Goal: Task Accomplishment & Management: Understand process/instructions

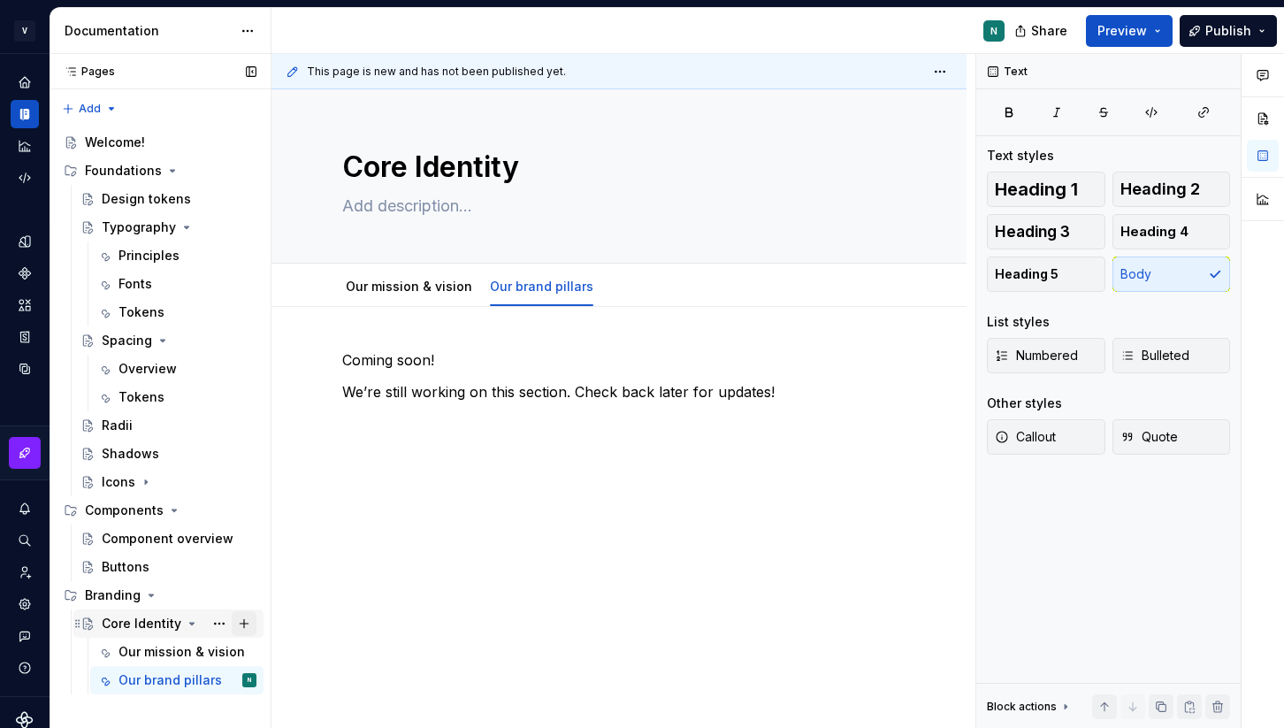
click at [246, 626] on button "Page tree" at bounding box center [244, 623] width 25 height 25
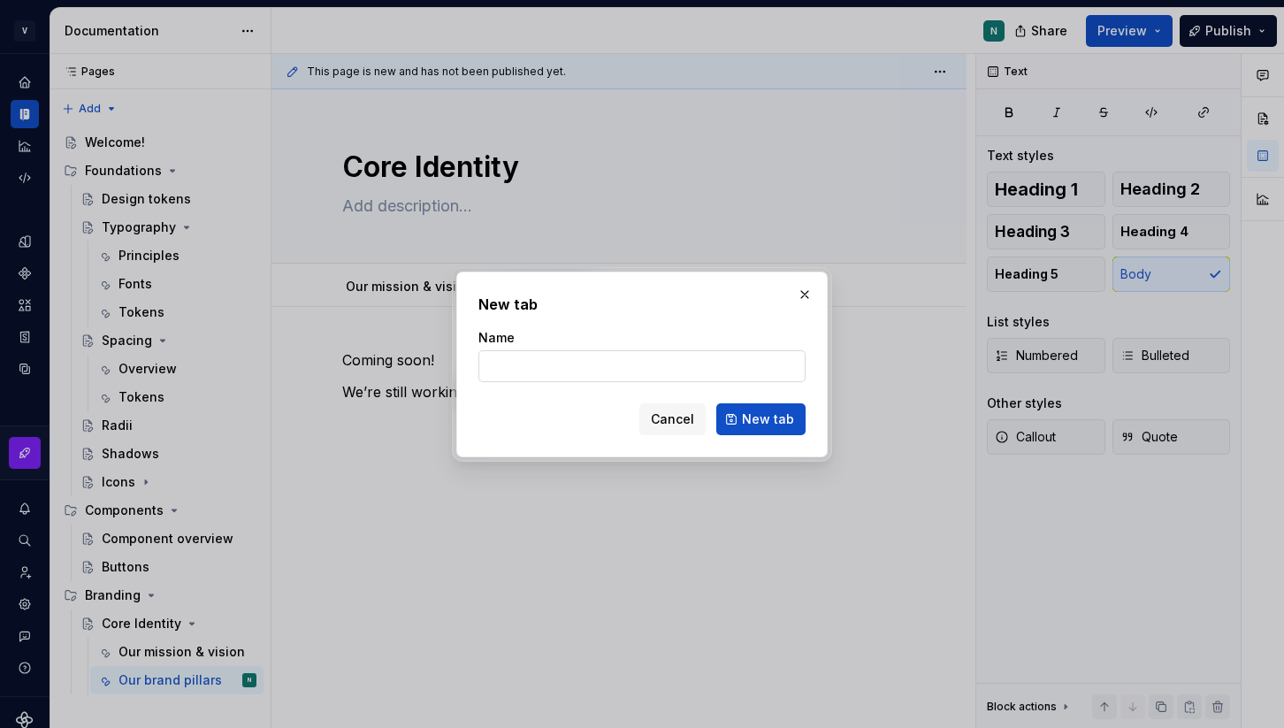
type textarea "*"
type input "Messaging"
click button "New tab" at bounding box center [760, 419] width 89 height 32
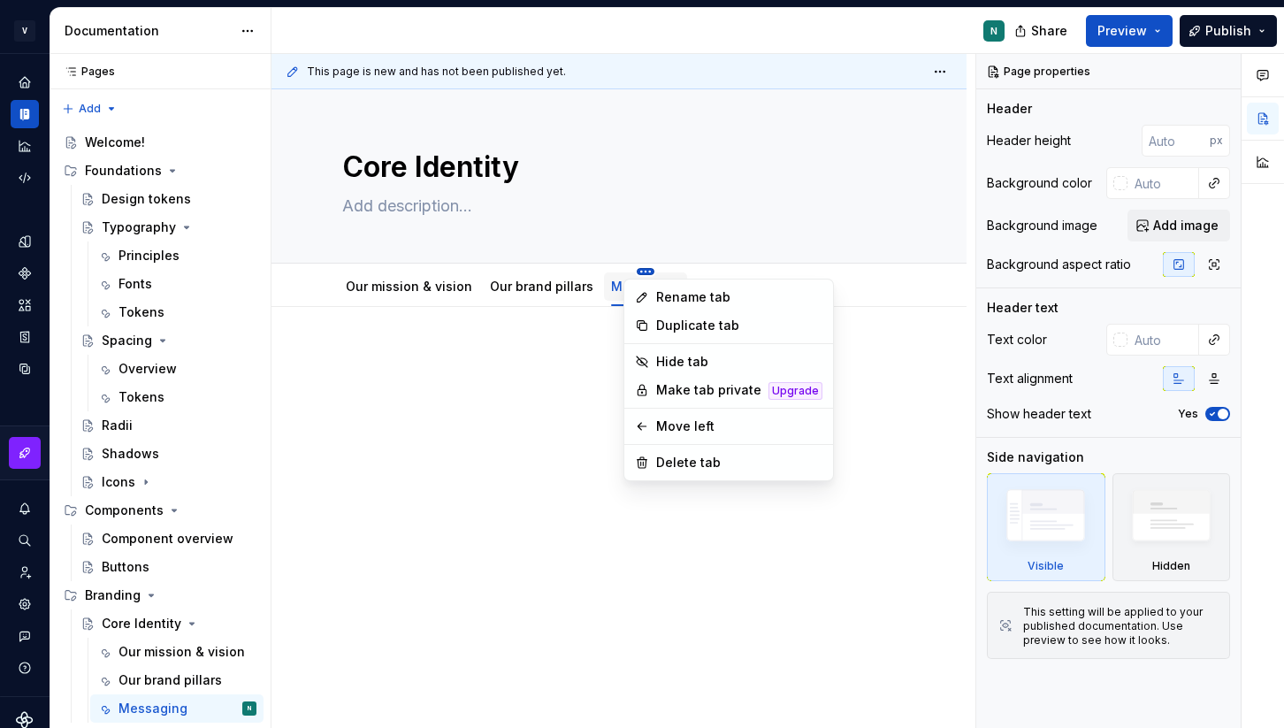
click at [635, 272] on html "V Kos N Design system data Documentation N Share Preview Publish Pages Pages Ad…" at bounding box center [642, 364] width 1284 height 728
click at [685, 458] on div "Delete tab" at bounding box center [739, 463] width 166 height 18
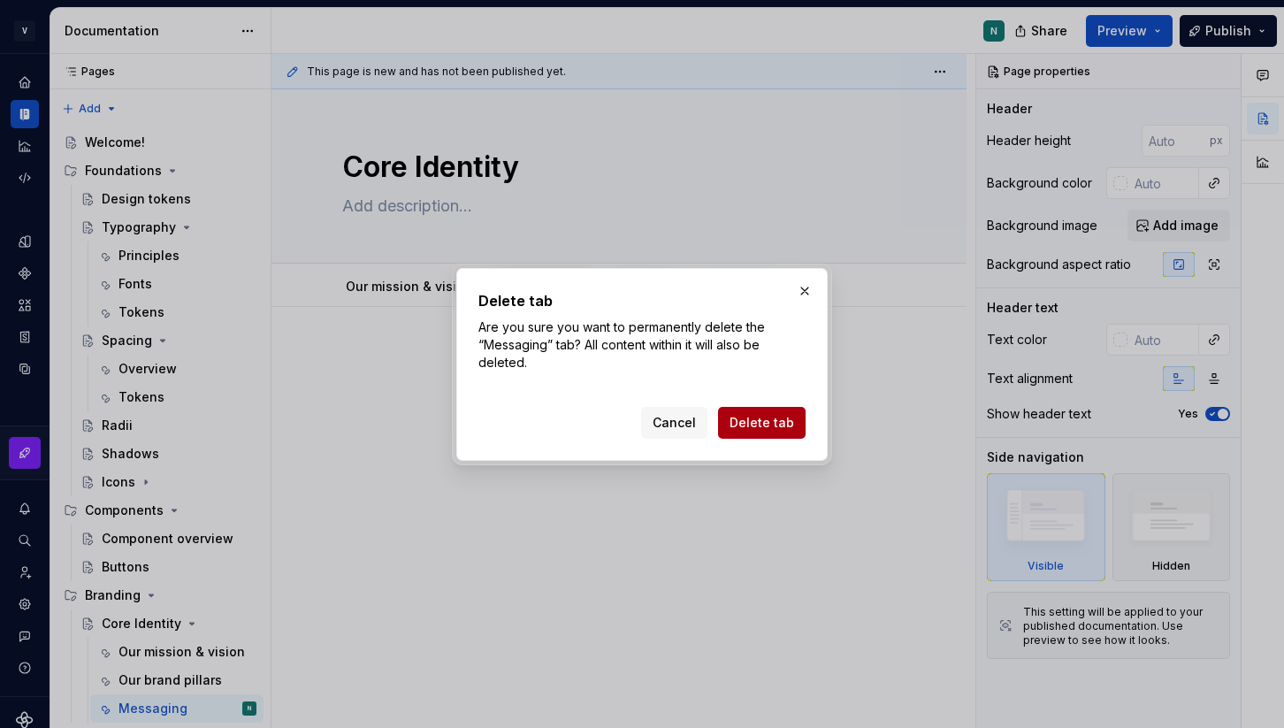
click at [746, 430] on span "Delete tab" at bounding box center [762, 423] width 65 height 18
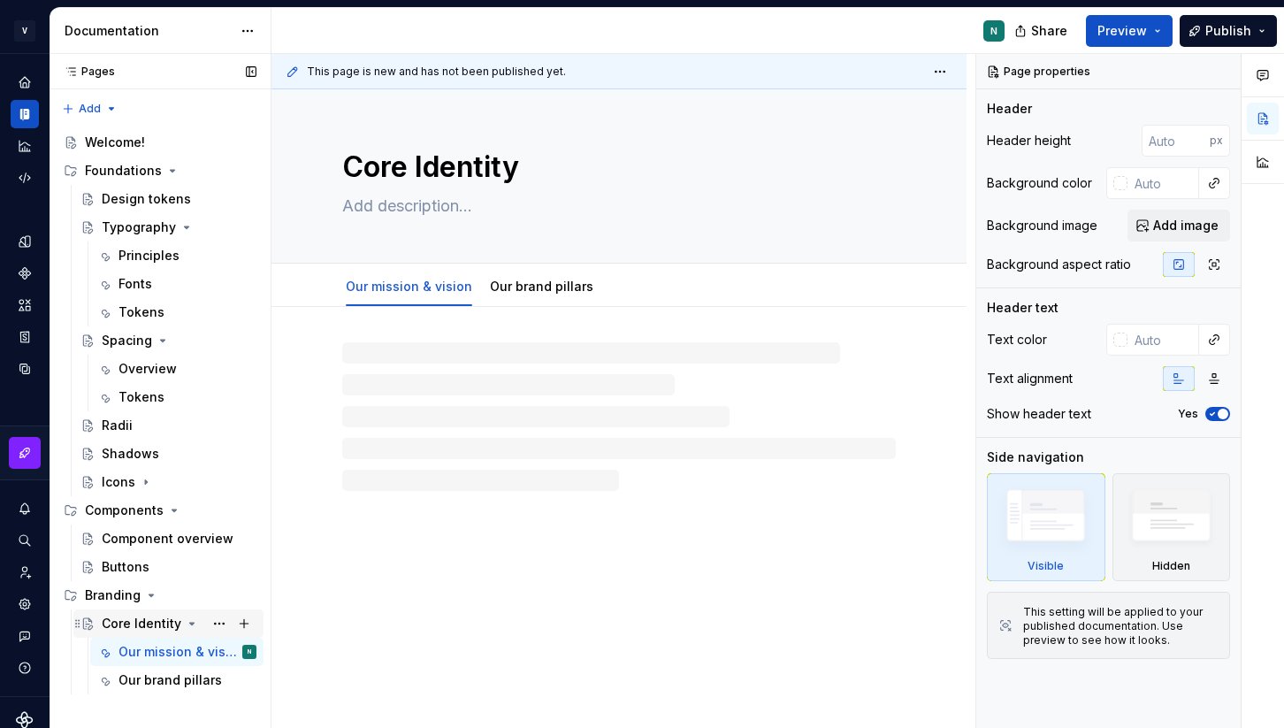
click at [132, 619] on div "Core Identity" at bounding box center [142, 624] width 80 height 18
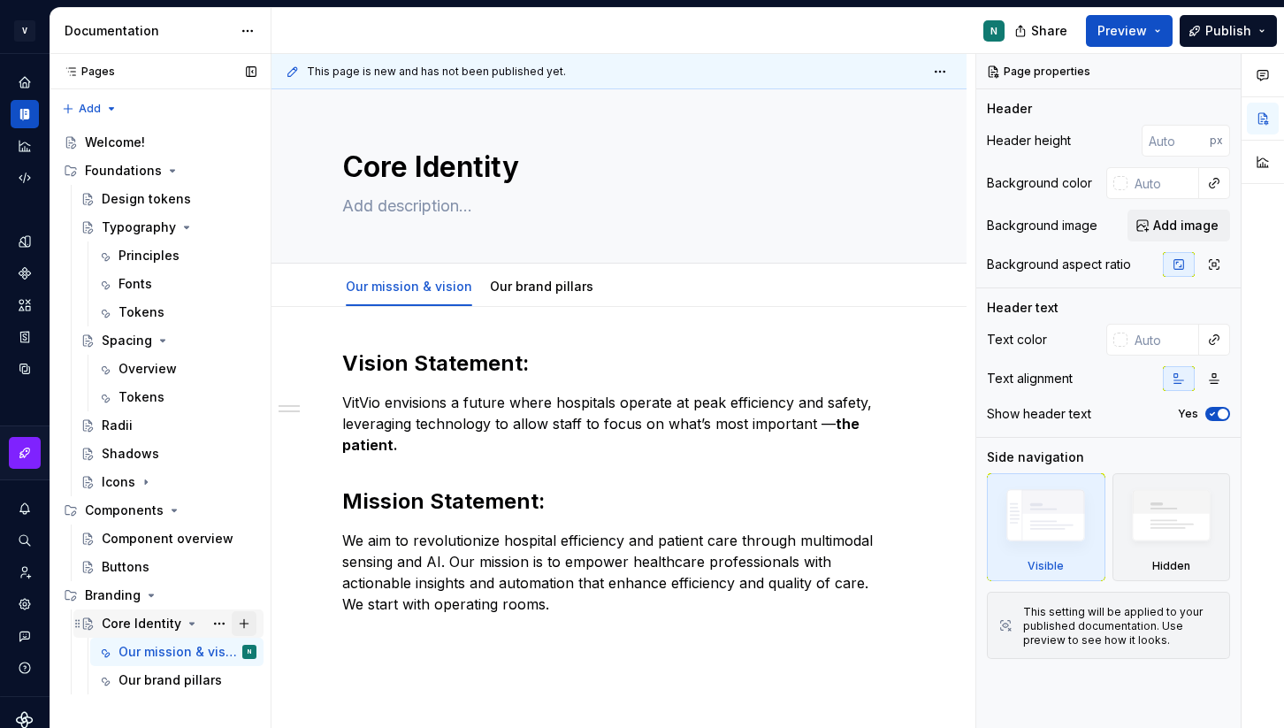
click at [248, 621] on button "Page tree" at bounding box center [244, 623] width 25 height 25
type textarea "*"
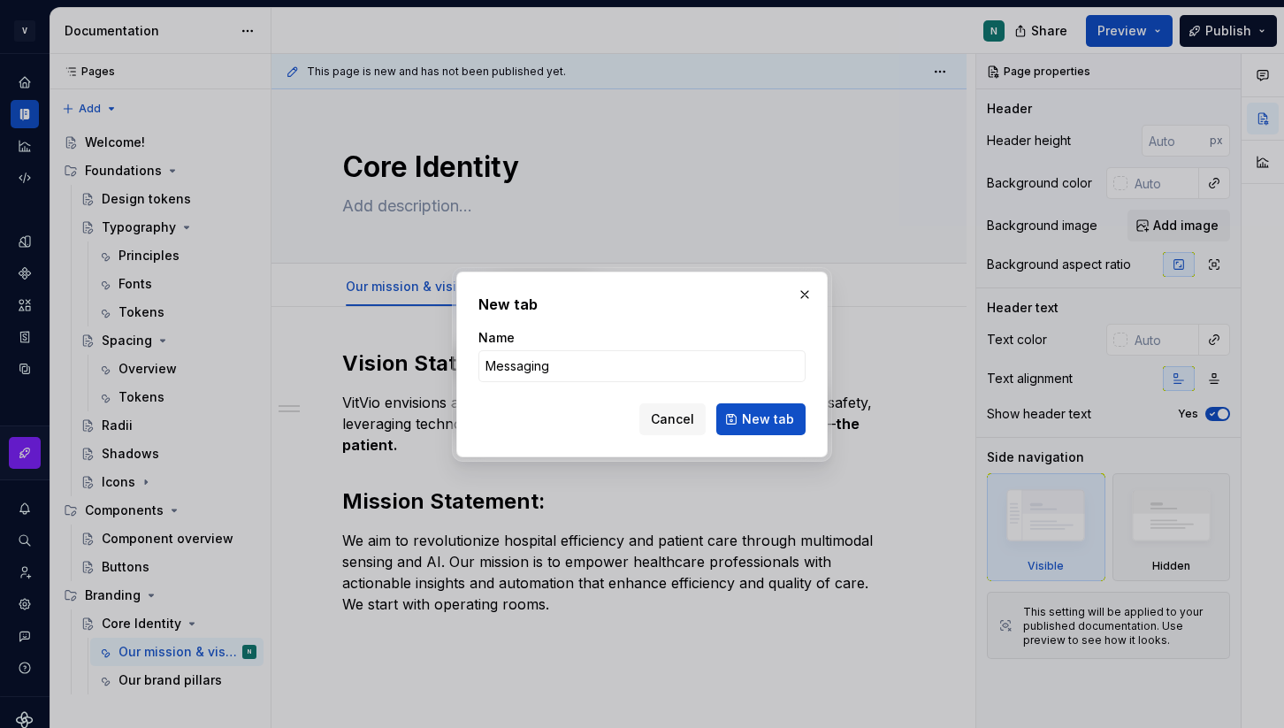
type input "Messaging"
click at [766, 435] on div "New tab Name Messaging Cancel New tab" at bounding box center [642, 365] width 372 height 186
click at [767, 433] on button "New tab" at bounding box center [760, 419] width 89 height 32
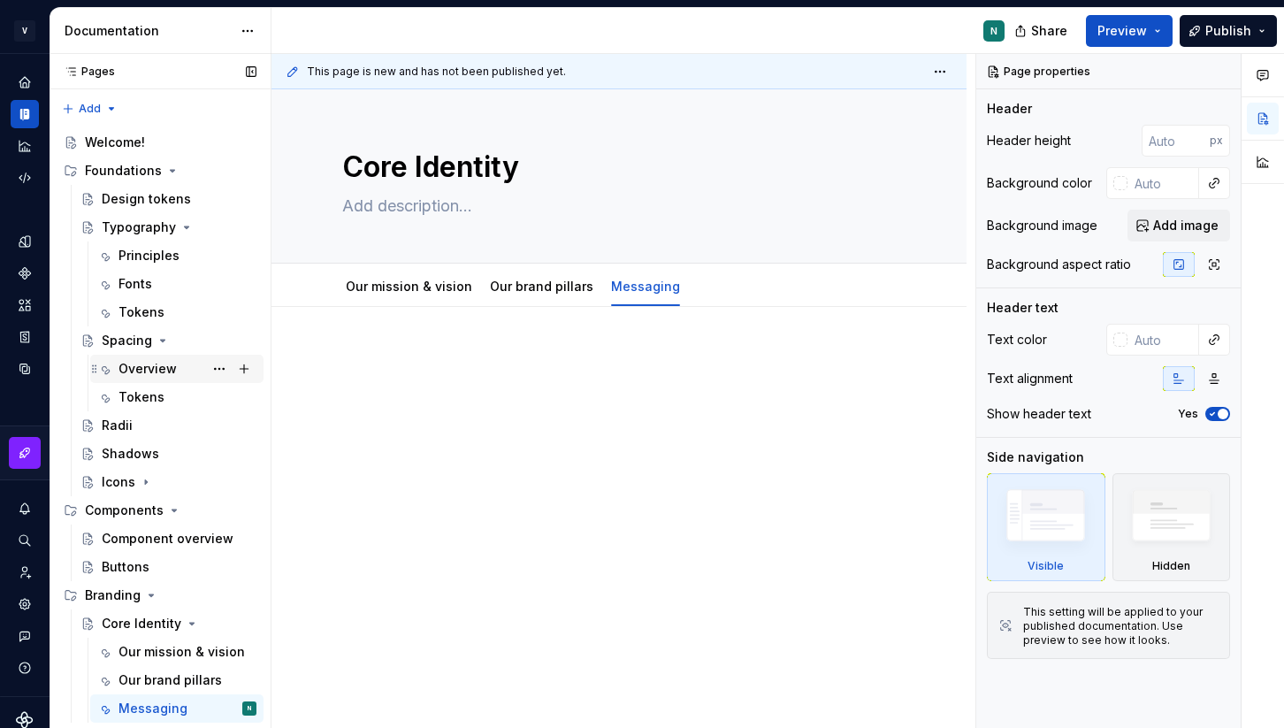
click at [125, 370] on div "Overview" at bounding box center [148, 369] width 58 height 18
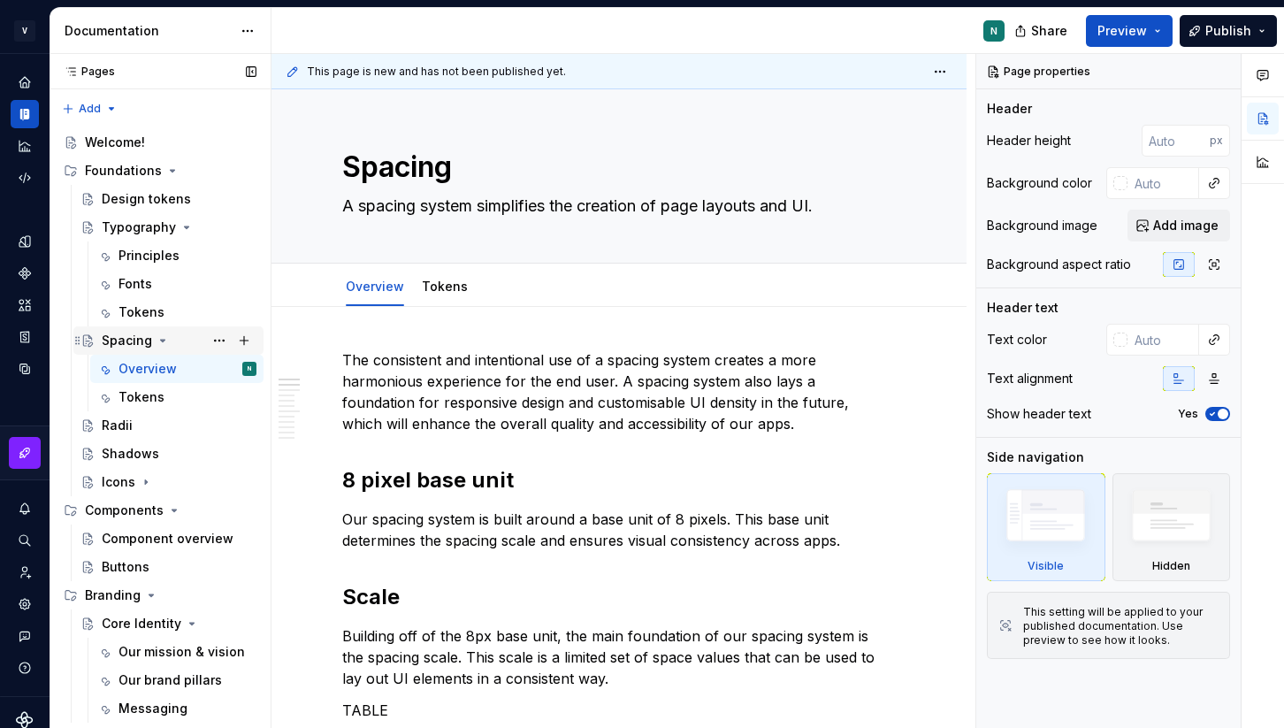
click at [125, 333] on div "Spacing" at bounding box center [127, 341] width 50 height 18
click at [143, 701] on div "Messaging" at bounding box center [153, 709] width 69 height 18
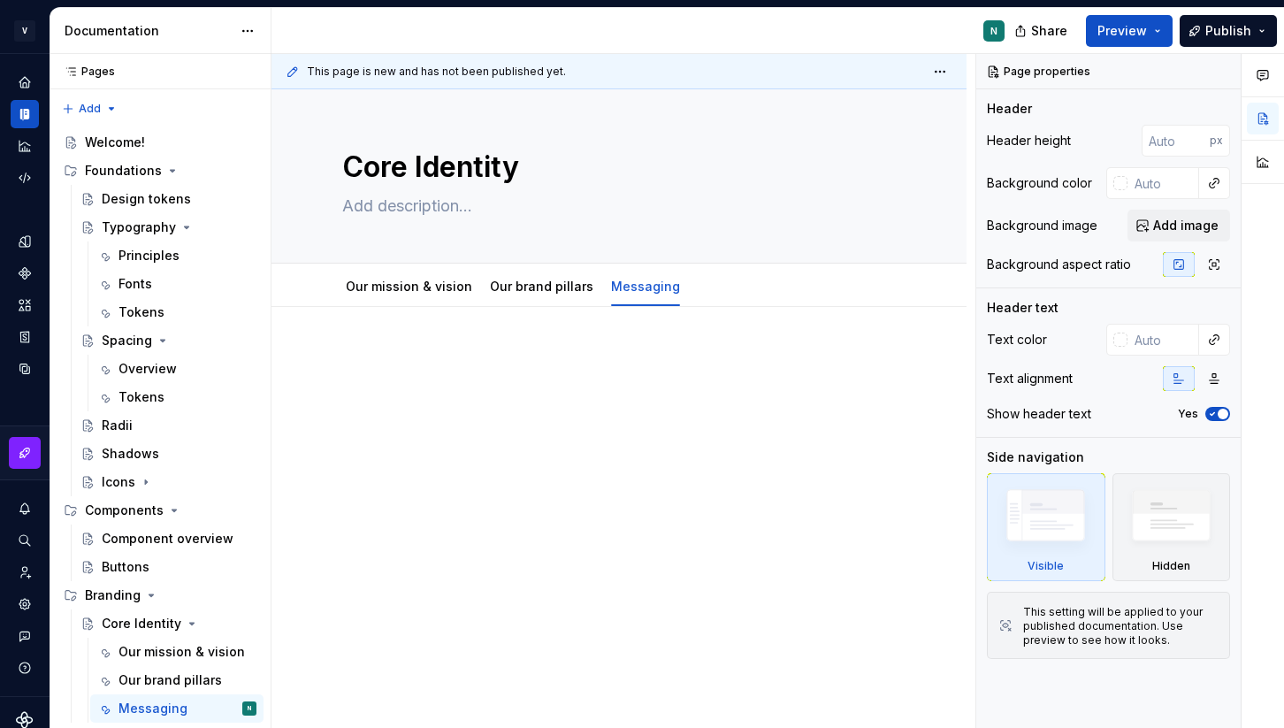
type textarea "*"
click at [425, 351] on p at bounding box center [619, 359] width 554 height 21
paste div
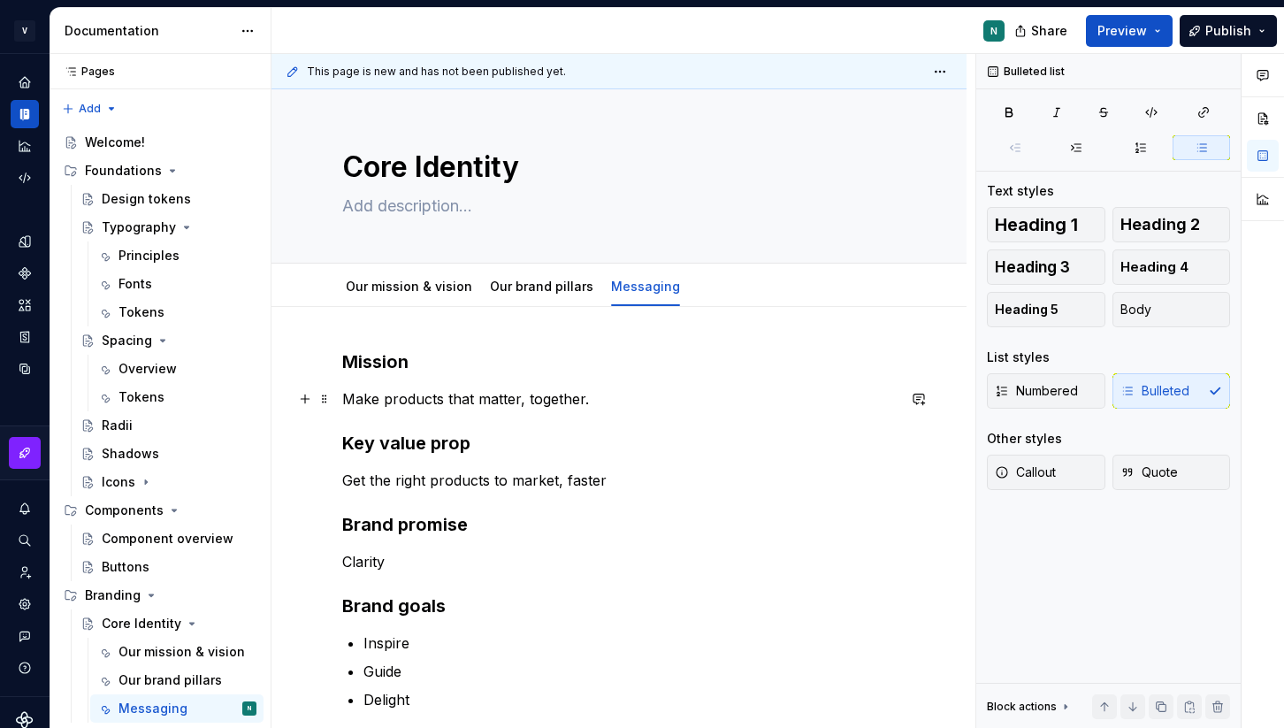
click at [424, 397] on p "Make products that matter, together." at bounding box center [619, 398] width 554 height 21
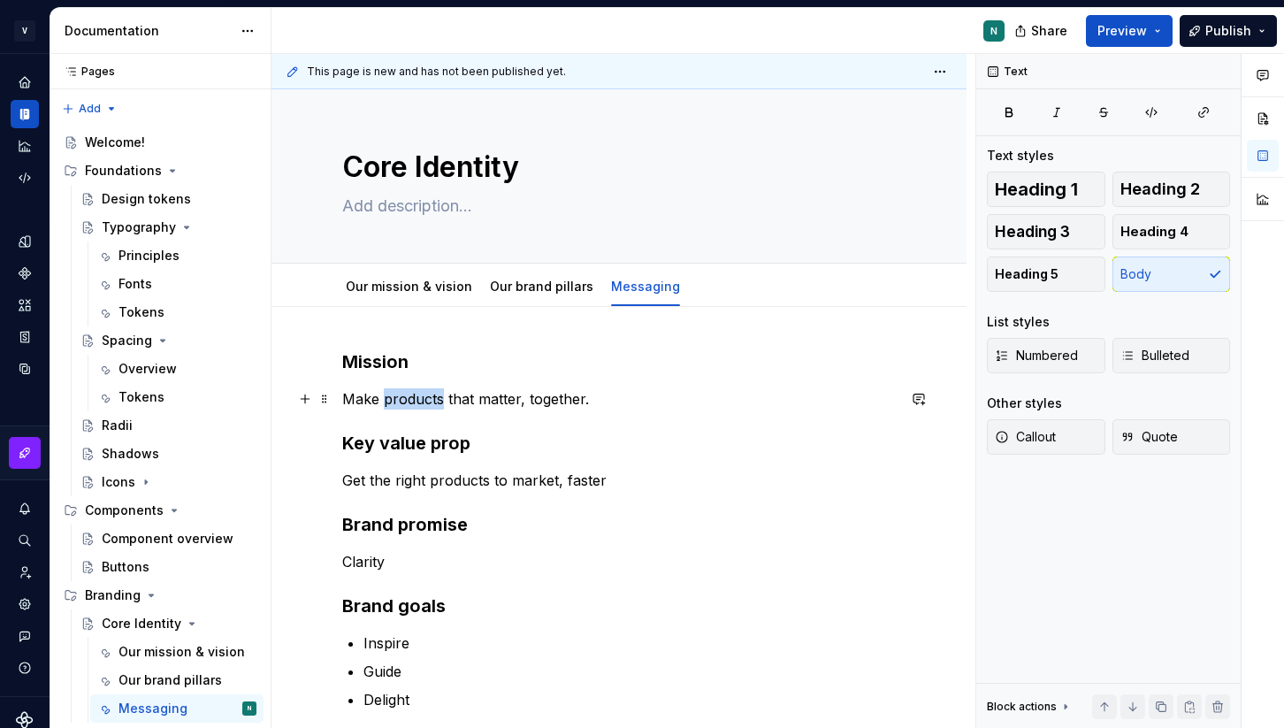
click at [424, 397] on p "Make products that matter, together." at bounding box center [619, 398] width 554 height 21
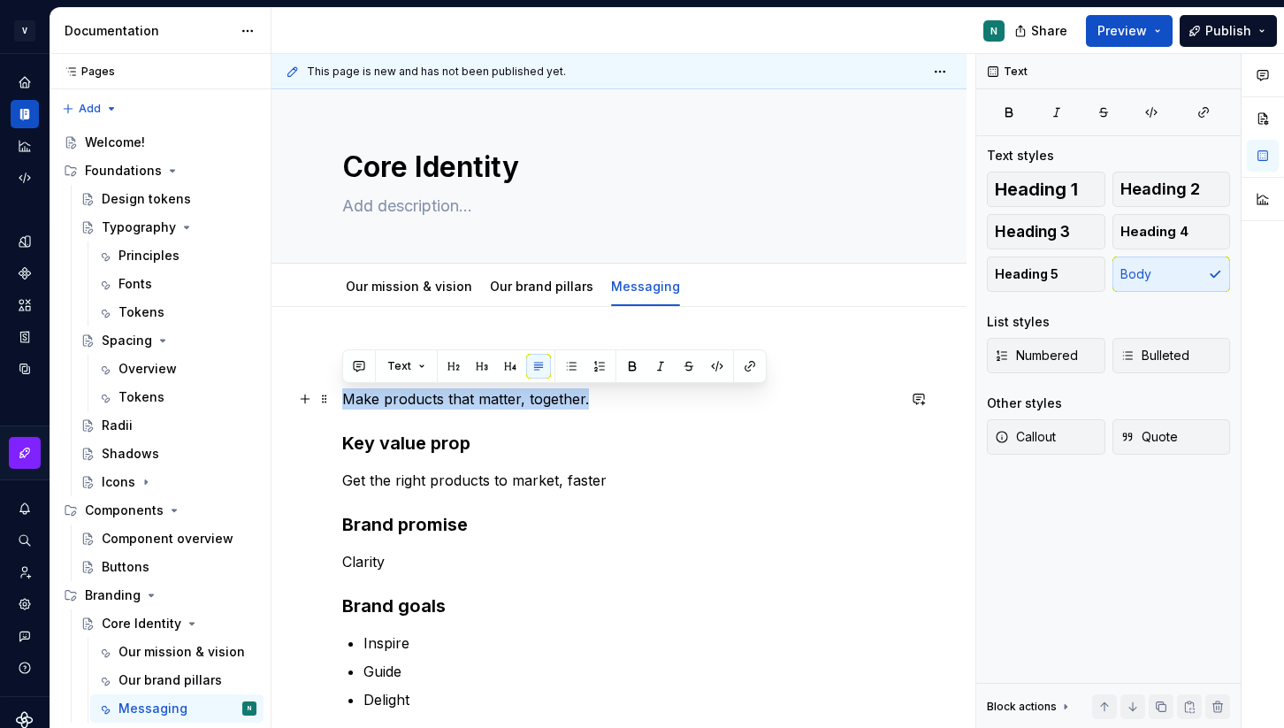
click at [424, 397] on p "Make products that matter, together." at bounding box center [619, 398] width 554 height 21
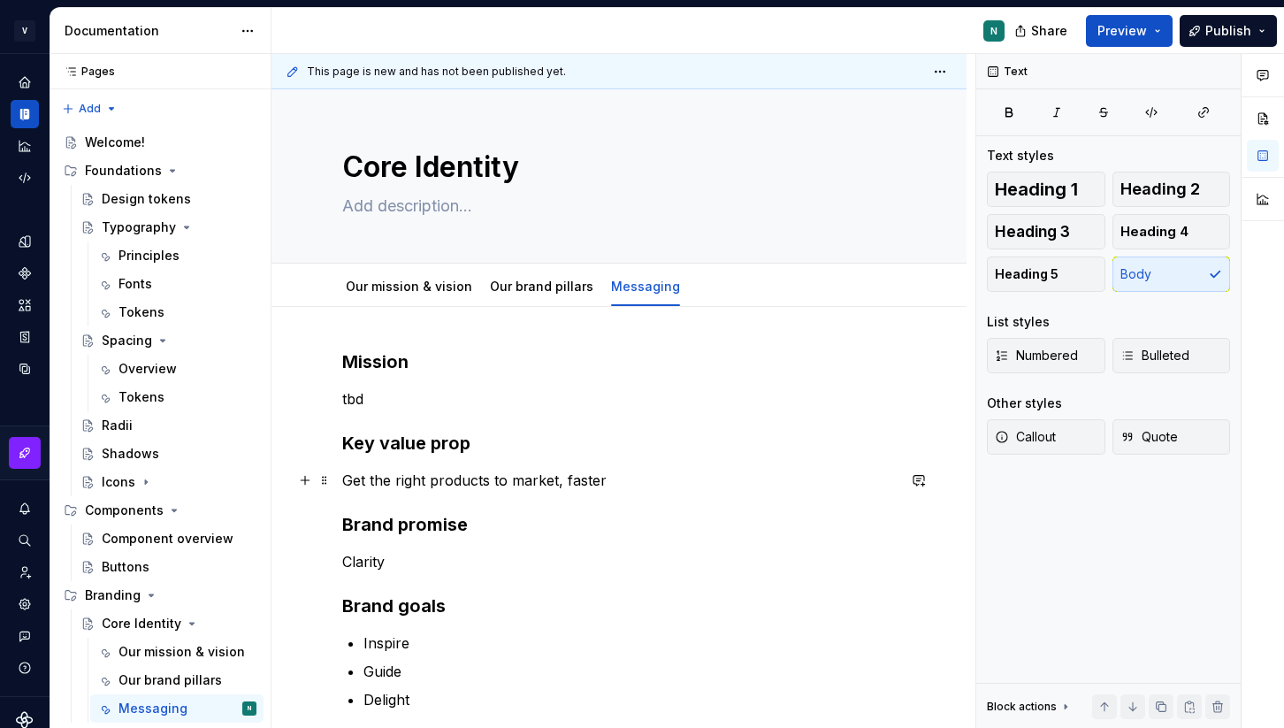
click at [382, 471] on p "Get the right products to market, faster" at bounding box center [619, 480] width 554 height 21
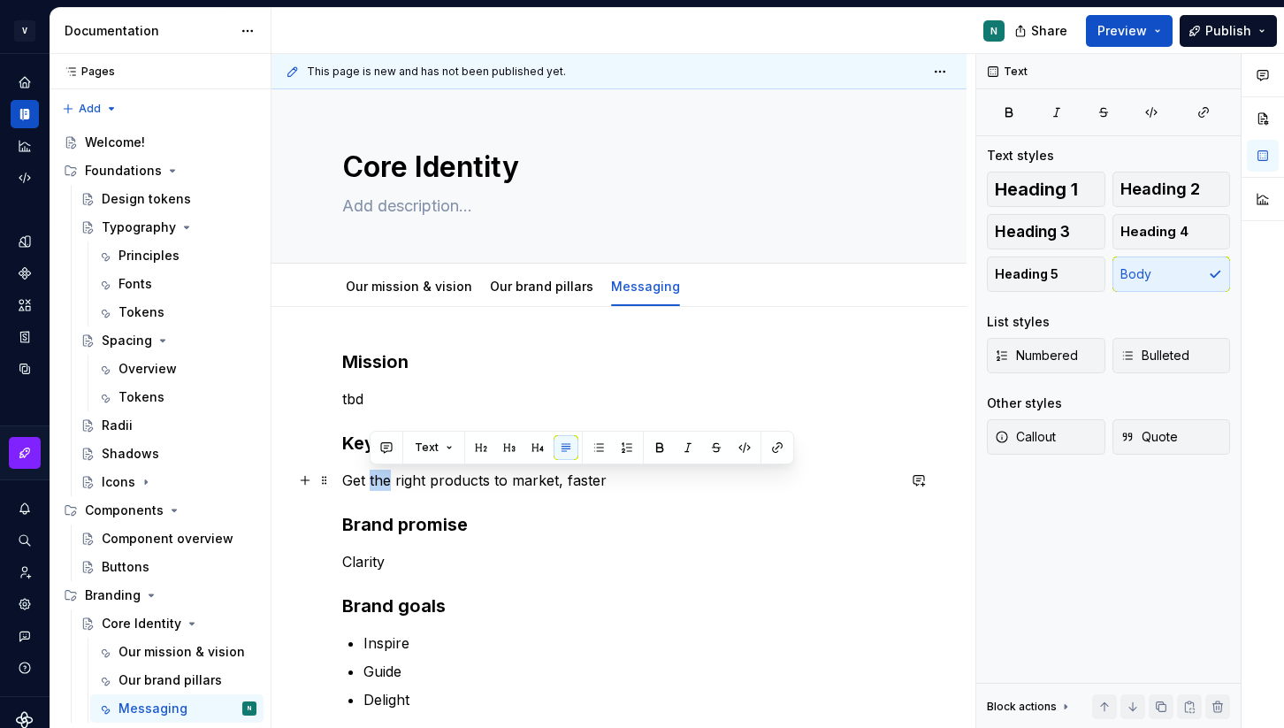
click at [382, 471] on p "Get the right products to market, faster" at bounding box center [619, 480] width 554 height 21
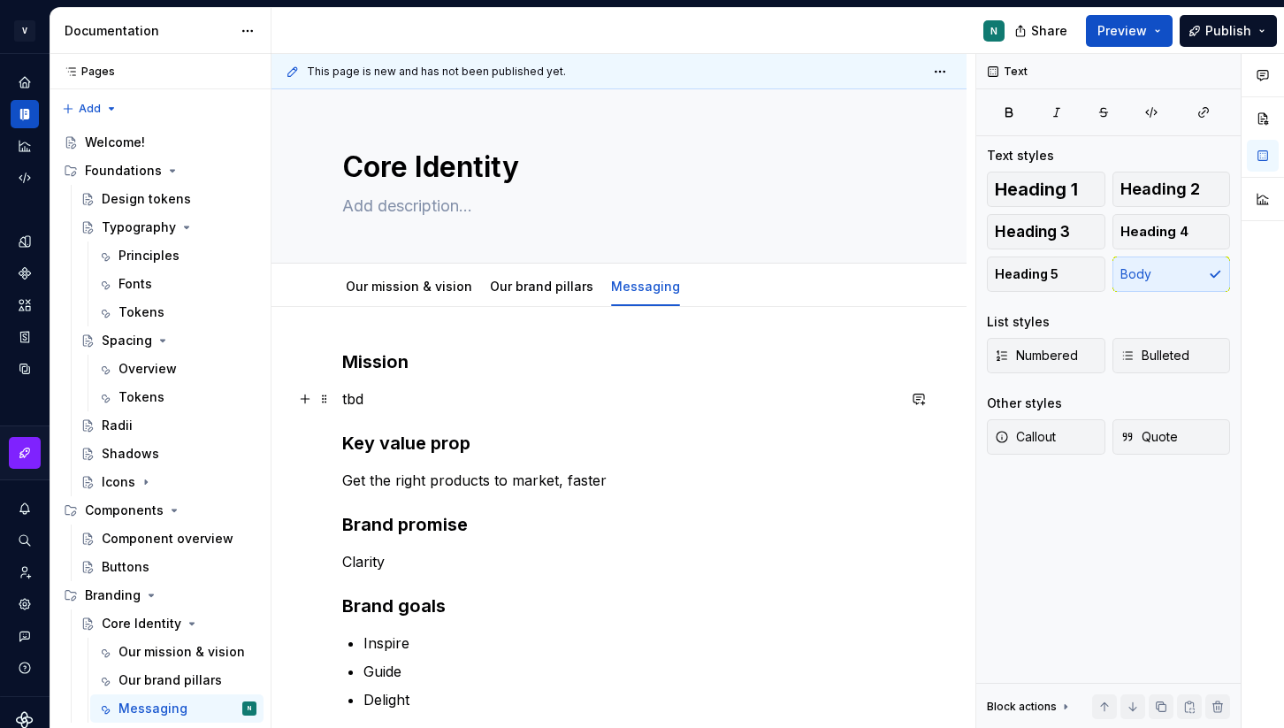
click at [351, 395] on p "tbd" at bounding box center [619, 398] width 554 height 21
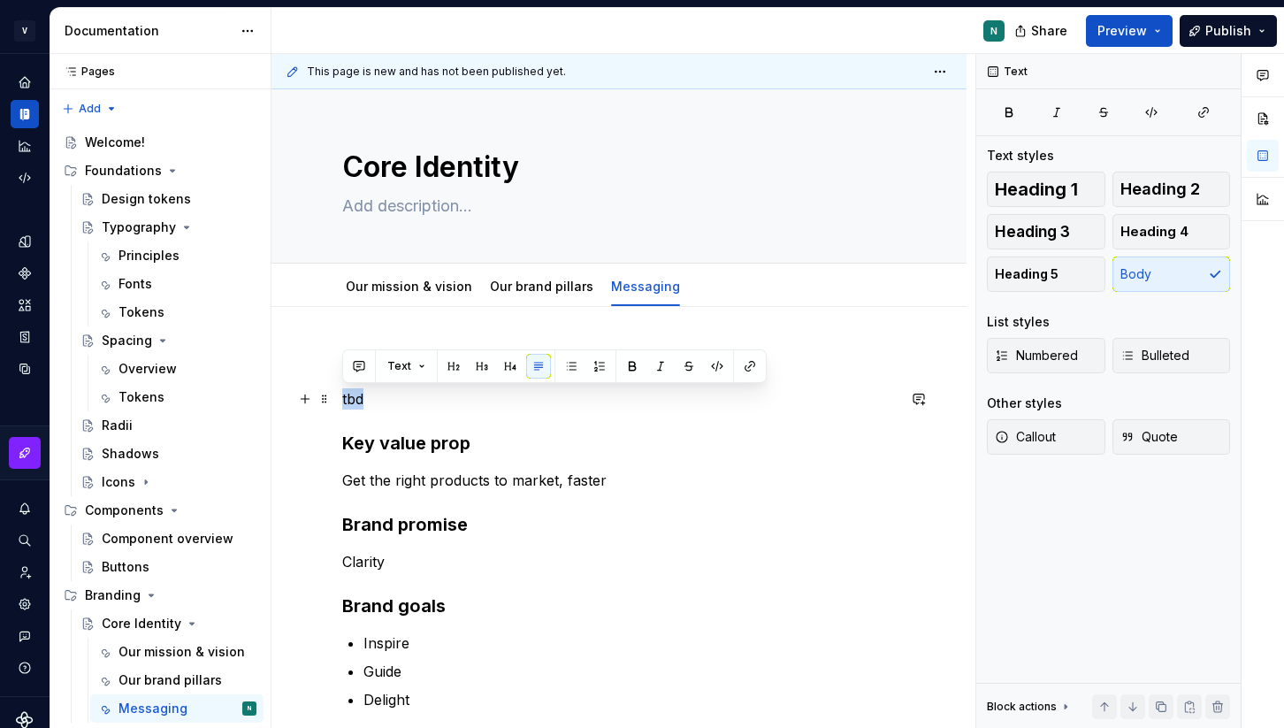
copy p "tbd"
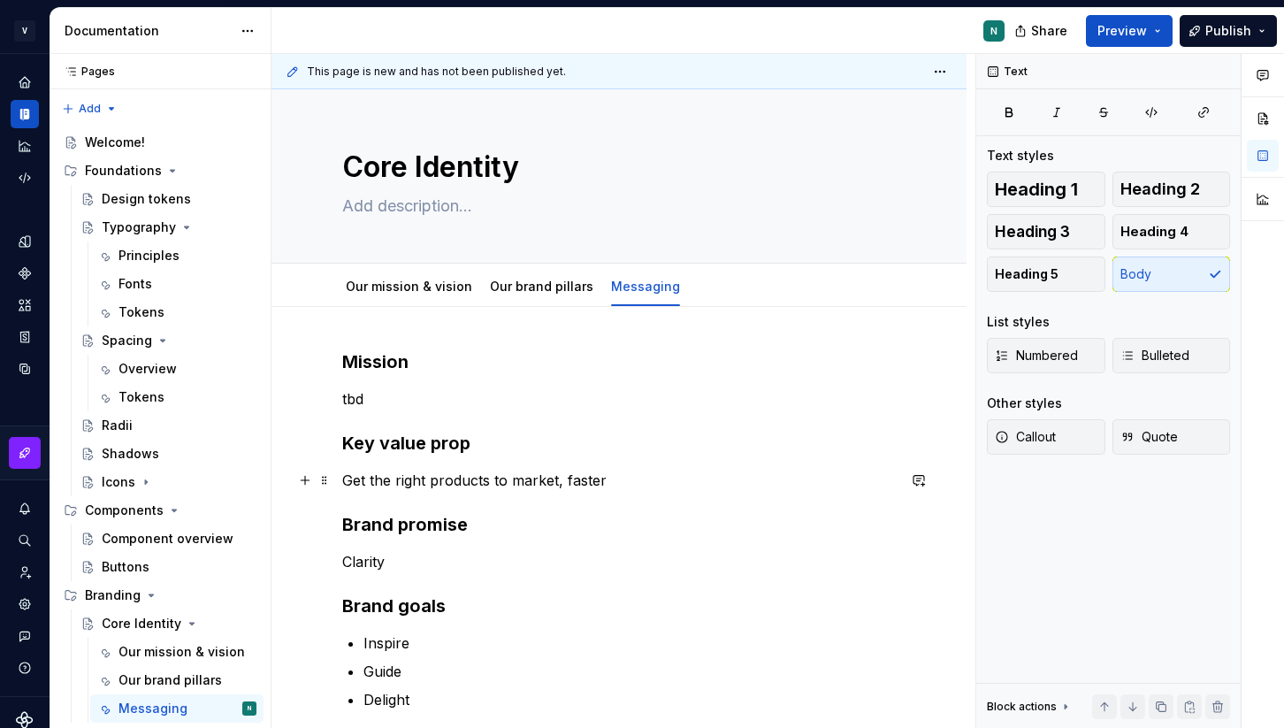
click at [395, 478] on p "Get the right products to market, faster" at bounding box center [619, 480] width 554 height 21
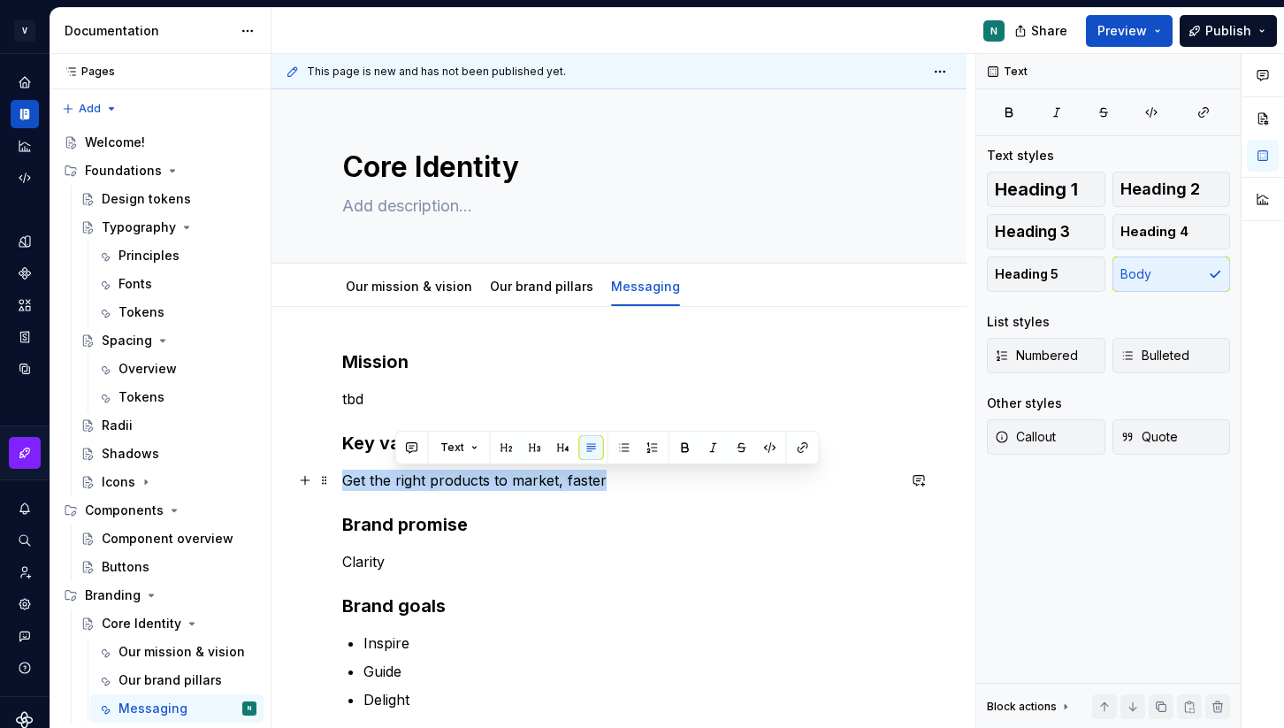
click at [395, 478] on p "Get the right products to market, faster" at bounding box center [619, 480] width 554 height 21
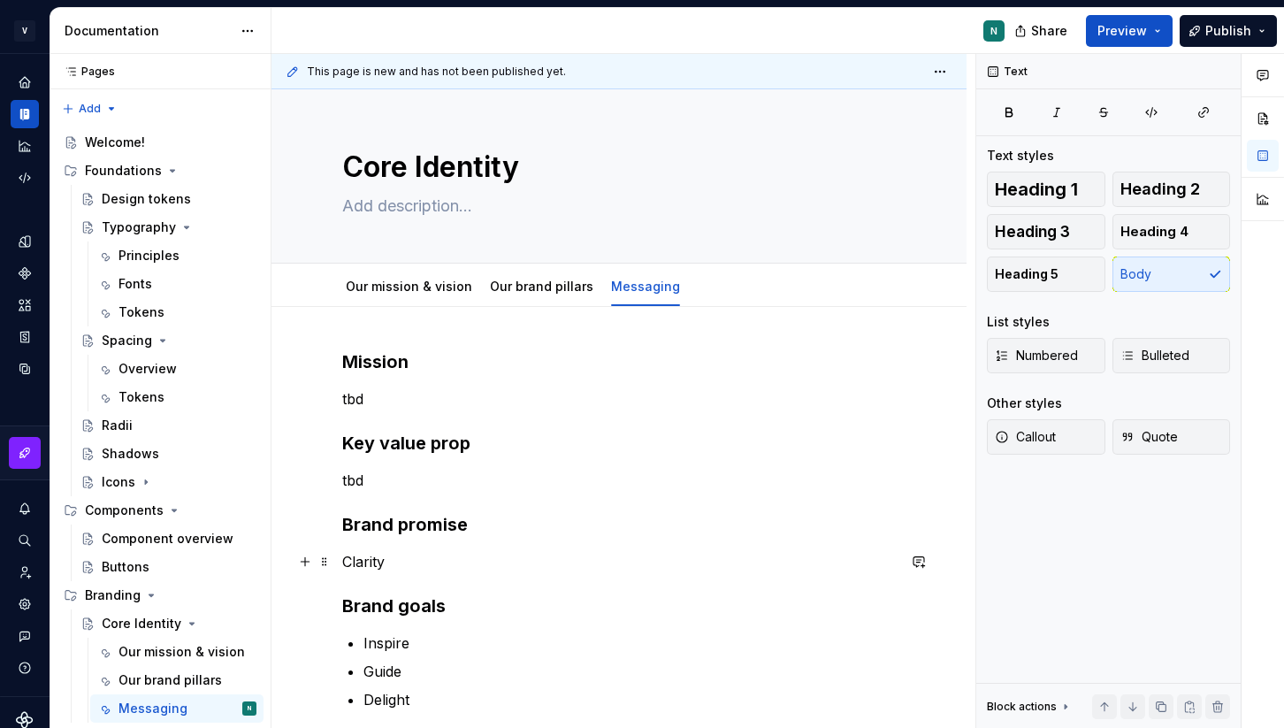
click at [368, 557] on p "Clarity" at bounding box center [619, 561] width 554 height 21
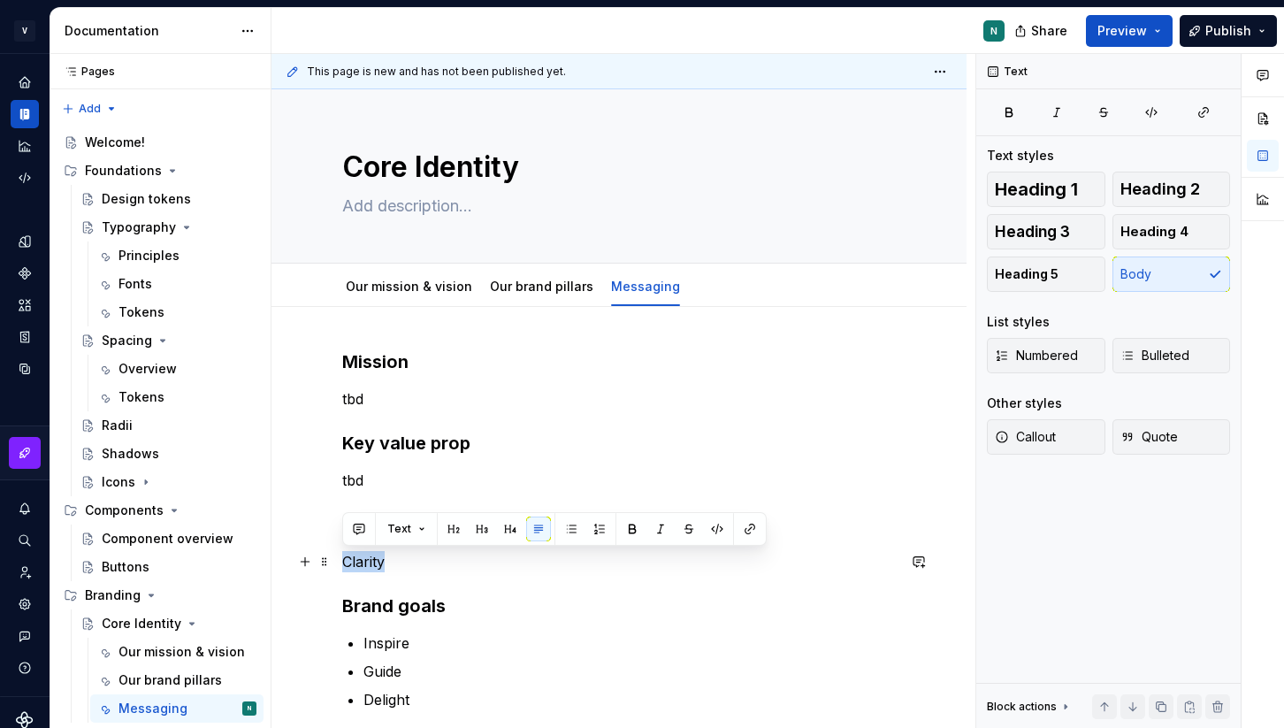
click at [367, 557] on p "Clarity" at bounding box center [619, 561] width 554 height 21
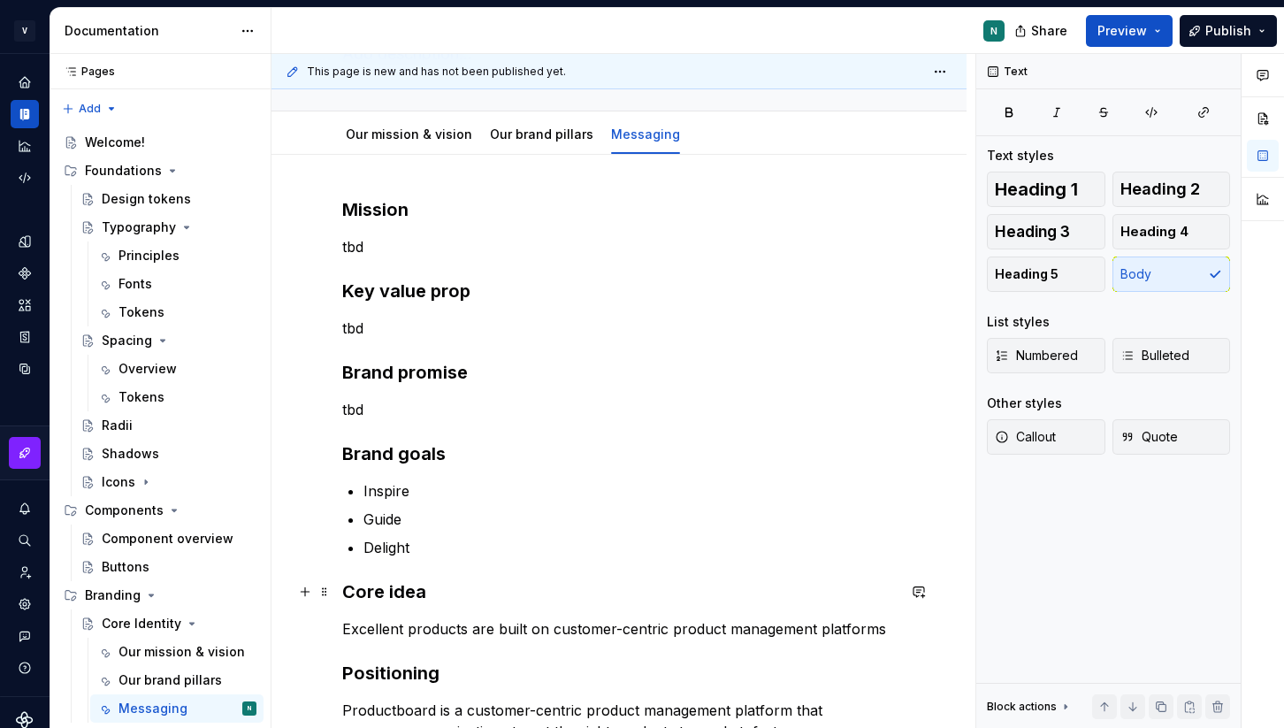
scroll to position [249, 0]
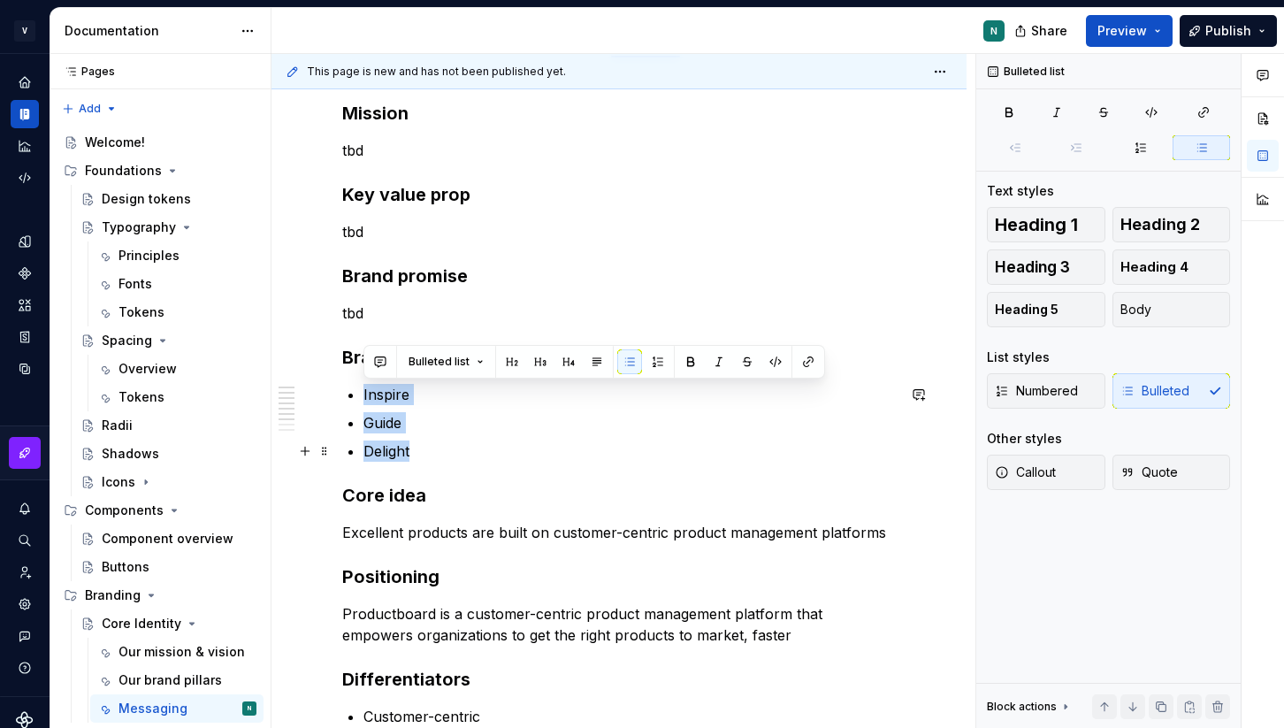
drag, startPoint x: 364, startPoint y: 399, endPoint x: 410, endPoint y: 445, distance: 64.4
click at [410, 446] on ul "Inspire Guide Delight" at bounding box center [630, 423] width 533 height 78
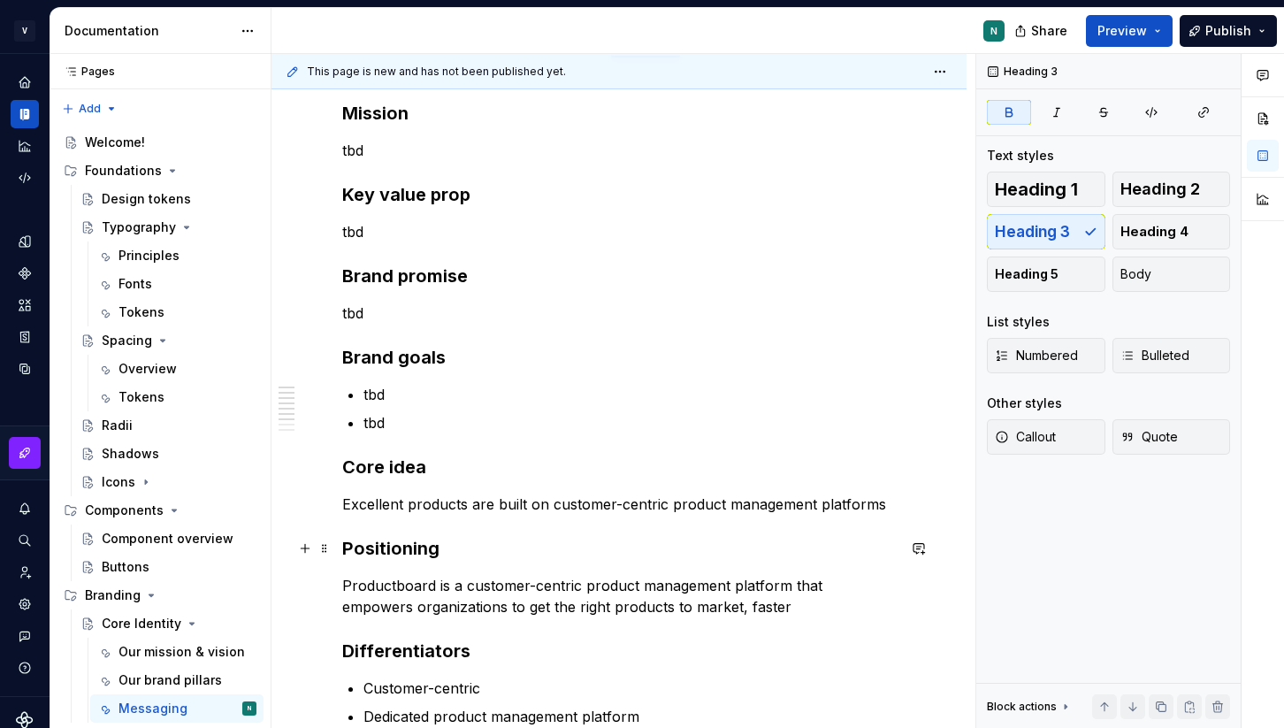
scroll to position [271, 0]
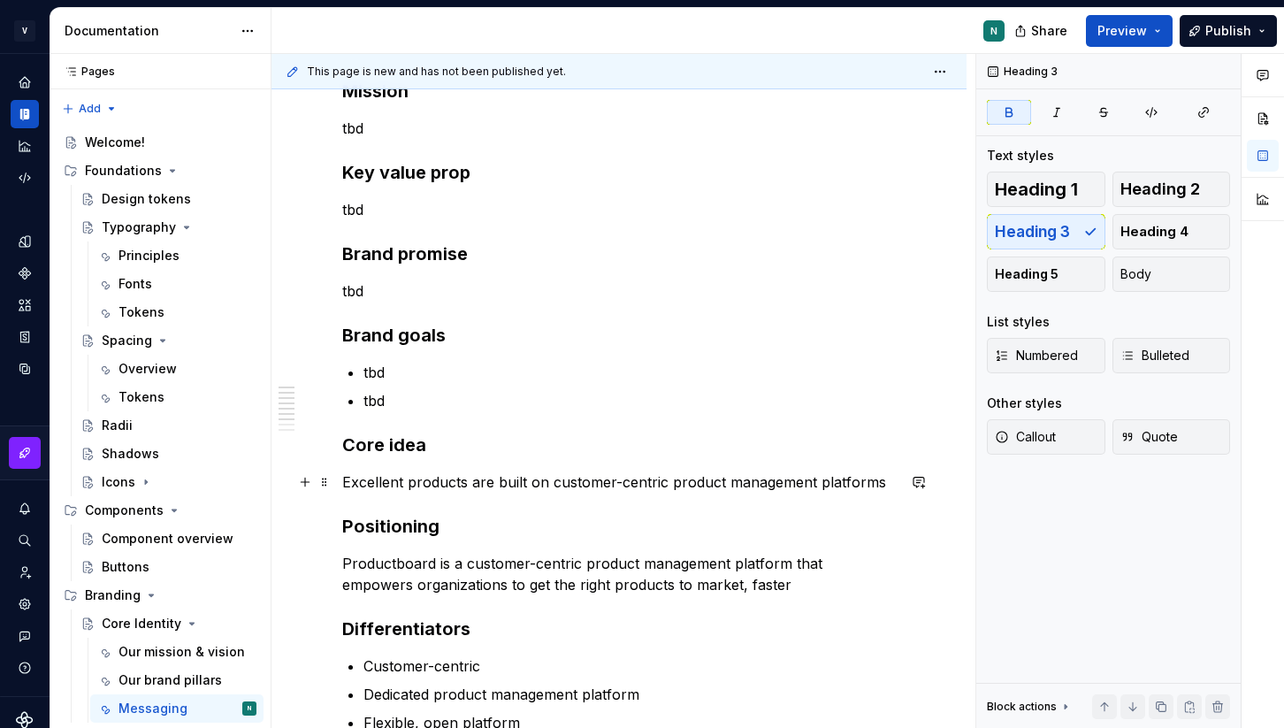
click at [531, 487] on p "Excellent products are built on customer-centric product management platforms" at bounding box center [619, 481] width 554 height 21
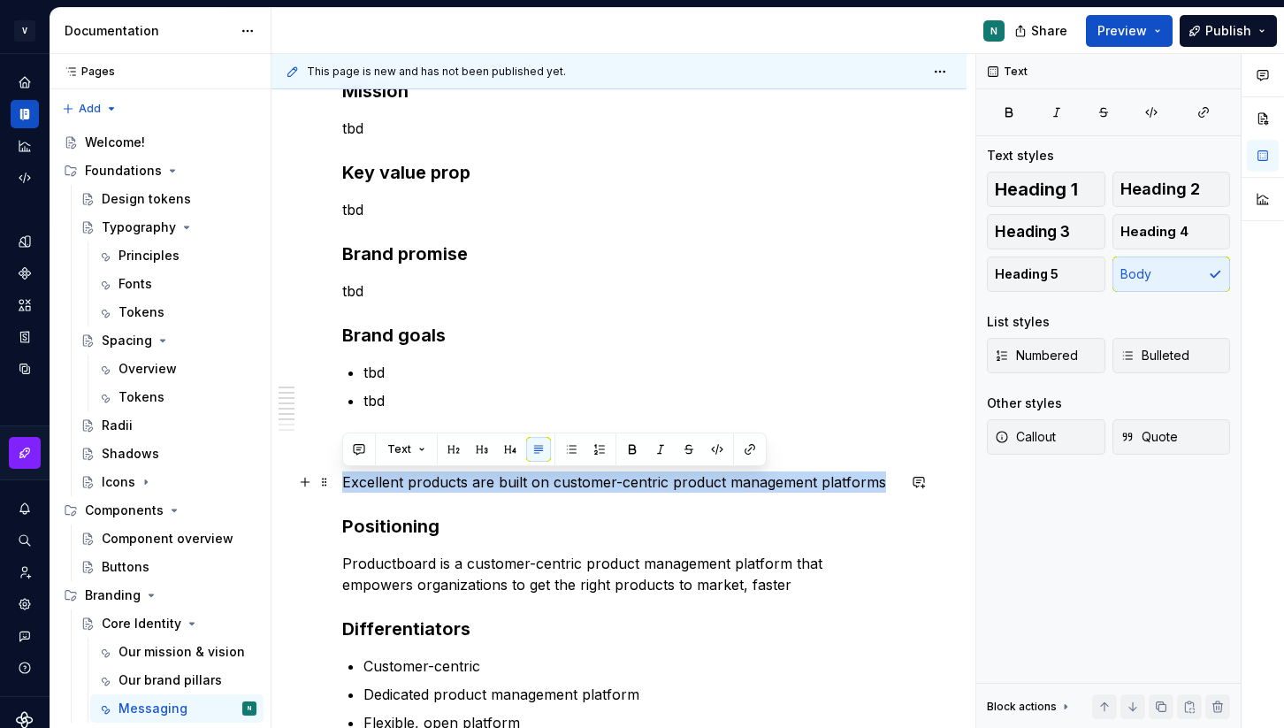
click at [531, 487] on p "Excellent products are built on customer-centric product management platforms" at bounding box center [619, 481] width 554 height 21
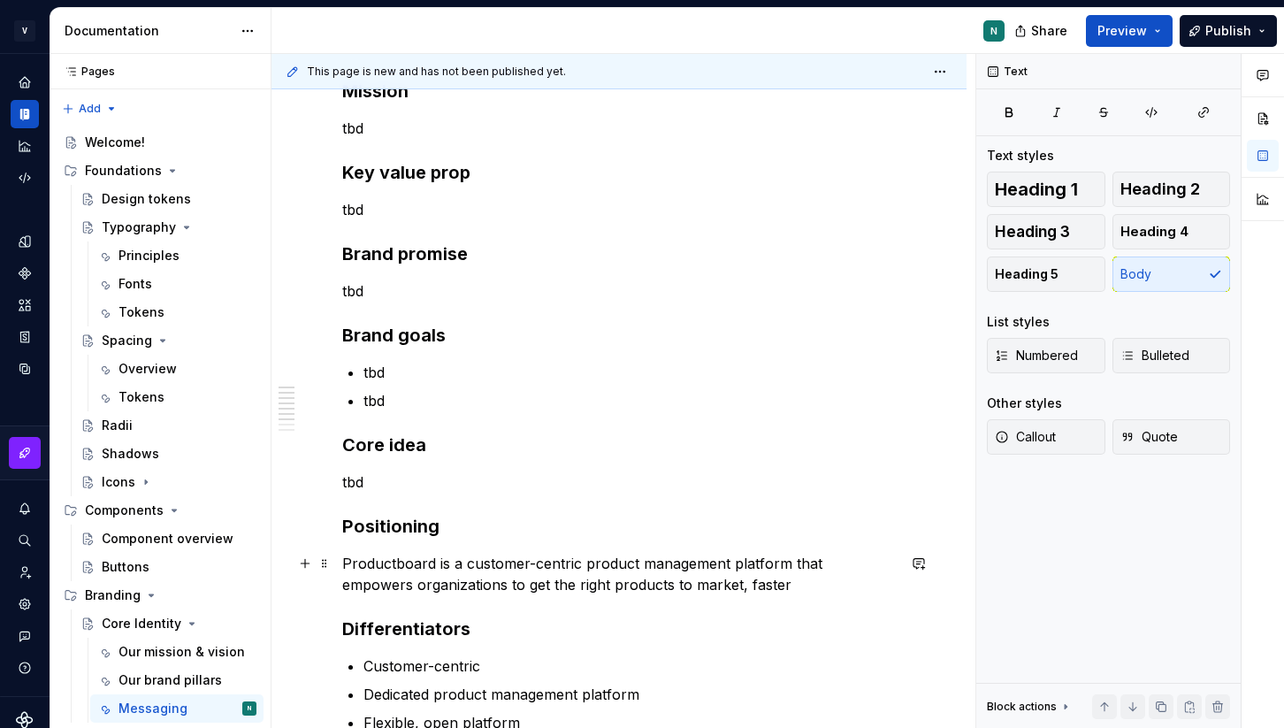
click at [439, 574] on p "Productboard is a customer-centric product management platform that empowers or…" at bounding box center [619, 574] width 554 height 42
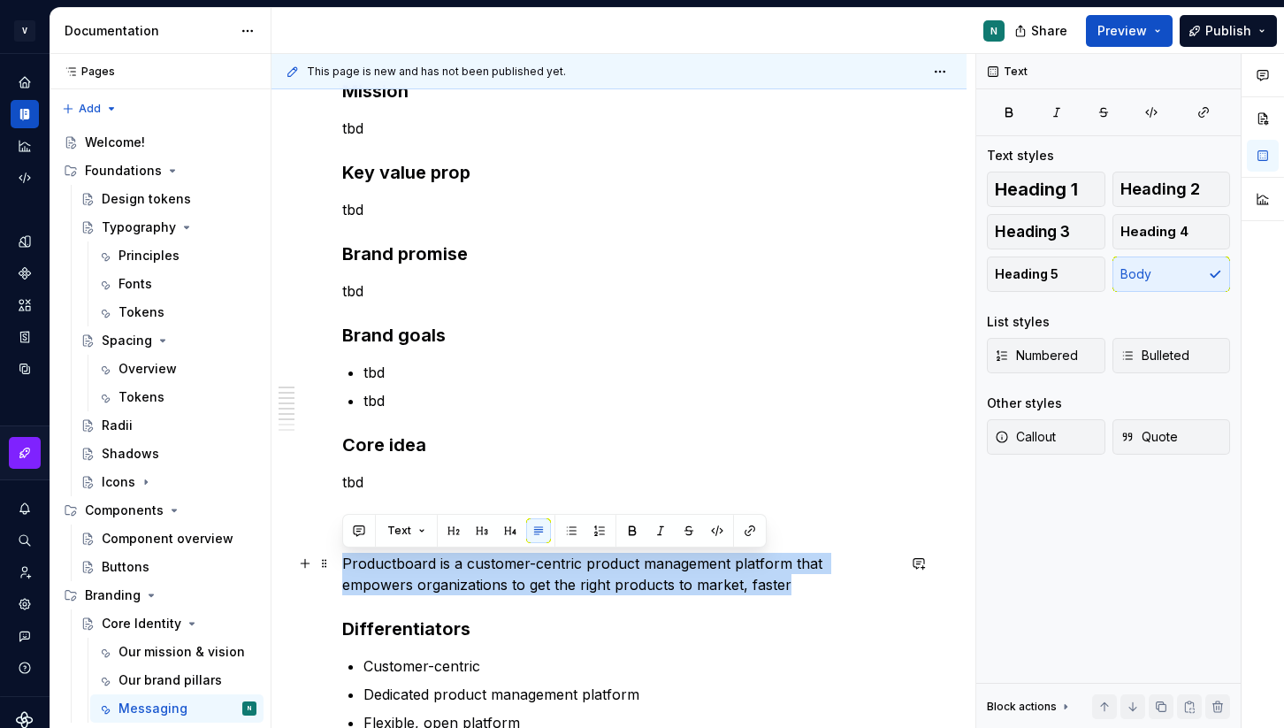
click at [439, 574] on p "Productboard is a customer-centric product management platform that empowers or…" at bounding box center [619, 574] width 554 height 42
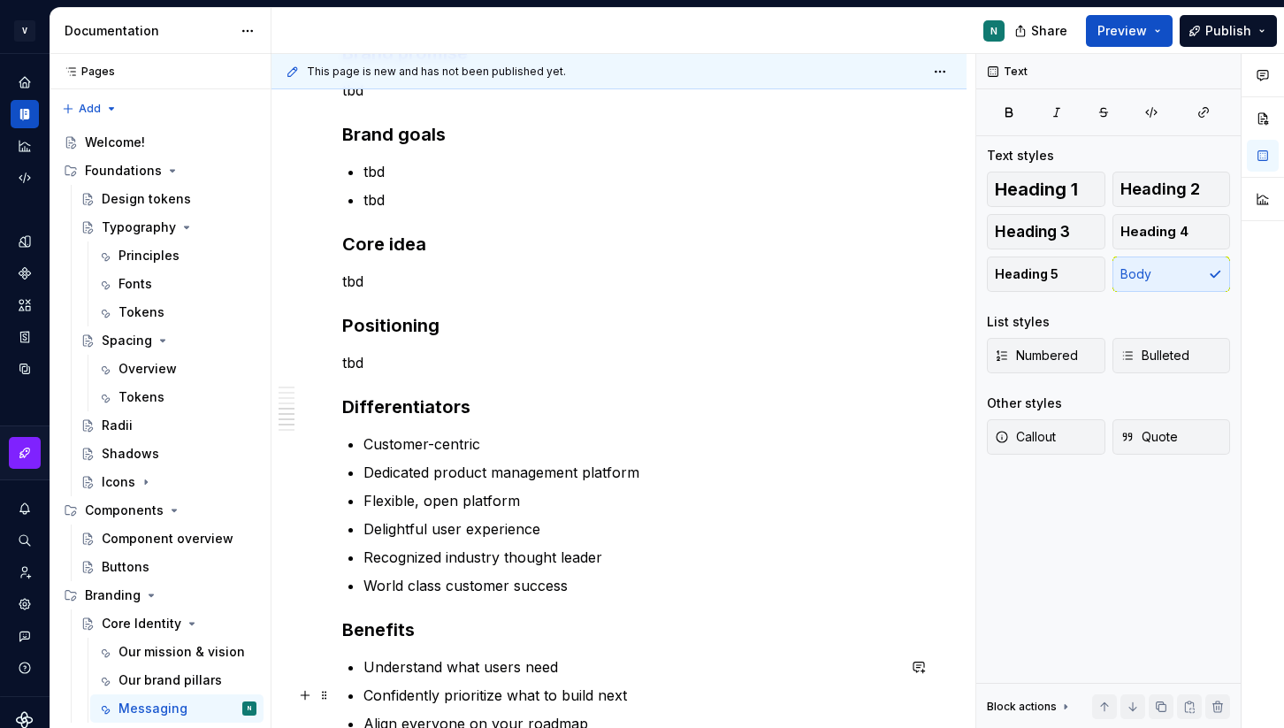
scroll to position [591, 0]
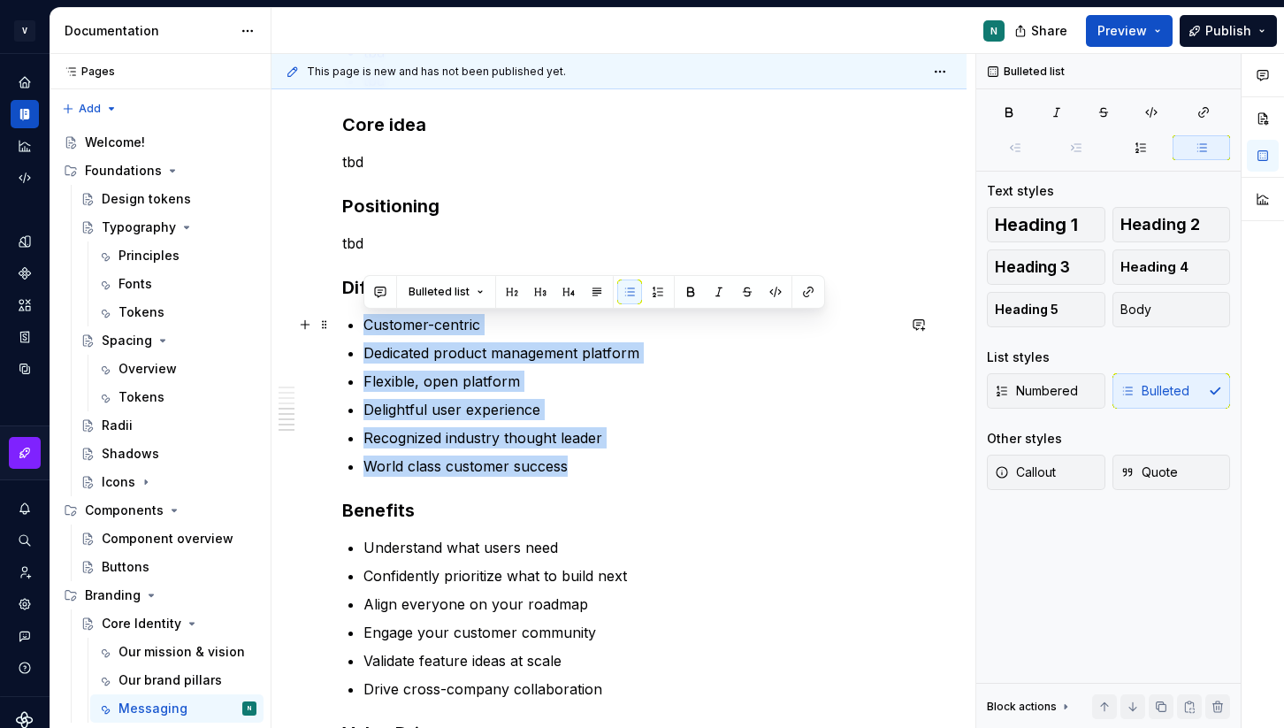
drag, startPoint x: 582, startPoint y: 466, endPoint x: 360, endPoint y: 326, distance: 262.8
click at [360, 326] on div "Mission tbd Key value prop tbd Brand promise tbd Brand goals [PERSON_NAME] Core…" at bounding box center [619, 298] width 554 height 1079
click at [715, 293] on button "button" at bounding box center [719, 292] width 25 height 25
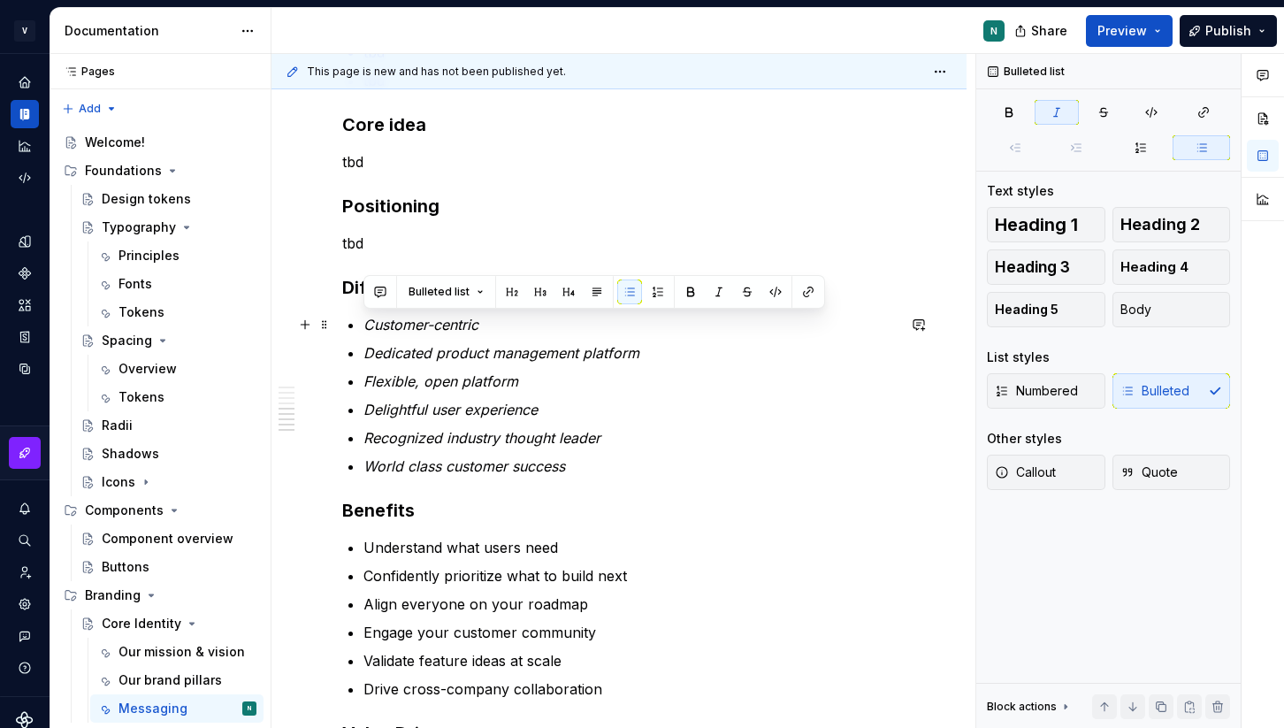
click at [486, 326] on p "Customer-centric" at bounding box center [630, 324] width 533 height 21
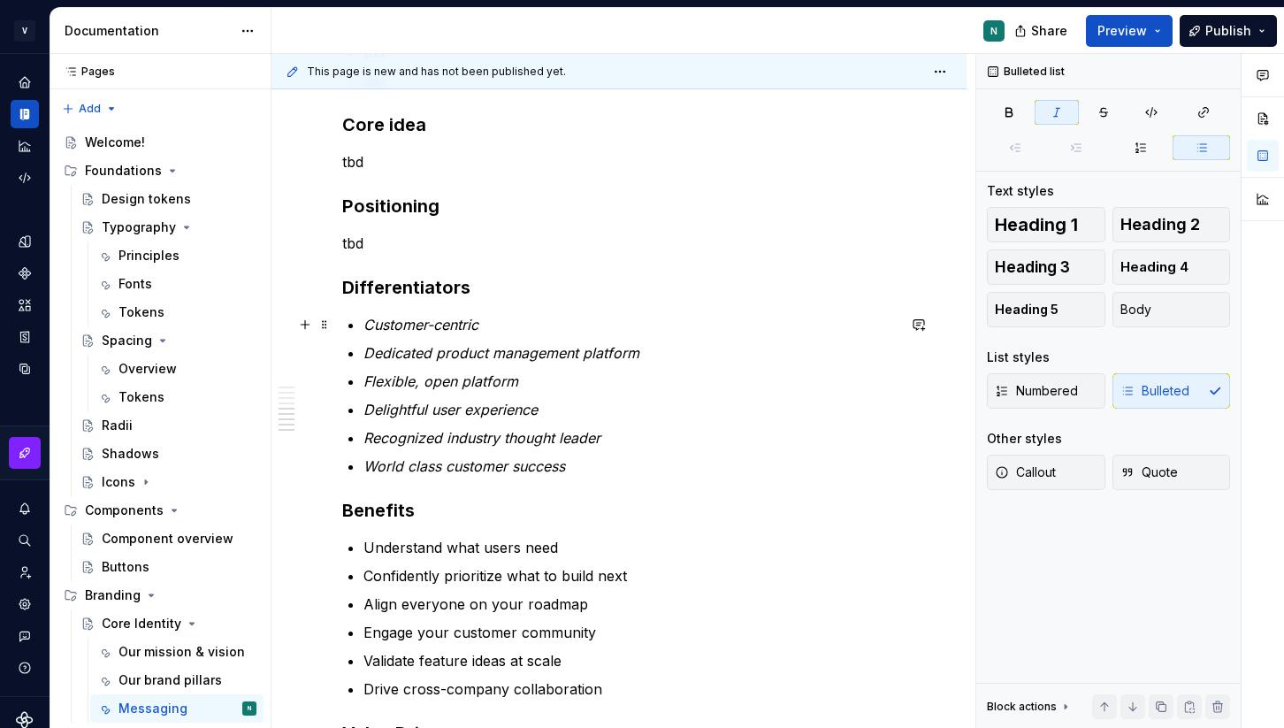
click at [364, 324] on em "Customer-centric" at bounding box center [421, 325] width 115 height 18
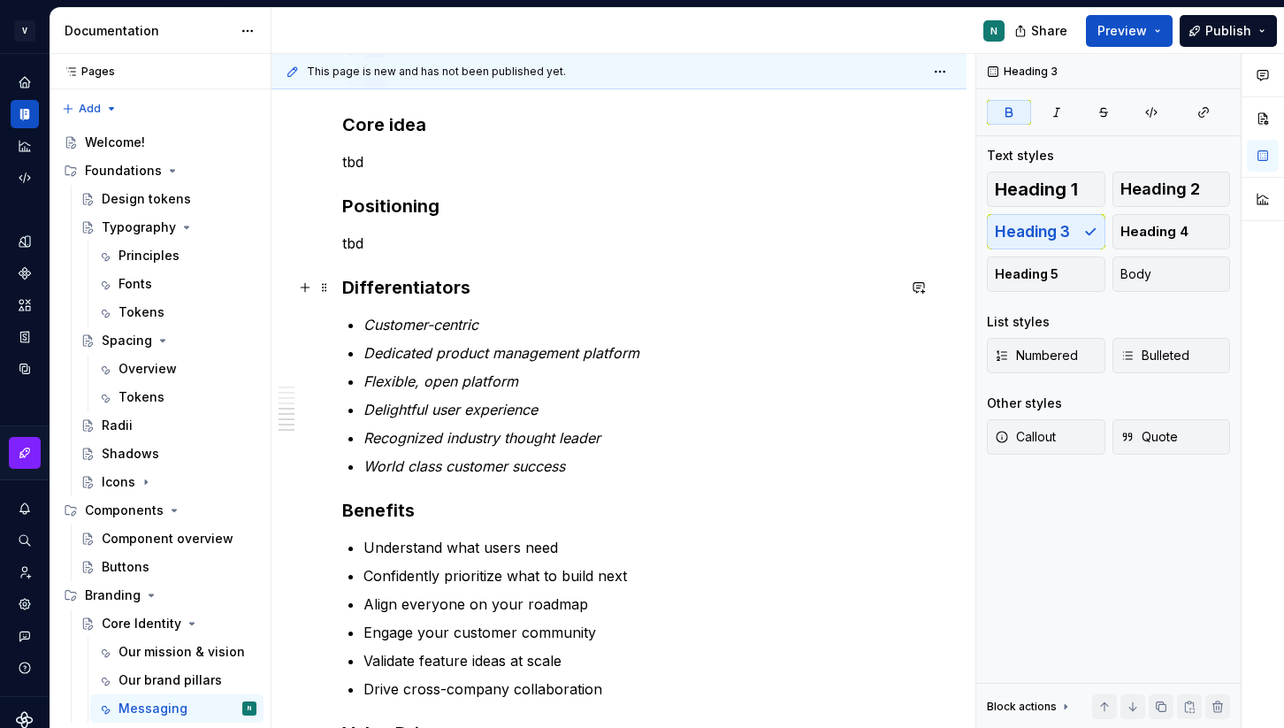
click at [472, 289] on h3 "Differentiators" at bounding box center [619, 287] width 554 height 25
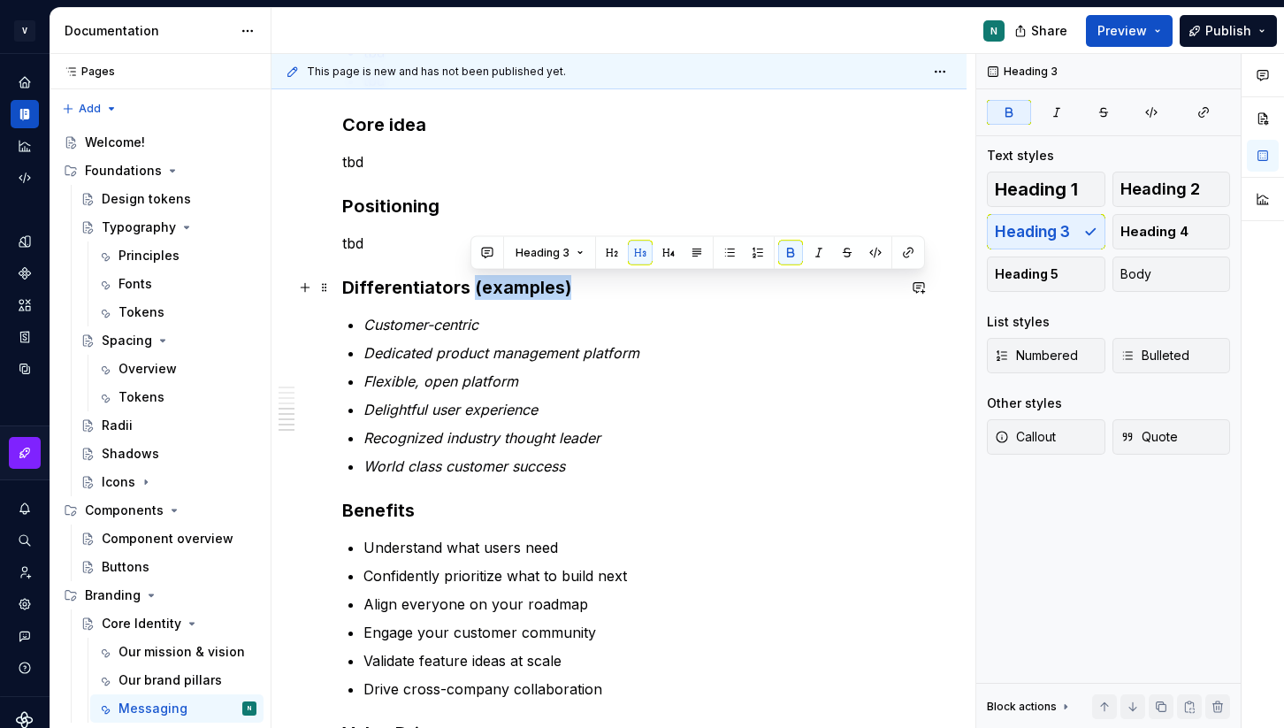
drag, startPoint x: 604, startPoint y: 299, endPoint x: 471, endPoint y: 294, distance: 133.7
click at [471, 294] on h3 "Differentiators (examples)" at bounding box center [619, 287] width 554 height 25
copy strong "(examples)"
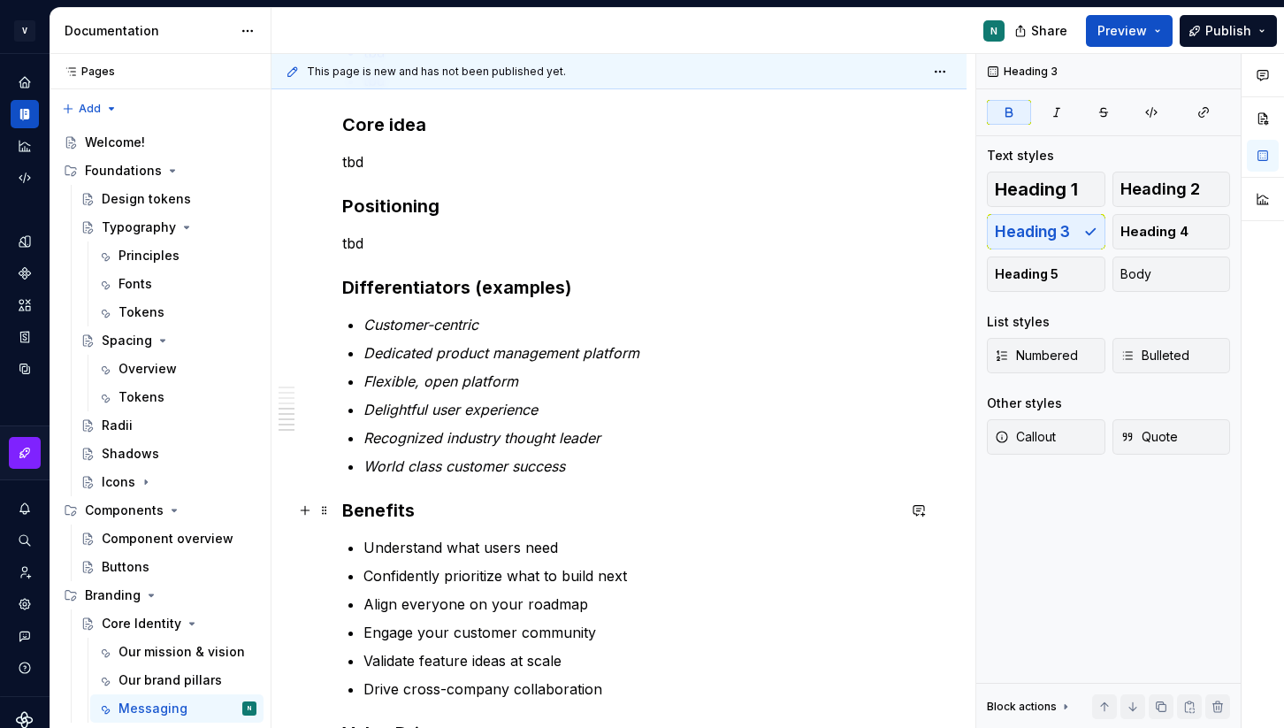
click at [433, 505] on h3 "Benefits" at bounding box center [619, 510] width 554 height 25
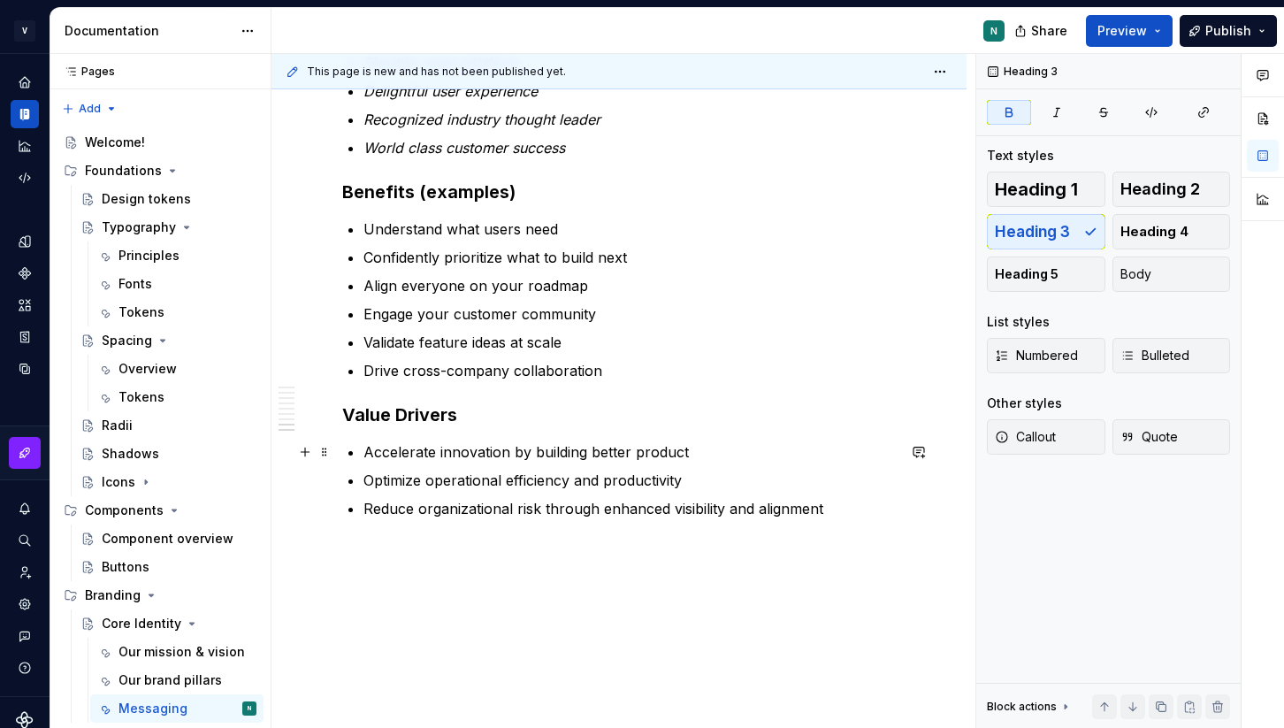
scroll to position [900, 0]
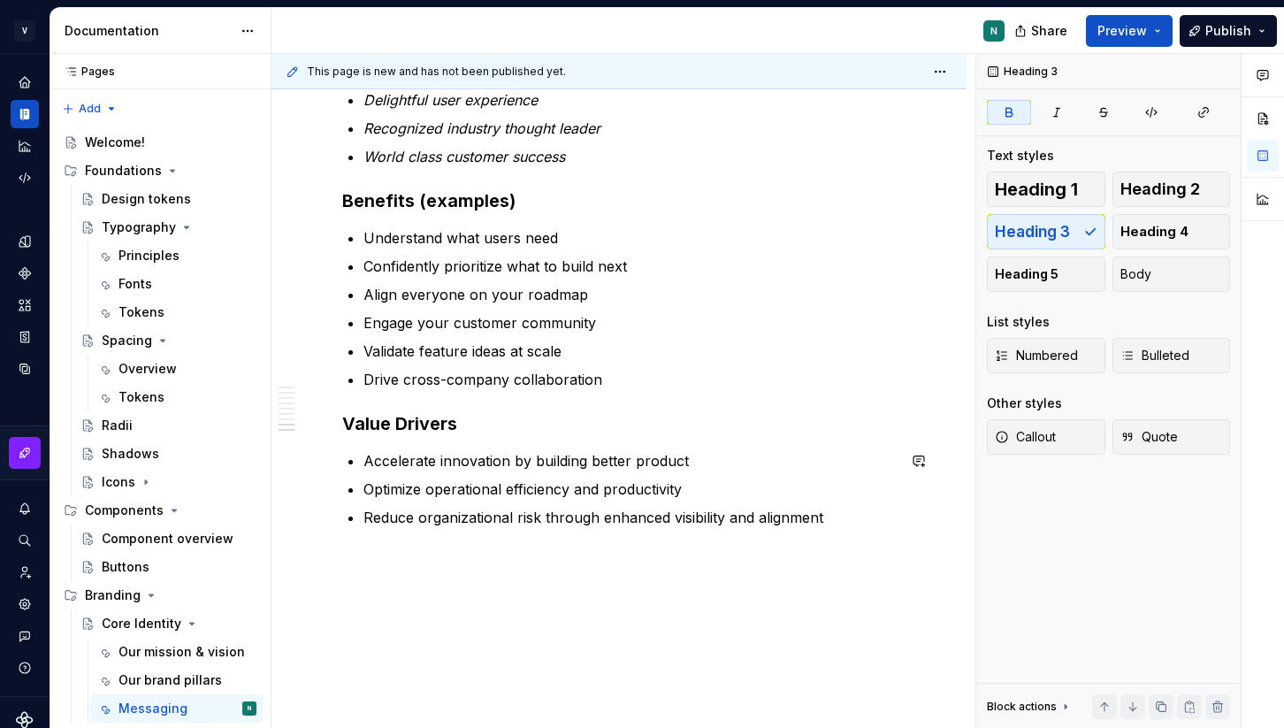
click at [476, 416] on h3 "Value Drivers" at bounding box center [619, 423] width 554 height 25
click at [573, 567] on div "Mission tbd Key value prop tbd Brand promise tbd Brand goals [PERSON_NAME] Core…" at bounding box center [619, 86] width 695 height 1361
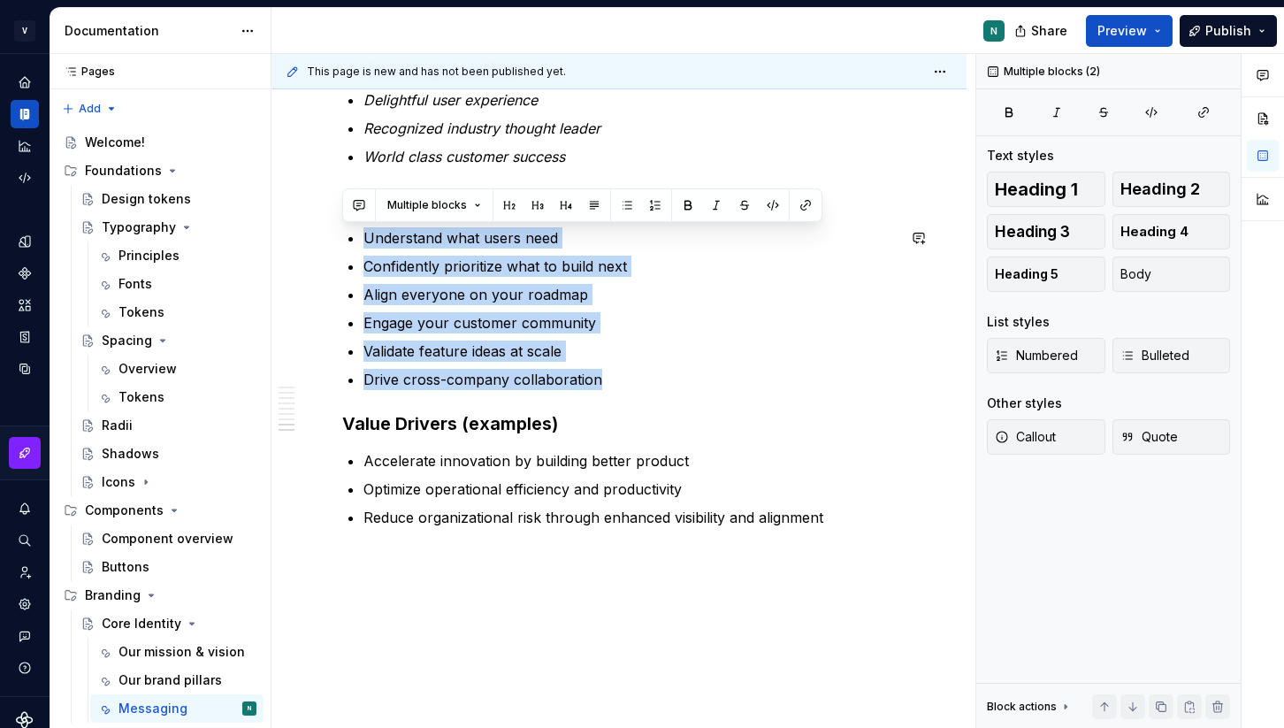
drag, startPoint x: 362, startPoint y: 234, endPoint x: 612, endPoint y: 388, distance: 293.9
click at [610, 388] on div "Mission tbd Key value prop tbd Brand promise tbd Brand goals [PERSON_NAME] Core…" at bounding box center [619, 10] width 554 height 1122
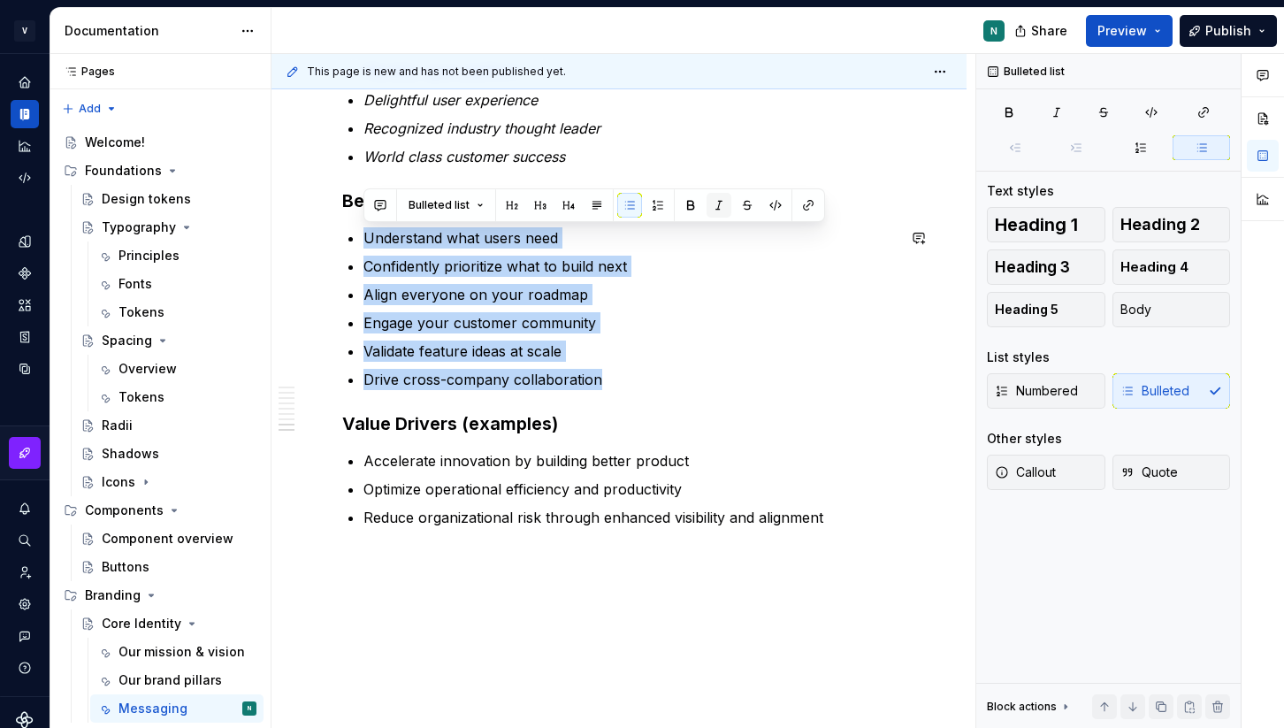
click at [716, 211] on button "button" at bounding box center [719, 205] width 25 height 25
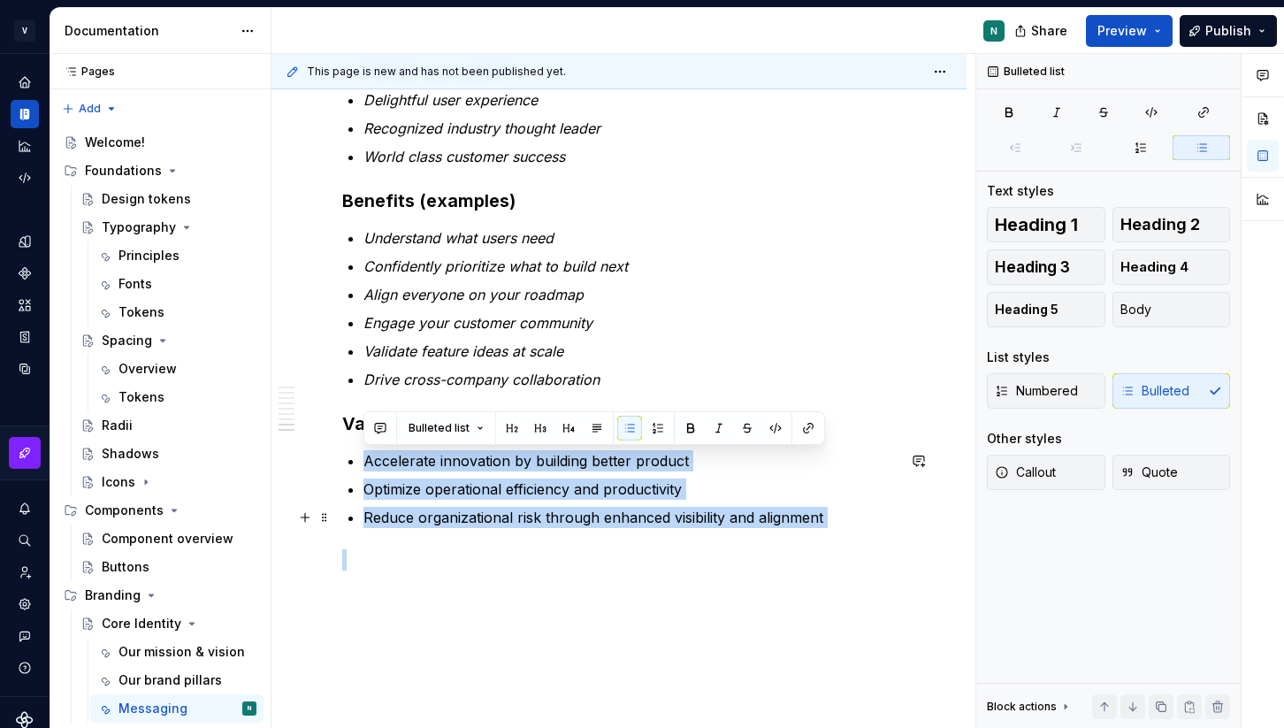
drag, startPoint x: 363, startPoint y: 458, endPoint x: 920, endPoint y: 529, distance: 561.7
click at [920, 529] on div "Mission tbd Key value prop tbd Brand promise tbd Brand goals [PERSON_NAME] Core…" at bounding box center [619, 108] width 695 height 1404
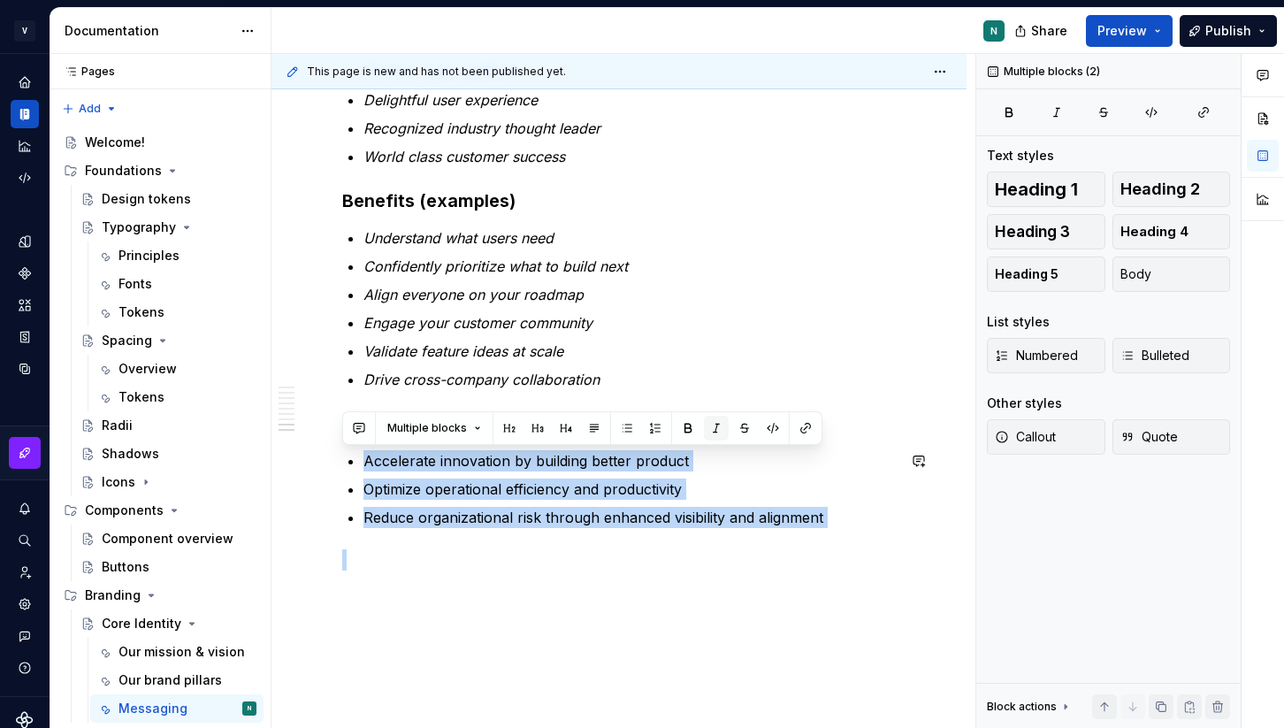
click at [706, 430] on button "button" at bounding box center [716, 428] width 25 height 25
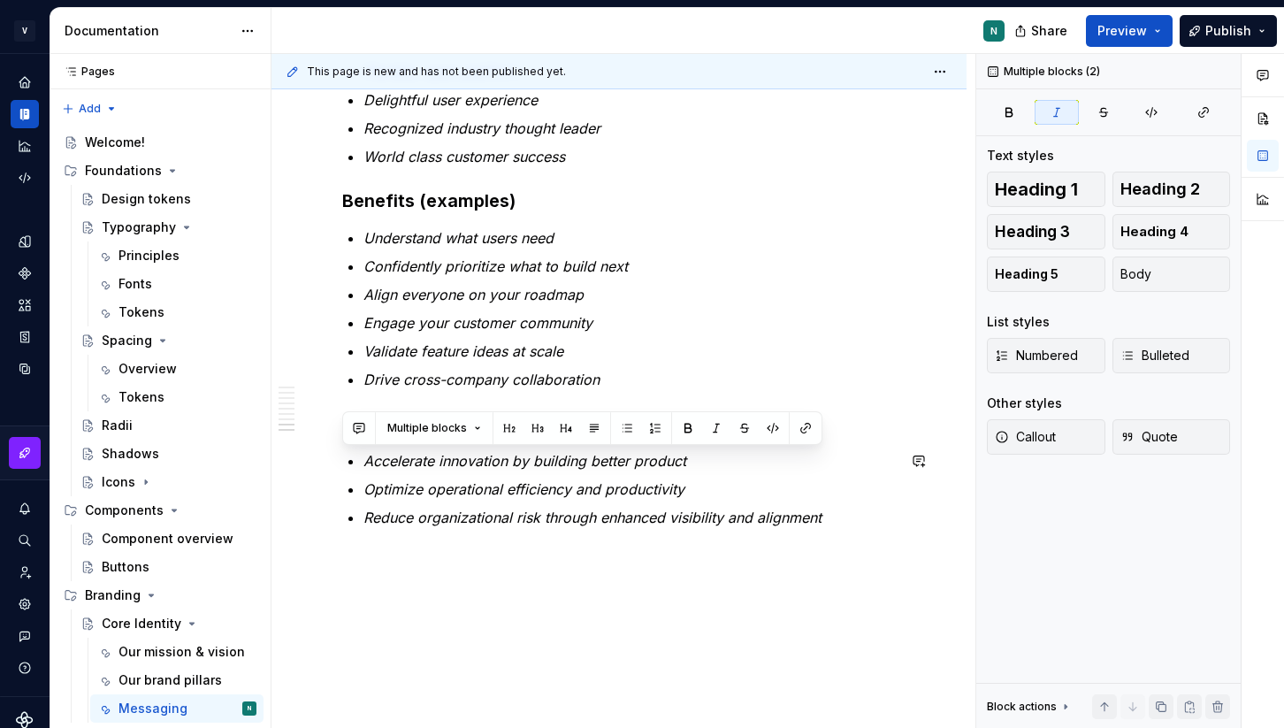
click at [802, 538] on div "Mission tbd Key value prop tbd Brand promise tbd Brand goals [PERSON_NAME] Core…" at bounding box center [619, 10] width 554 height 1122
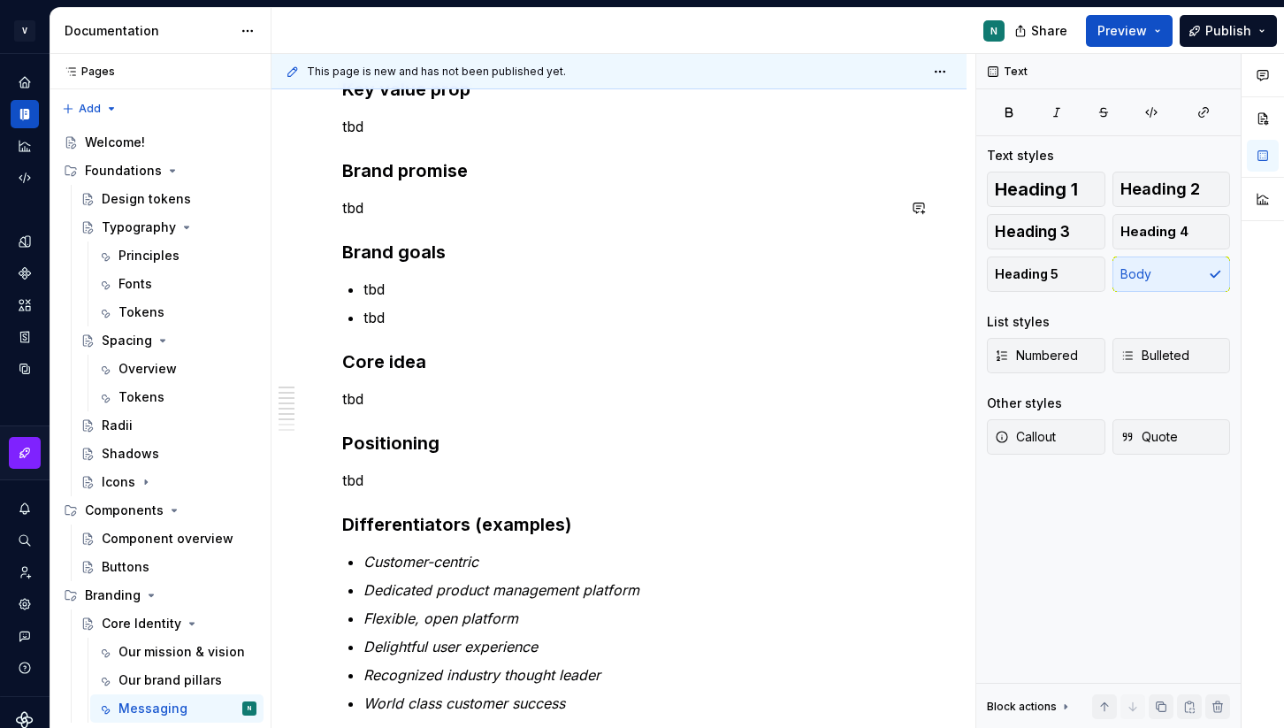
scroll to position [165, 0]
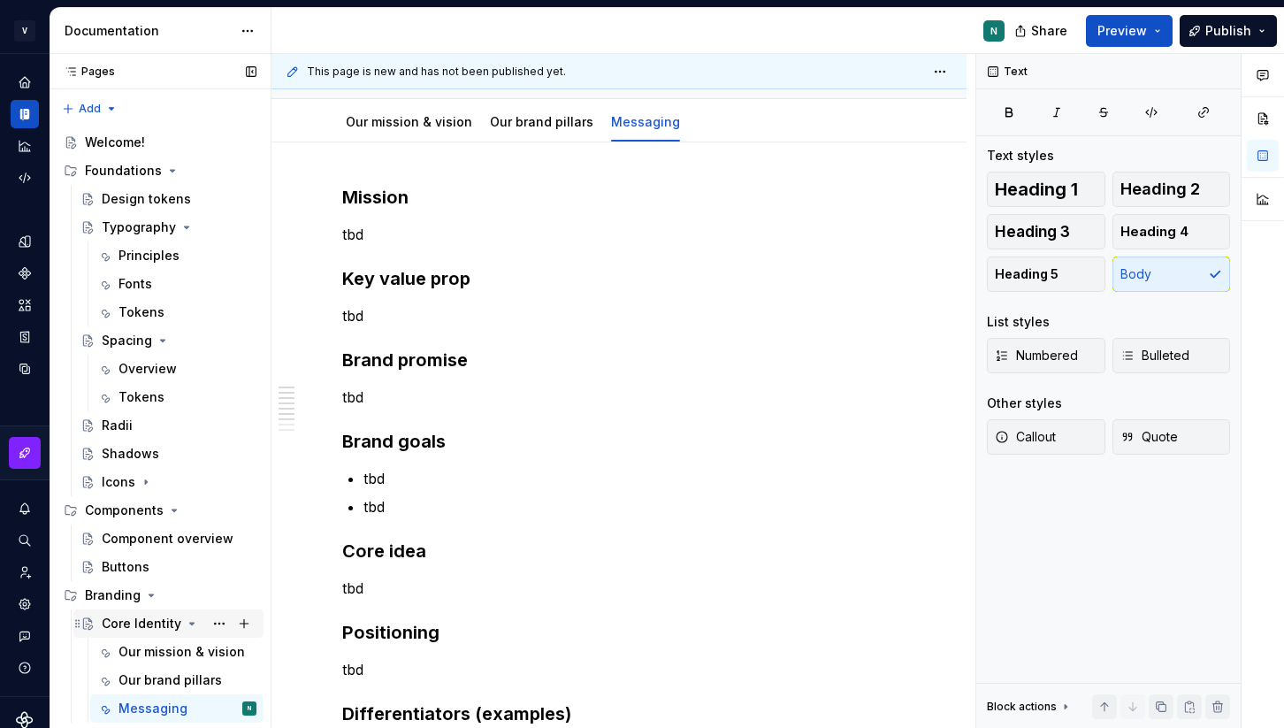
click at [185, 624] on icon "Page tree" at bounding box center [192, 624] width 14 height 14
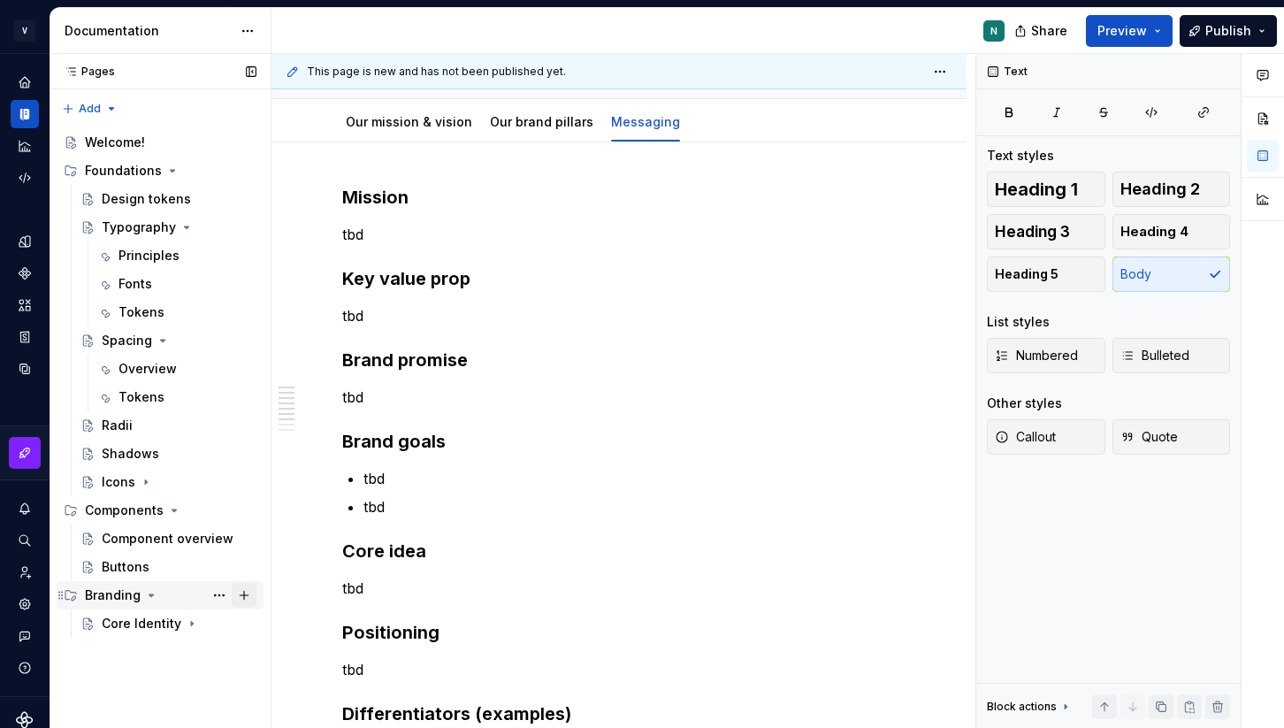
click at [245, 594] on button "Page tree" at bounding box center [244, 595] width 25 height 25
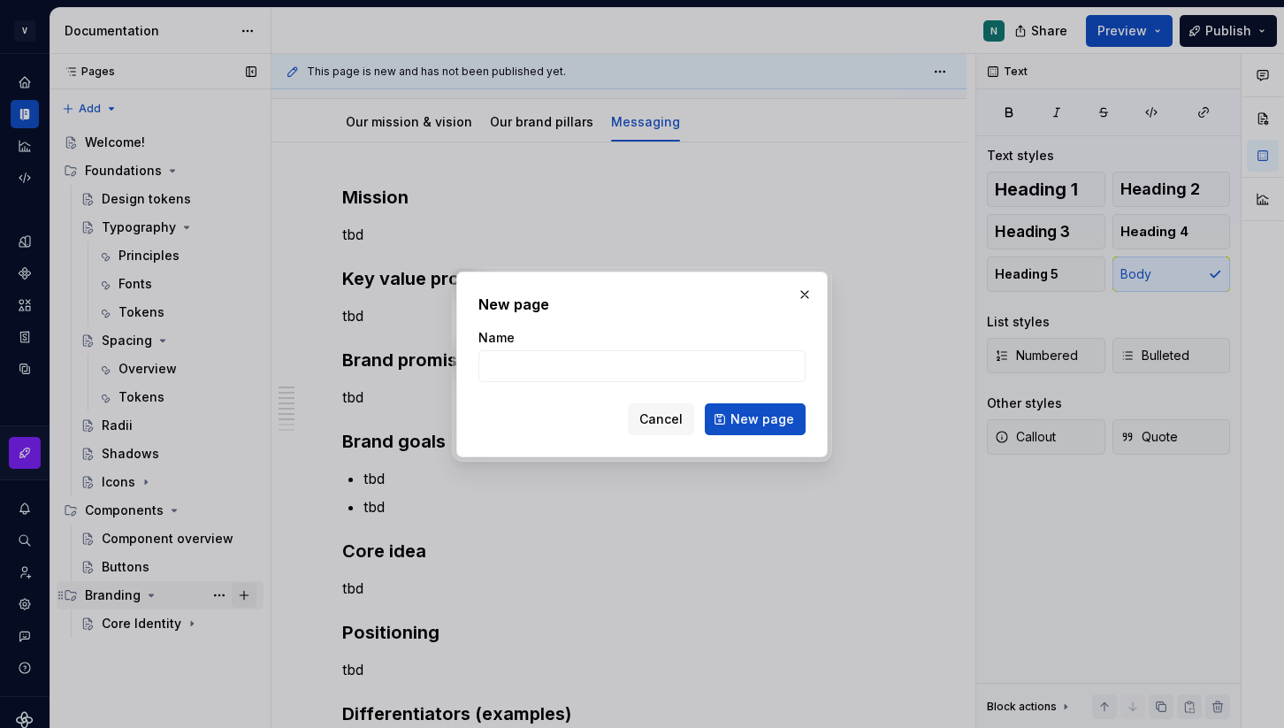
type textarea "*"
type input "Voice and Tone"
click button "New page" at bounding box center [755, 419] width 101 height 32
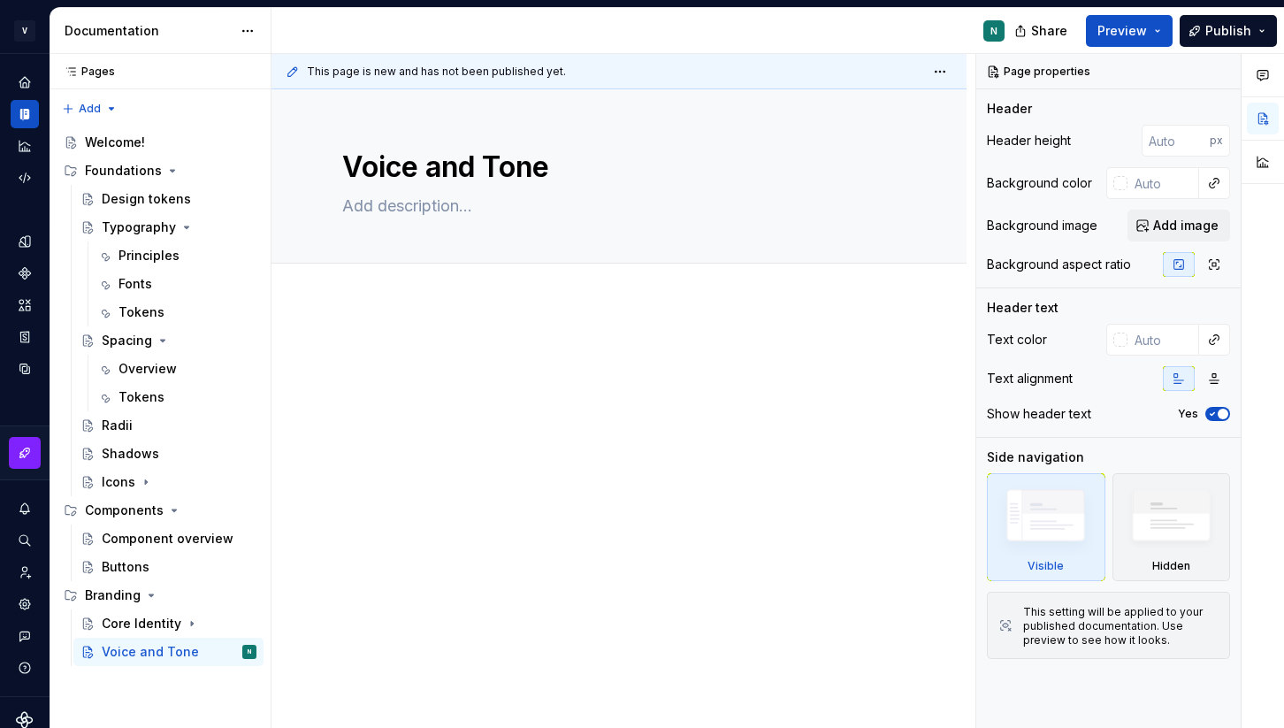
click at [394, 314] on div "This page is new and has not been published yet. Voice and Tone Edit header" at bounding box center [624, 391] width 704 height 675
click at [381, 297] on div "Add tab" at bounding box center [619, 283] width 695 height 39
type textarea "*"
click at [368, 360] on p at bounding box center [619, 355] width 554 height 21
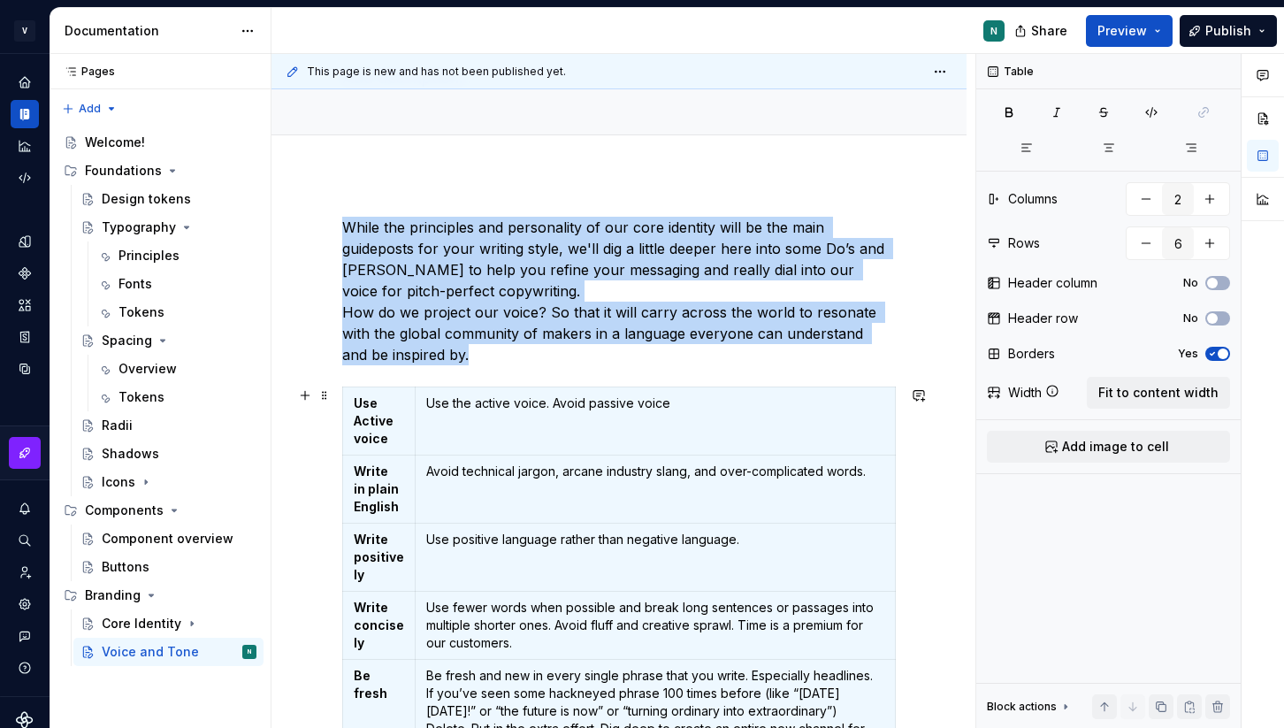
scroll to position [146, 0]
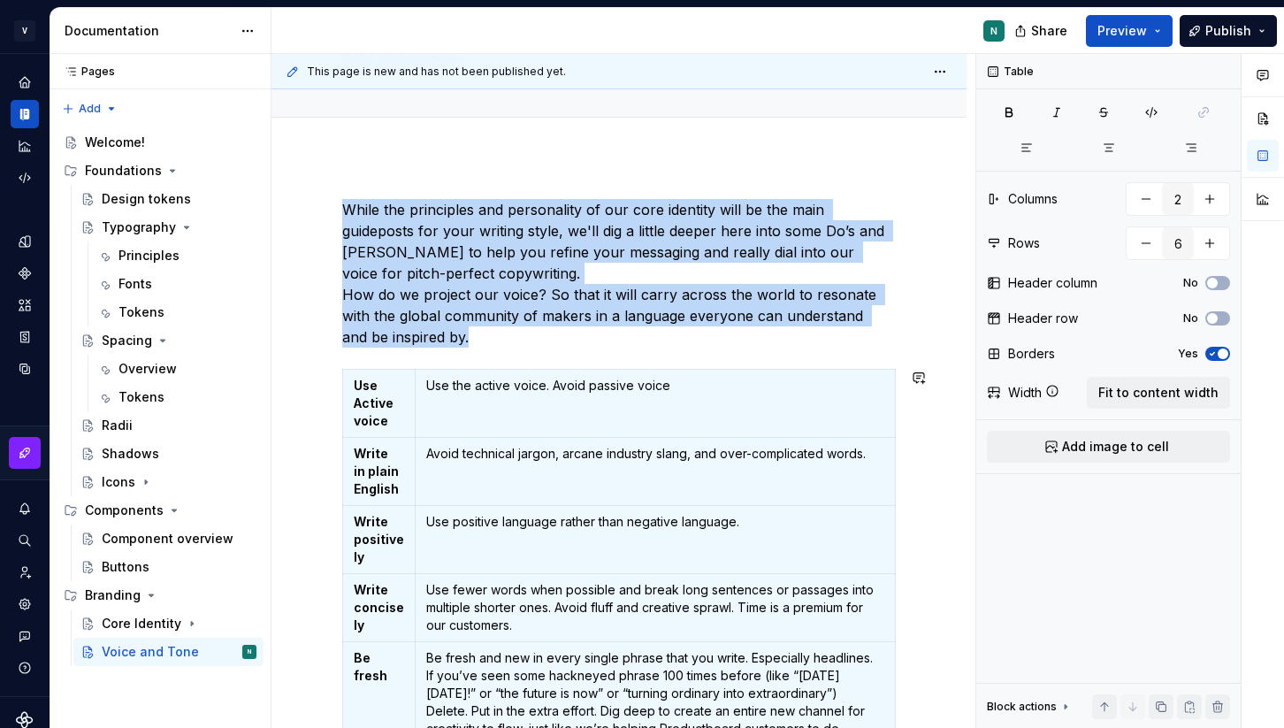
click at [435, 360] on div "While the principles and personality of our core identity will be the main guid…" at bounding box center [619, 536] width 554 height 675
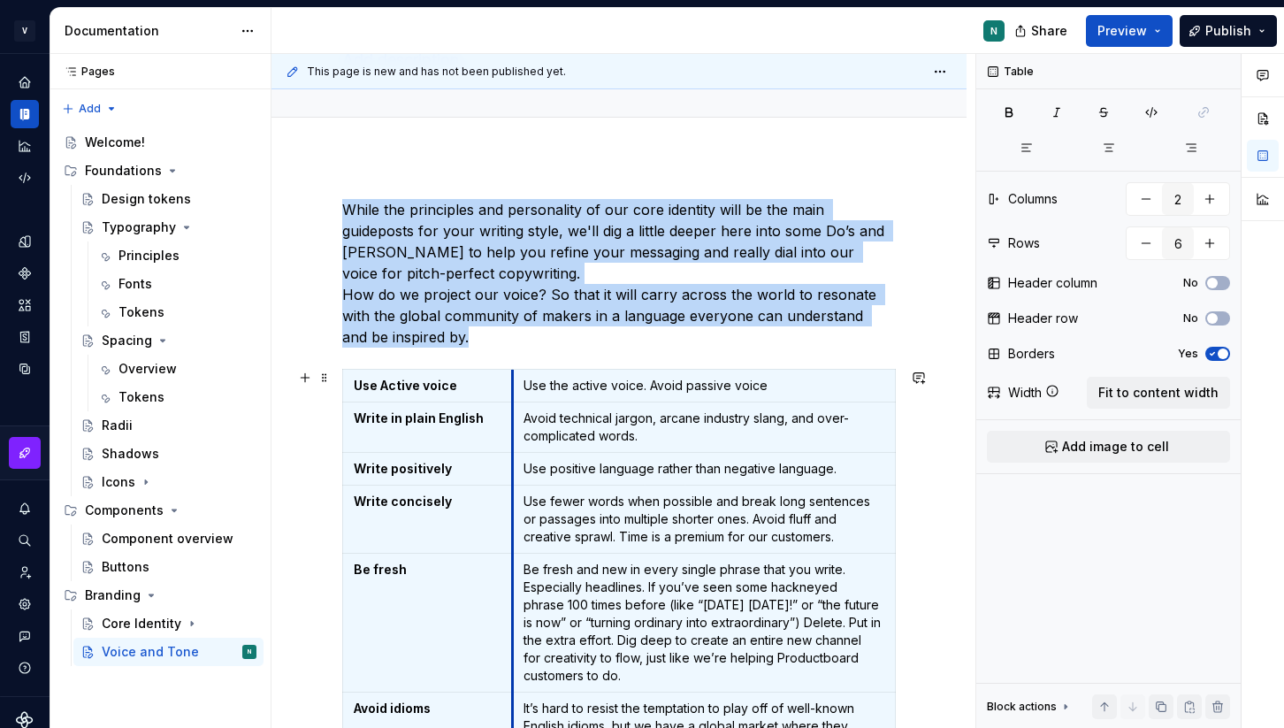
drag, startPoint x: 415, startPoint y: 410, endPoint x: 512, endPoint y: 407, distance: 97.4
click at [512, 407] on tbody "Use Active voice Use the active voice. Avoid passive voice Write in plain Engli…" at bounding box center [619, 609] width 553 height 479
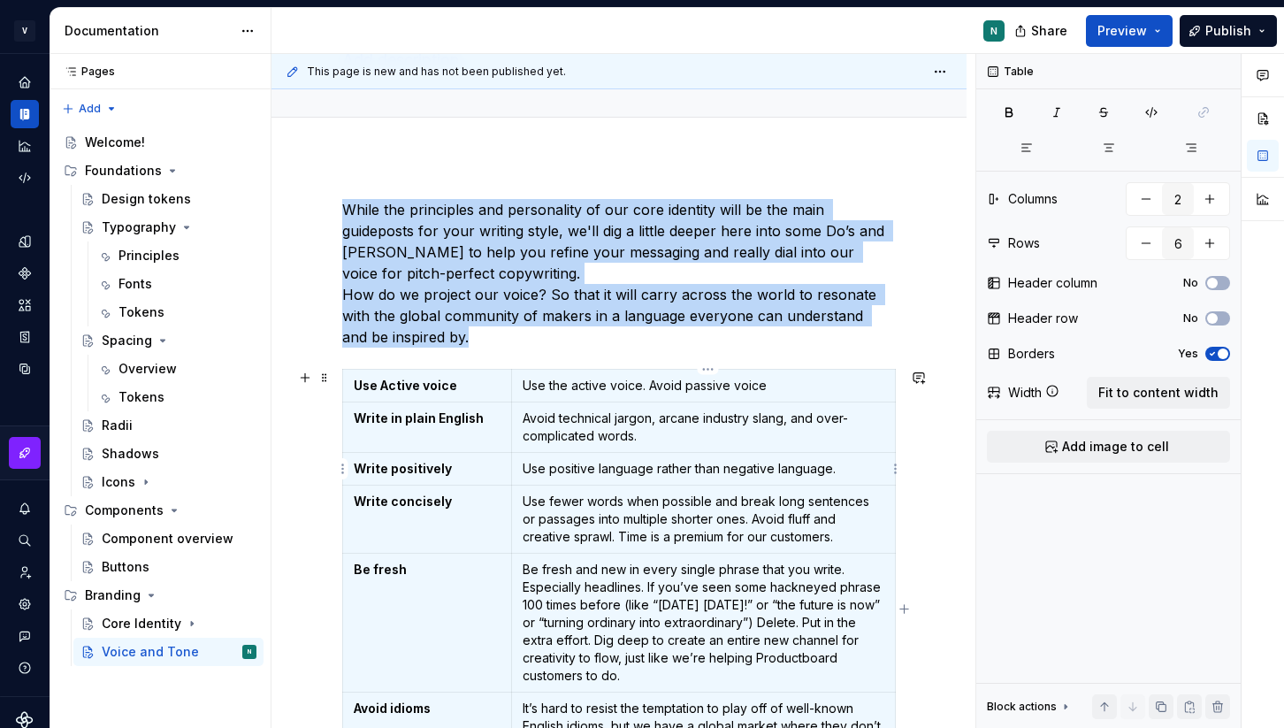
click at [674, 460] on p "Use positive language rather than negative language." at bounding box center [704, 469] width 362 height 18
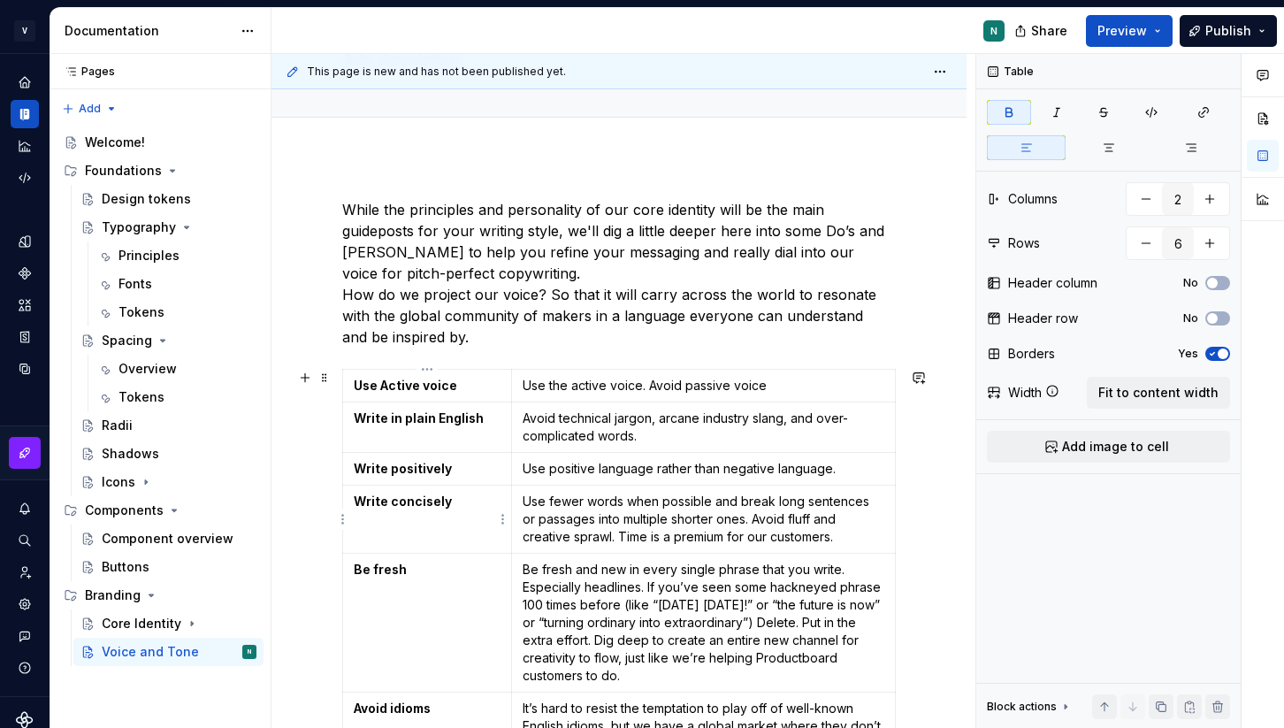
click at [355, 502] on strong "Write concisely" at bounding box center [403, 501] width 98 height 15
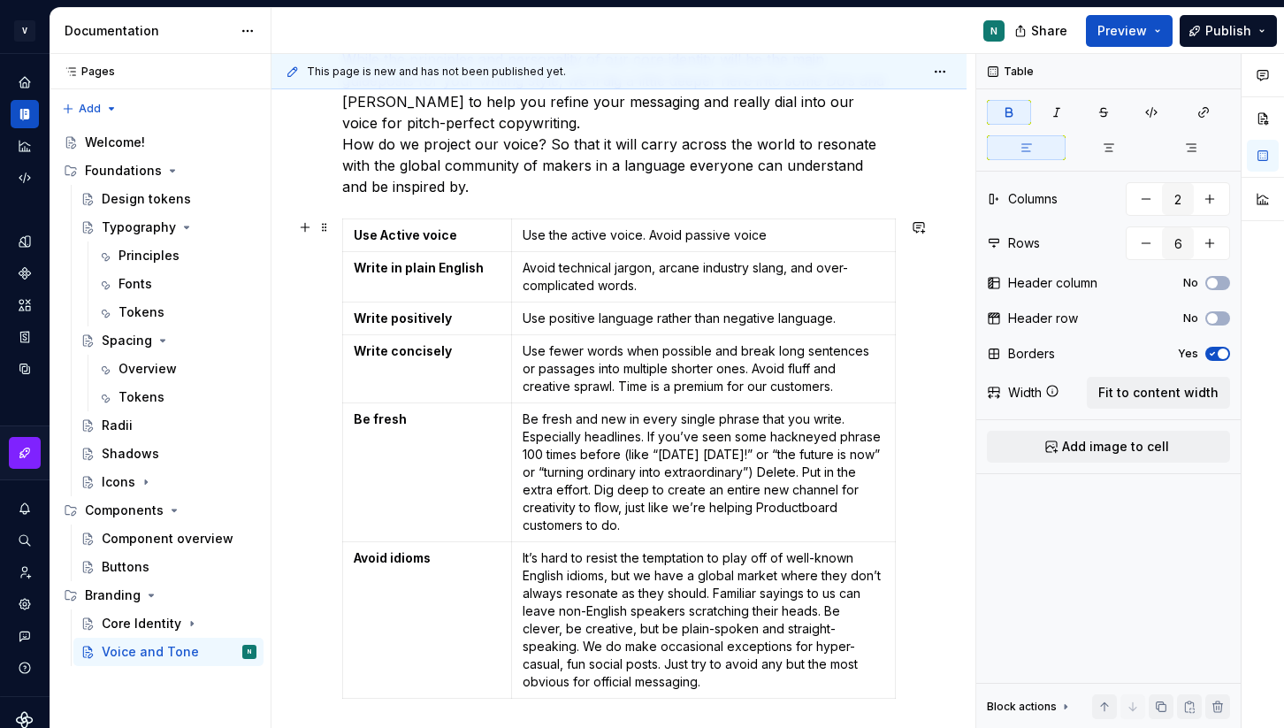
scroll to position [307, 0]
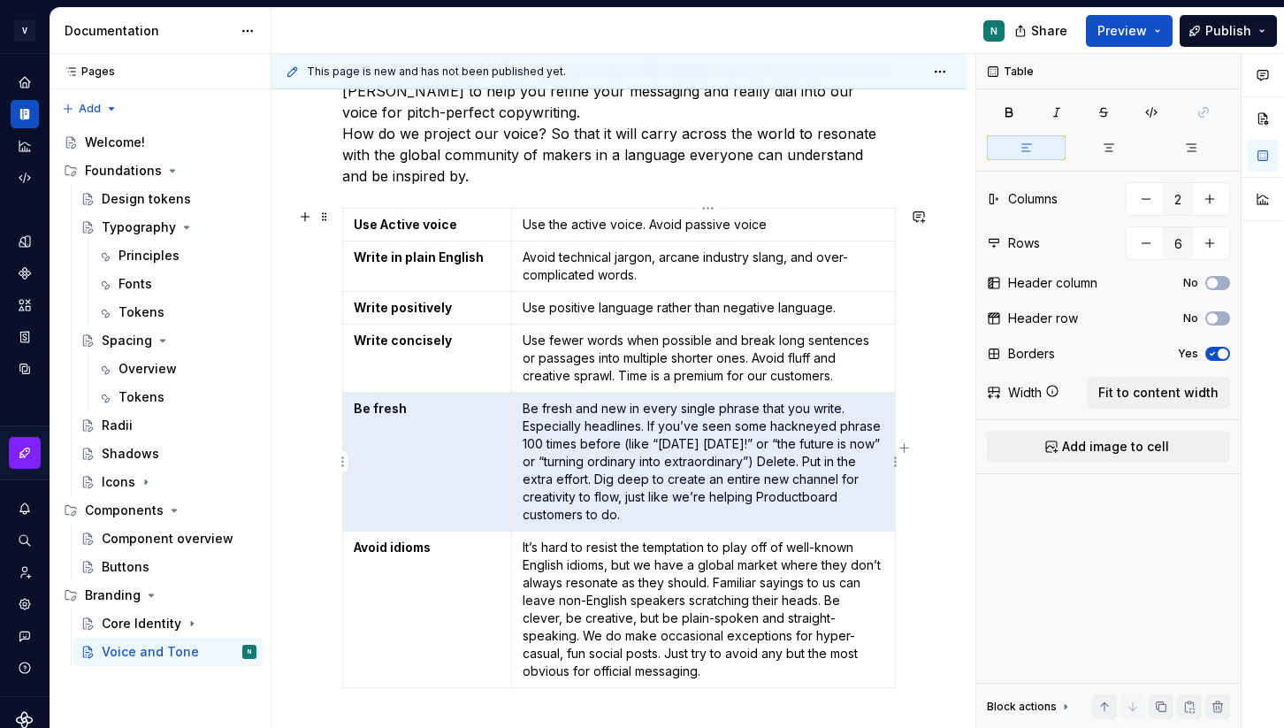
drag, startPoint x: 352, startPoint y: 409, endPoint x: 652, endPoint y: 493, distance: 311.4
click at [652, 493] on tr "Be fresh Be fresh and new in every single phrase that you write. Especially hea…" at bounding box center [619, 462] width 553 height 139
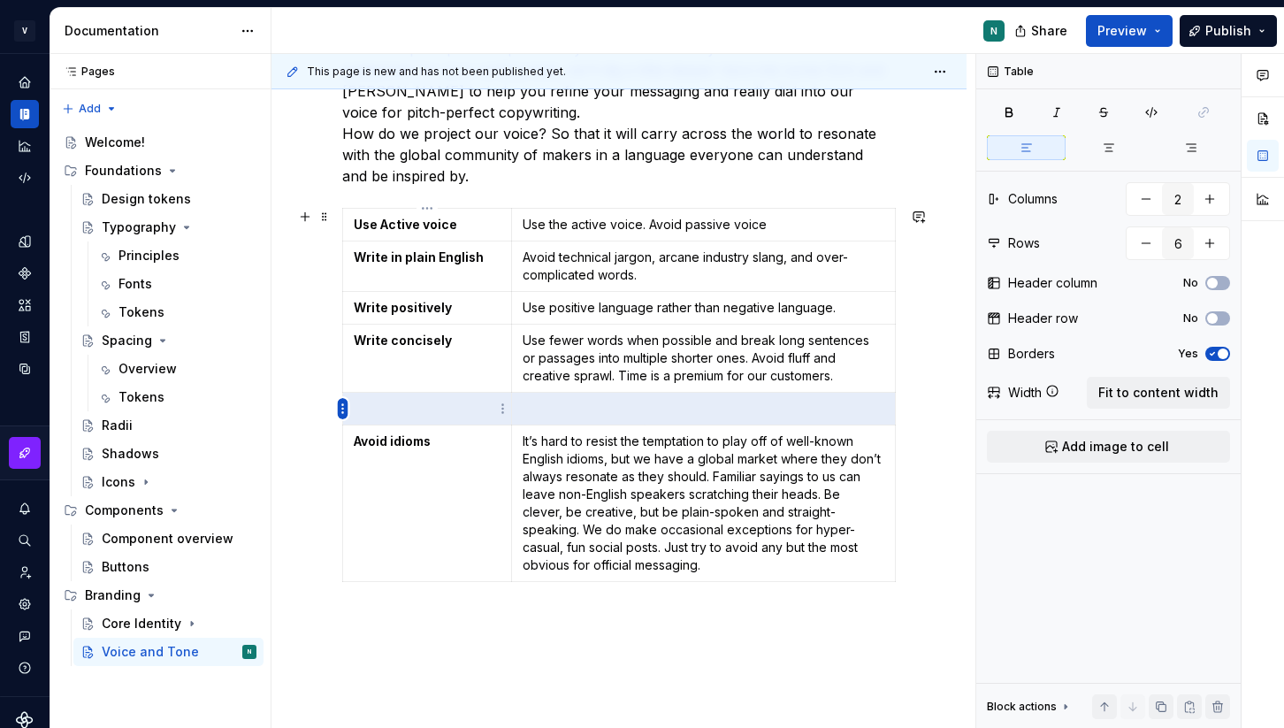
click at [346, 405] on html "V Kos N Design system data Documentation N Share Preview Publish Pages Pages Ad…" at bounding box center [642, 364] width 1284 height 728
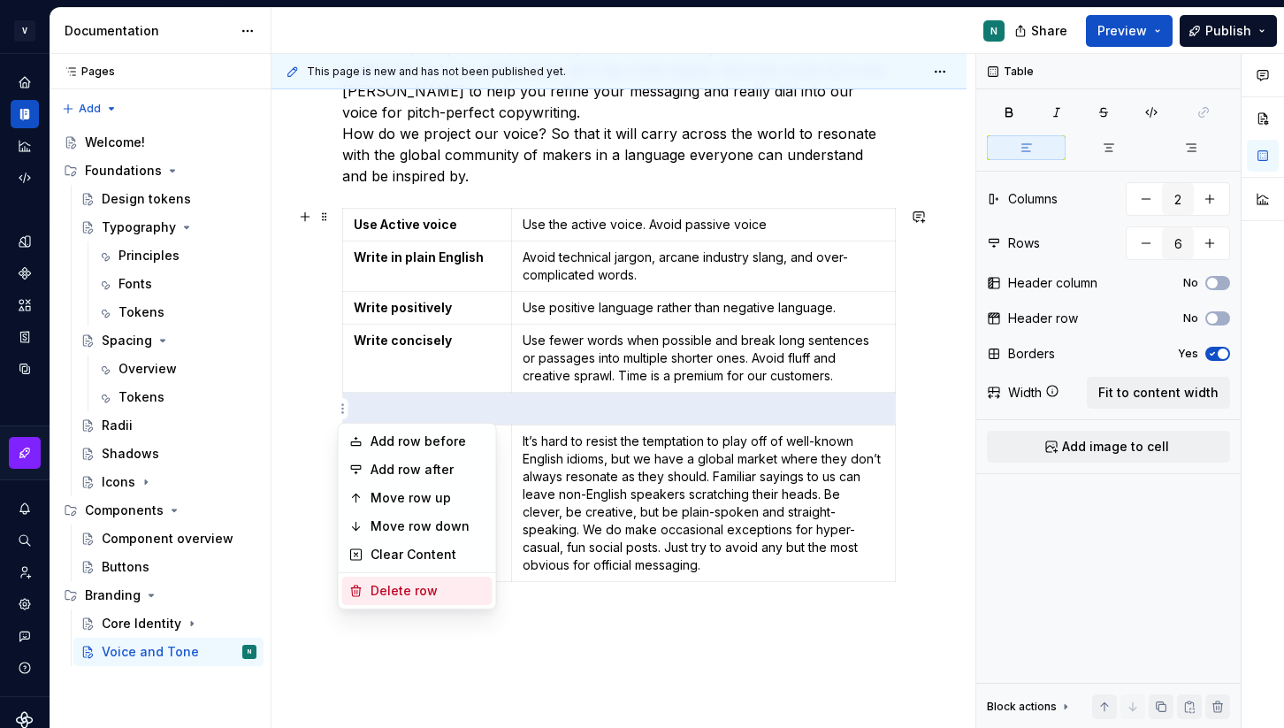
click at [378, 589] on div "Delete row" at bounding box center [428, 591] width 115 height 18
type input "5"
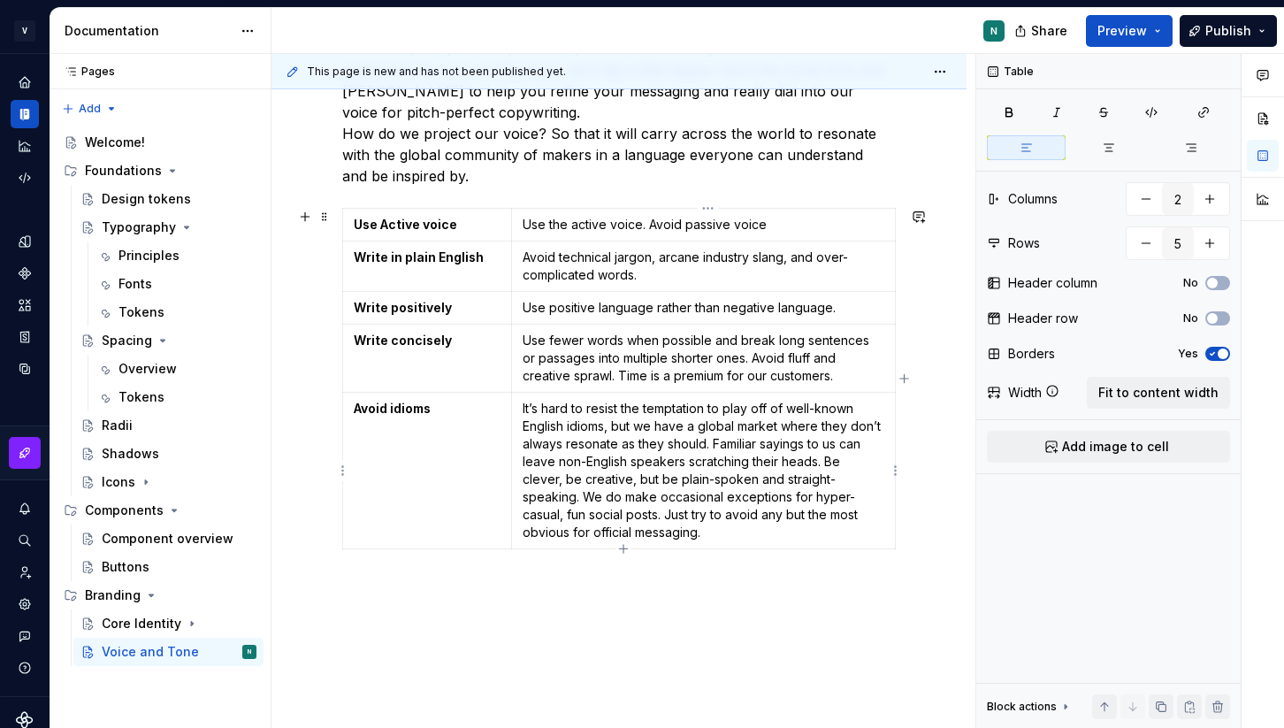
click at [595, 533] on p "It’s hard to resist the temptation to play off of well-known English idioms, bu…" at bounding box center [704, 471] width 362 height 142
click at [560, 649] on div "This page is new and has not been published yet. Voice and Tone Edit header Whi…" at bounding box center [624, 391] width 704 height 675
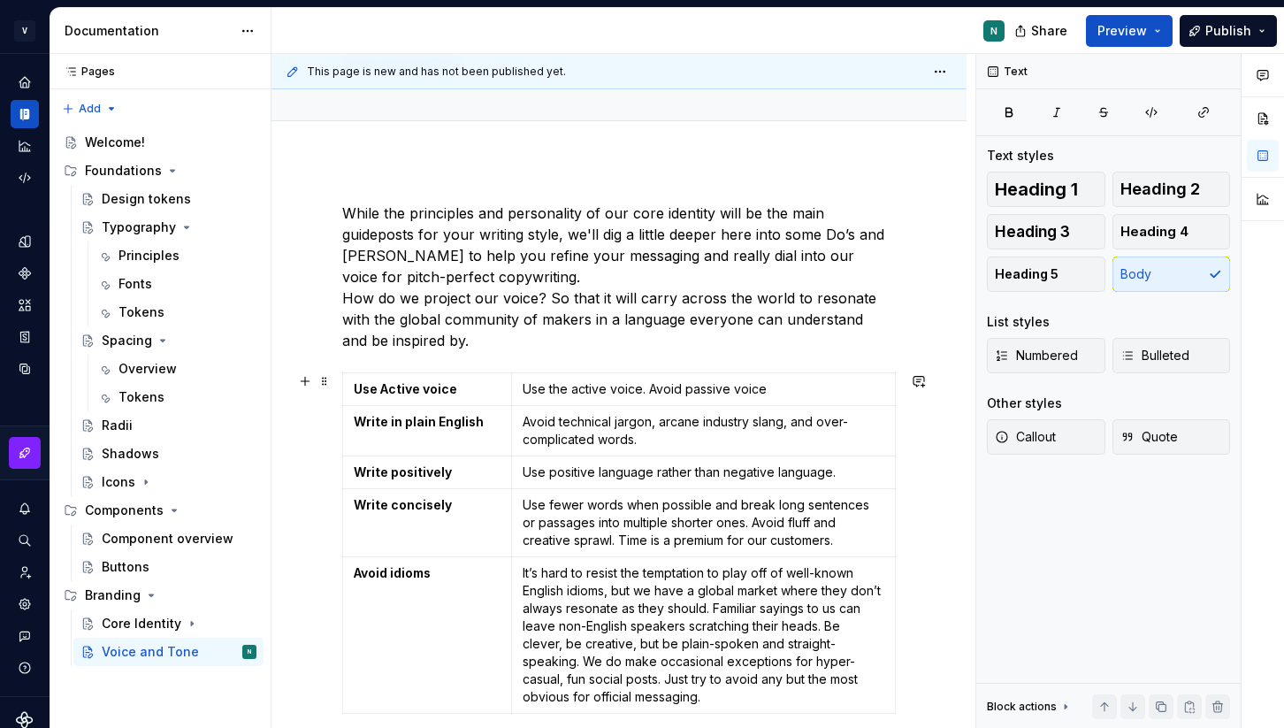
scroll to position [0, 0]
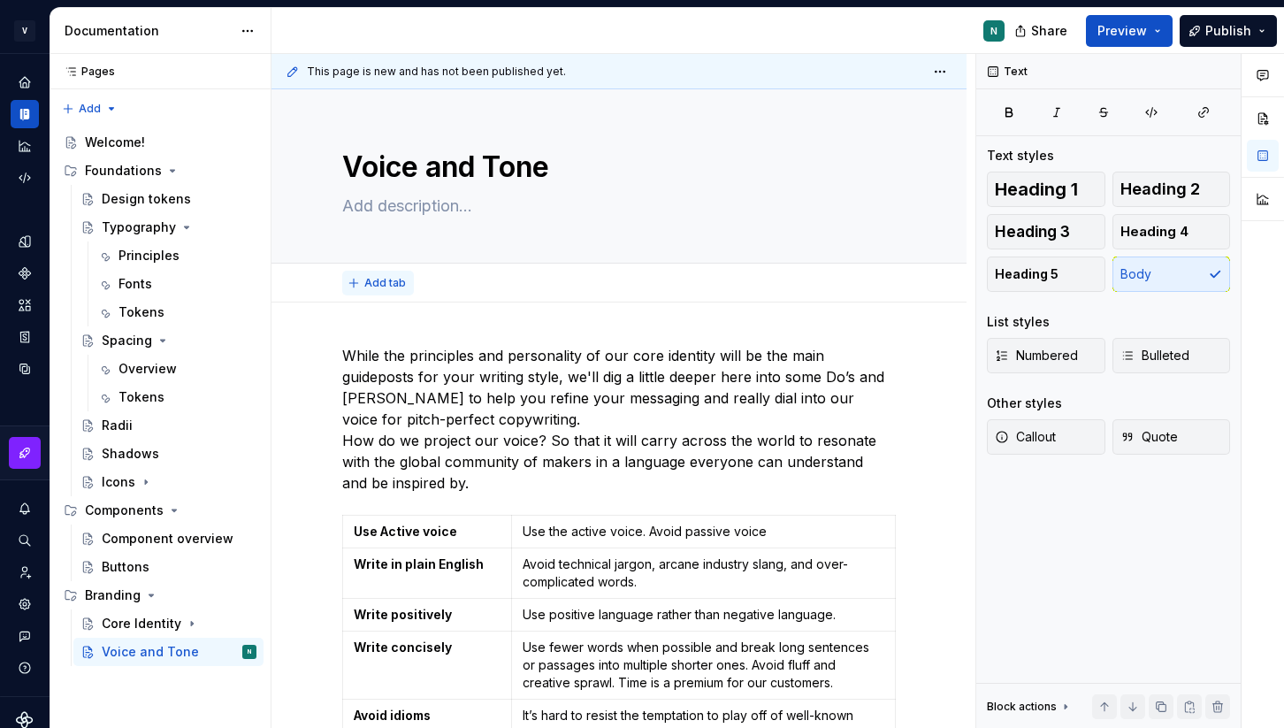
click at [378, 282] on span "Add tab" at bounding box center [385, 283] width 42 height 14
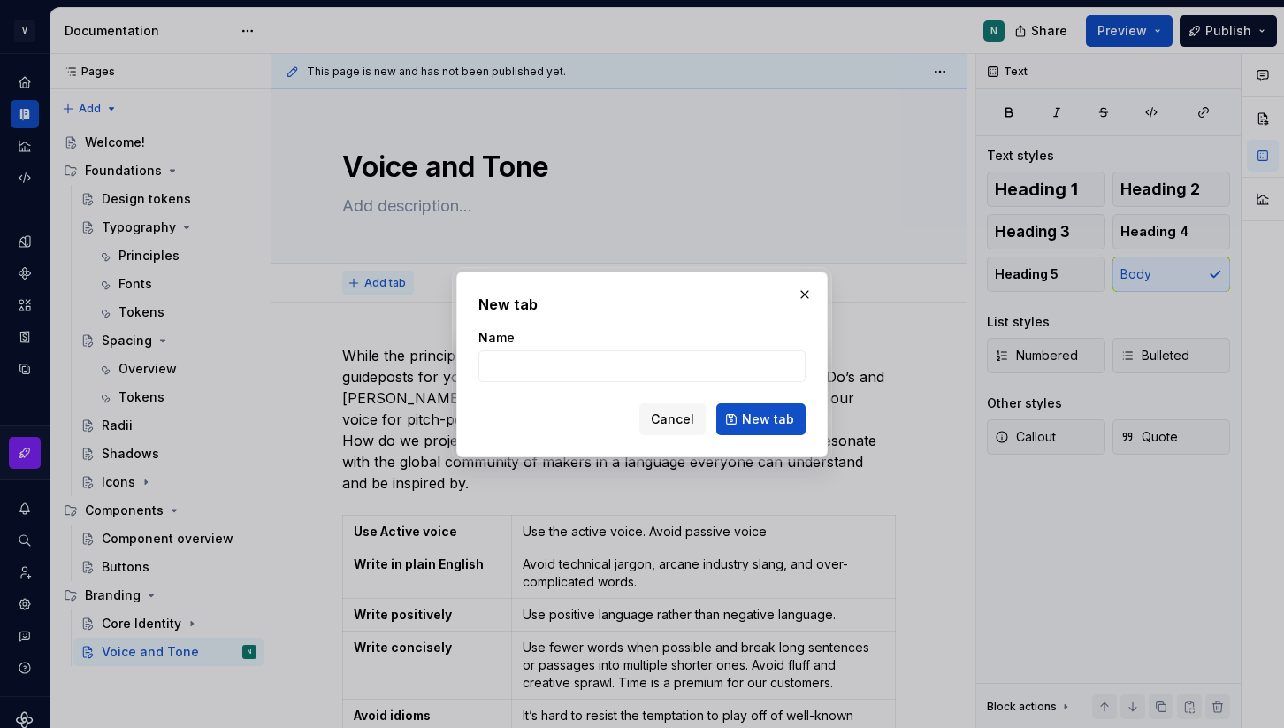
type textarea "*"
type input "Voice"
click at [750, 425] on span "New tab" at bounding box center [768, 419] width 52 height 18
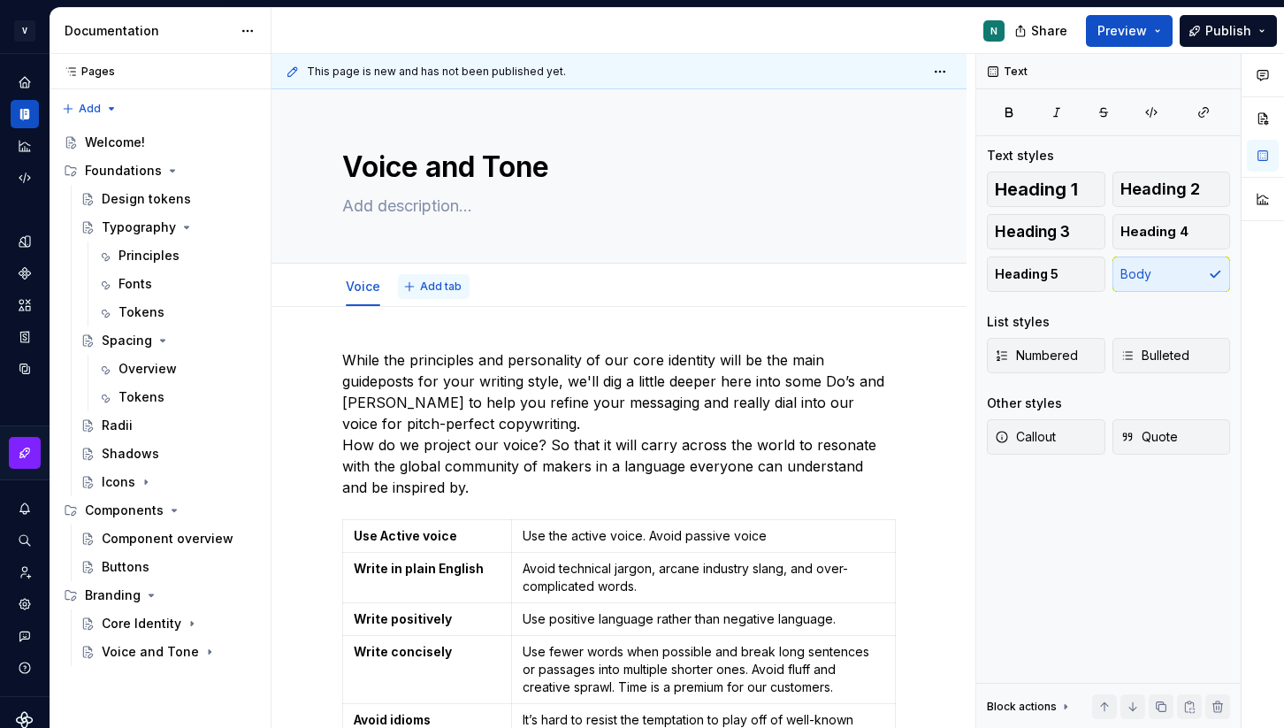
type textarea "*"
click at [425, 285] on span "Add tab" at bounding box center [441, 287] width 42 height 14
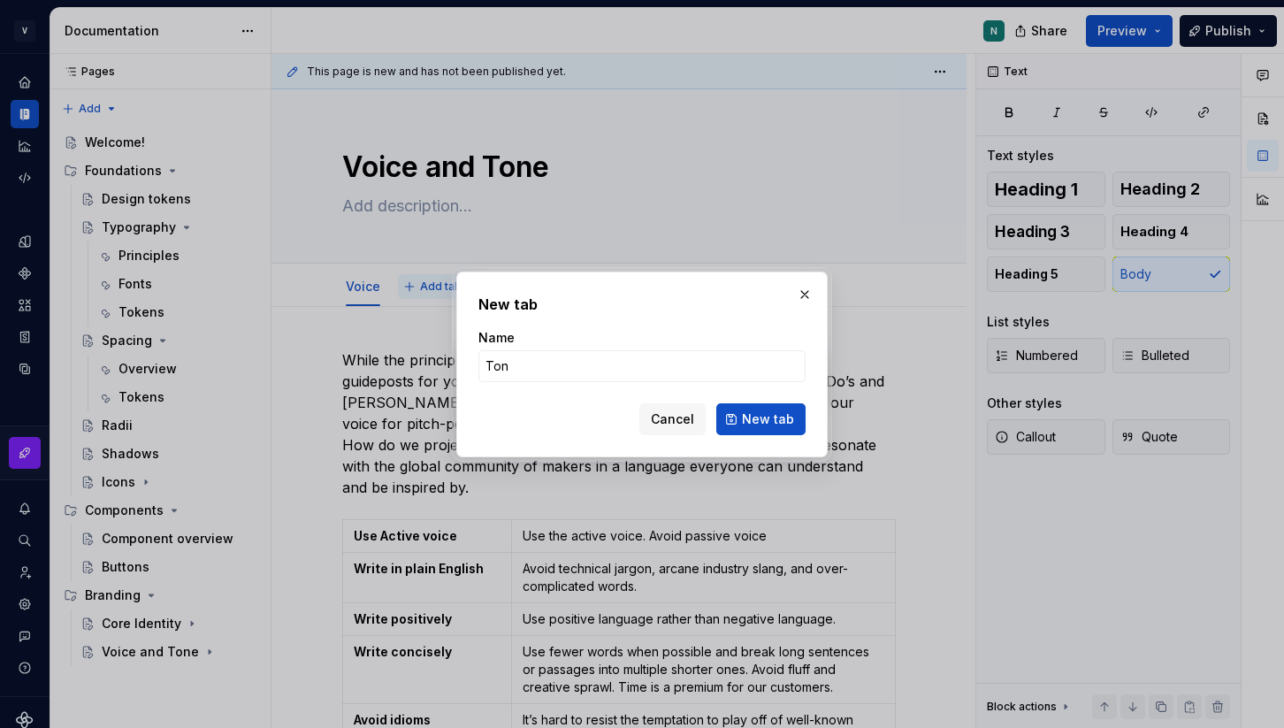
type input "Tone"
click button "New tab" at bounding box center [760, 419] width 89 height 32
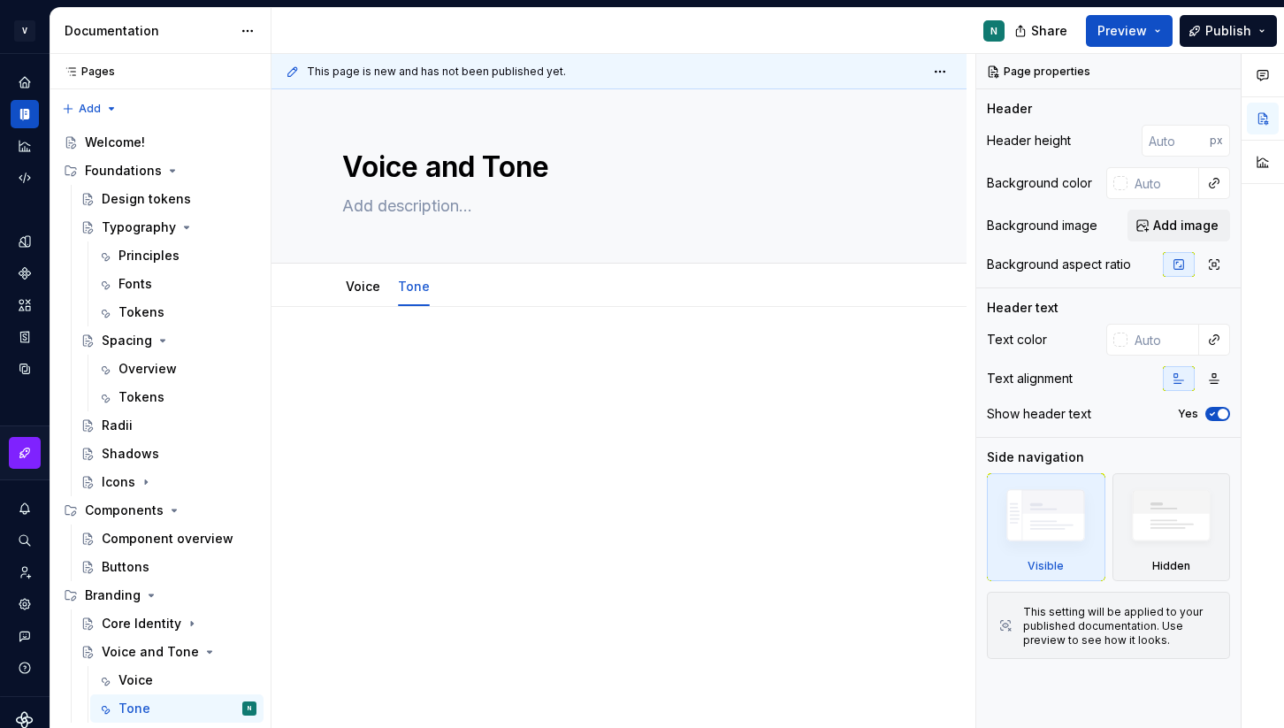
click at [419, 355] on p at bounding box center [619, 359] width 554 height 21
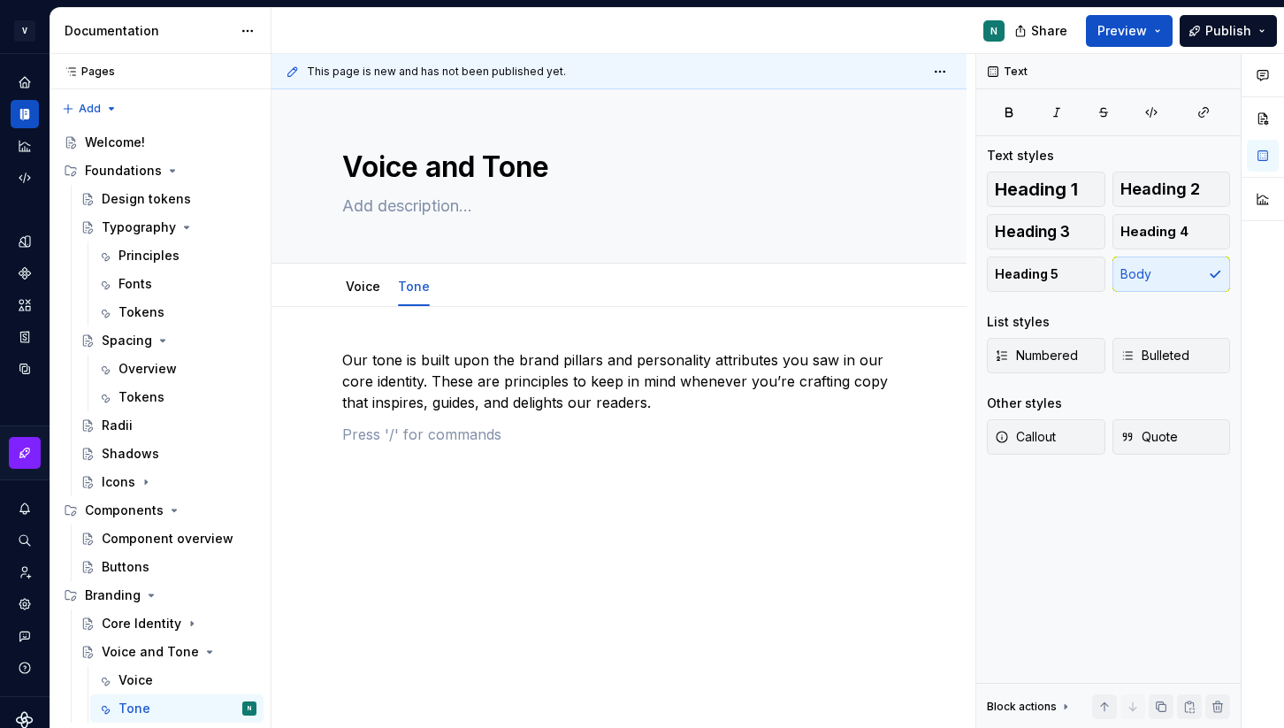
type textarea "*"
paste div
click at [403, 553] on p "We are not:" at bounding box center [619, 554] width 554 height 21
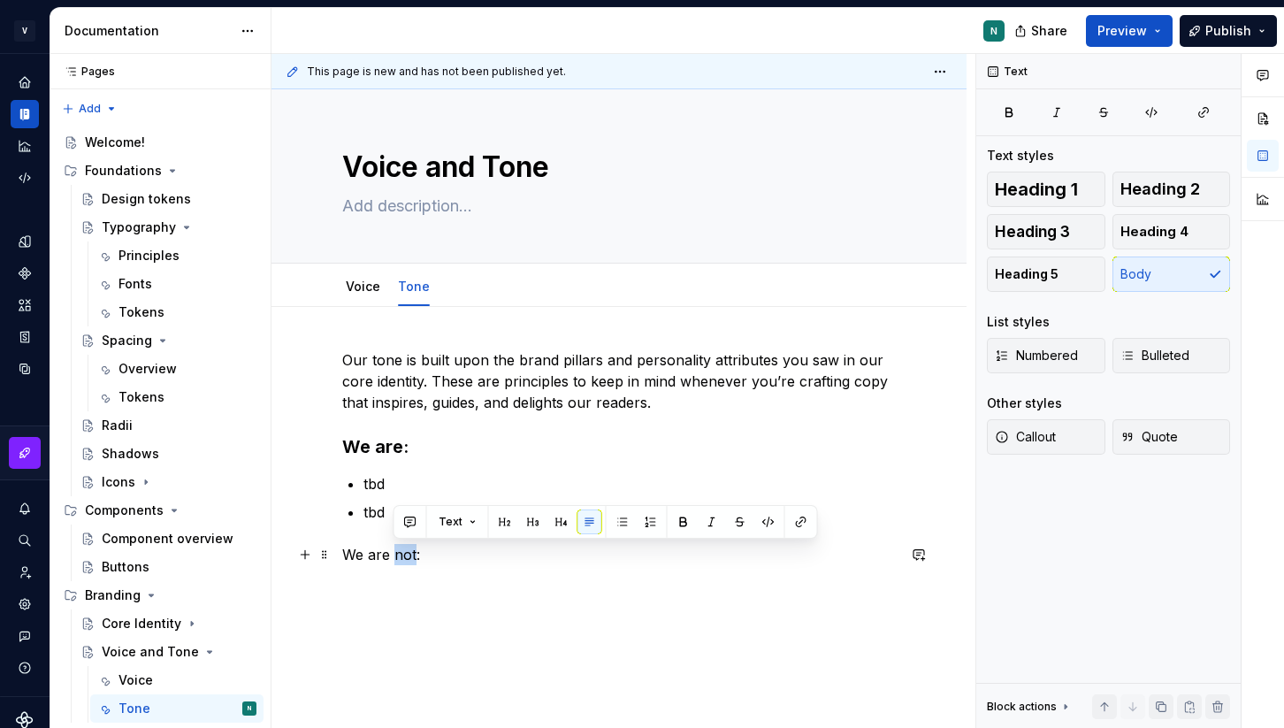
click at [403, 553] on p "We are not:" at bounding box center [619, 554] width 554 height 21
click at [479, 518] on button "button" at bounding box center [482, 522] width 25 height 25
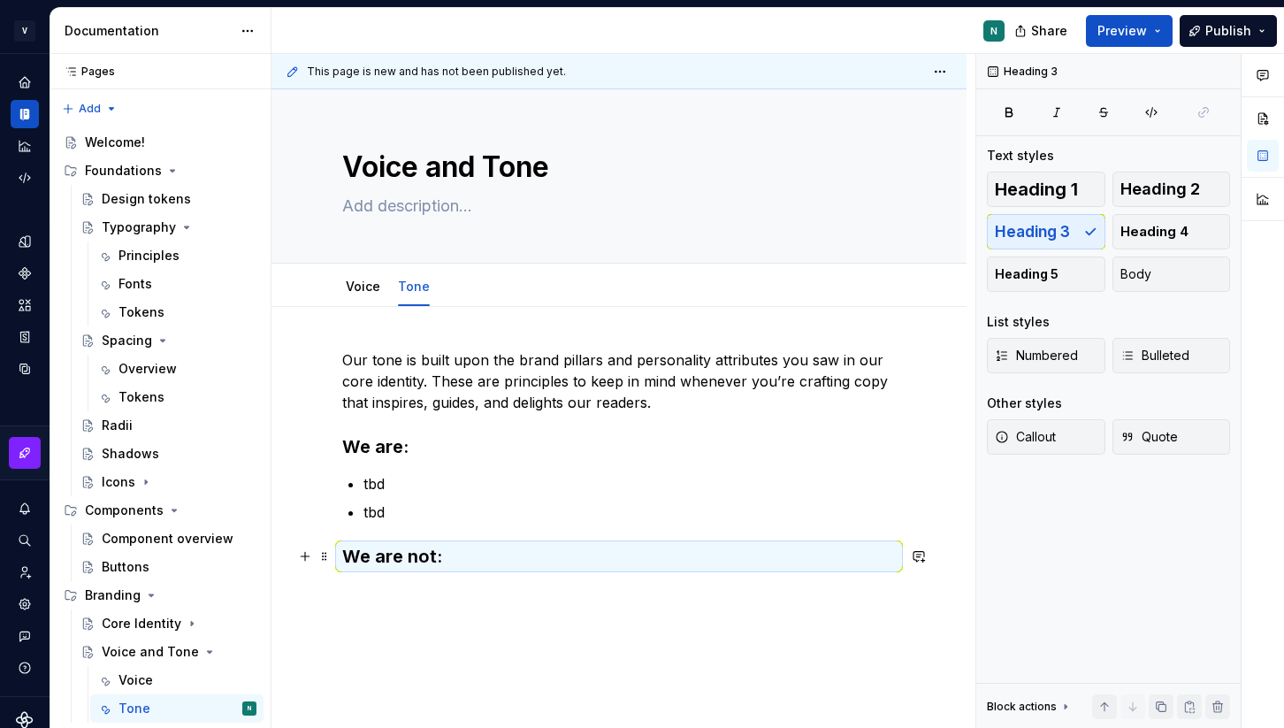
click at [456, 551] on h3 "We are not:" at bounding box center [619, 556] width 554 height 25
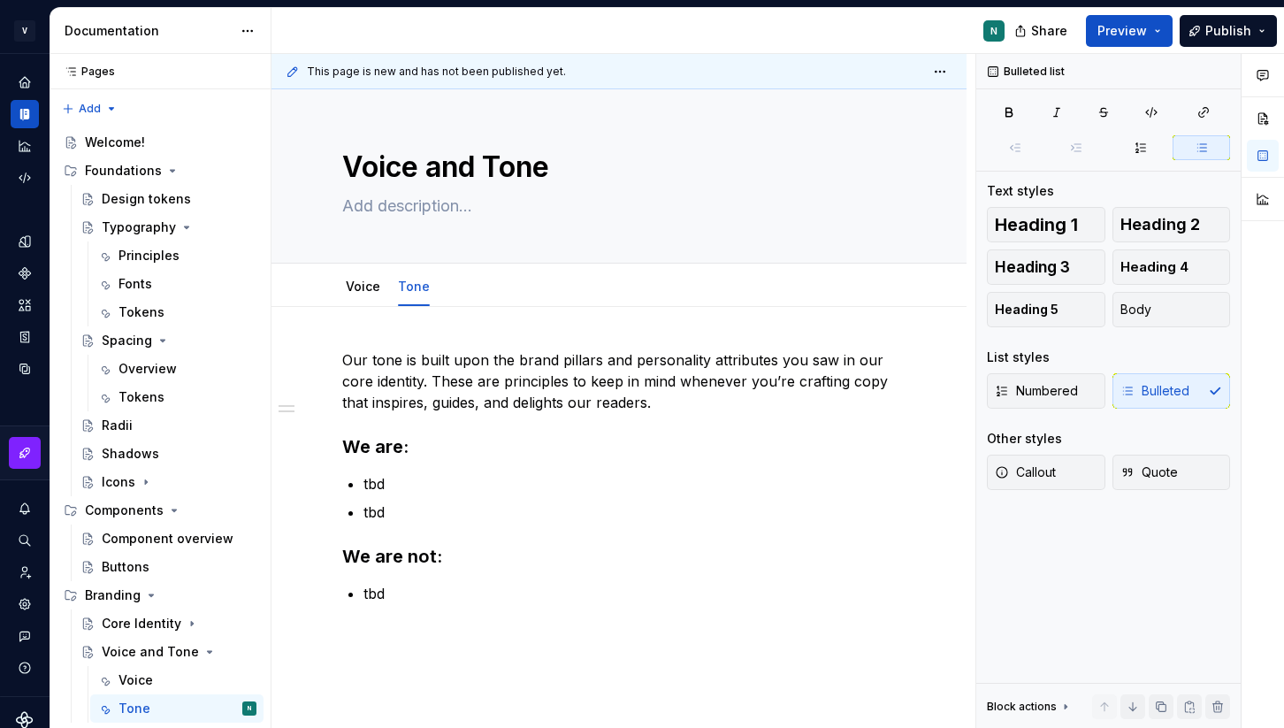
click at [365, 479] on p "tbd" at bounding box center [630, 483] width 533 height 21
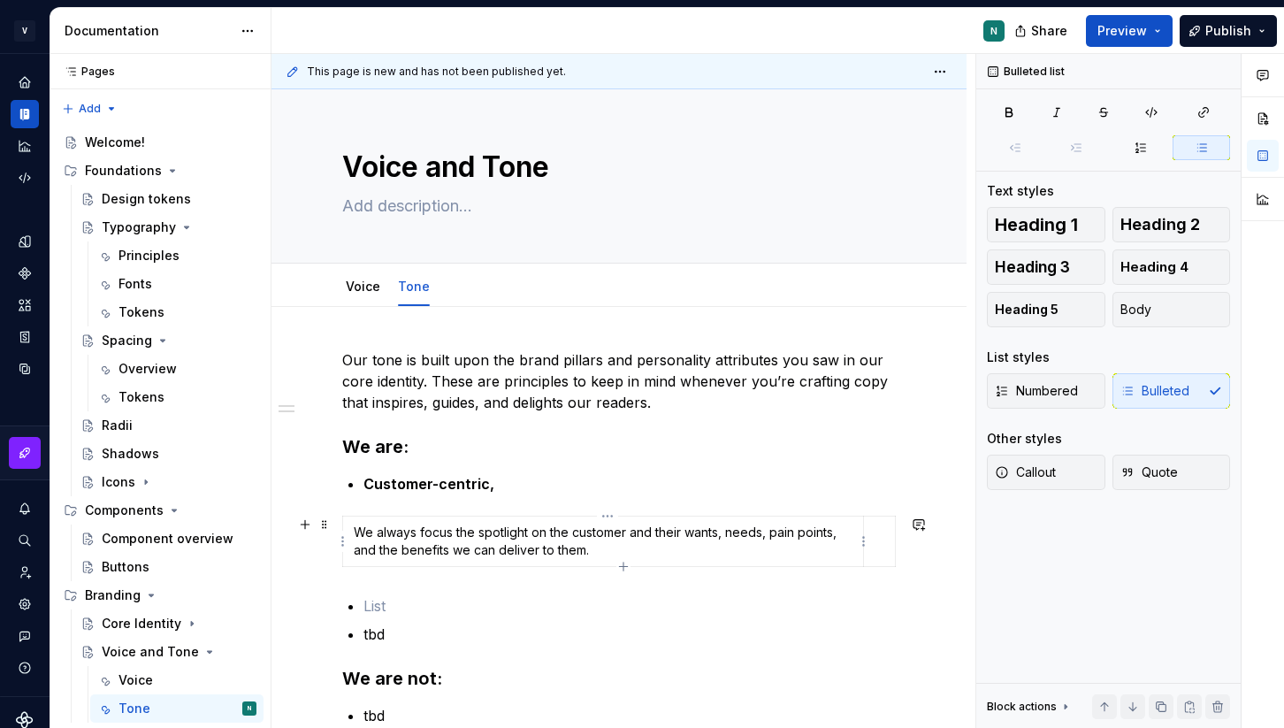
click at [438, 539] on p "We always focus the spotlight on the customer and their wants, needs, pain poin…" at bounding box center [603, 541] width 499 height 35
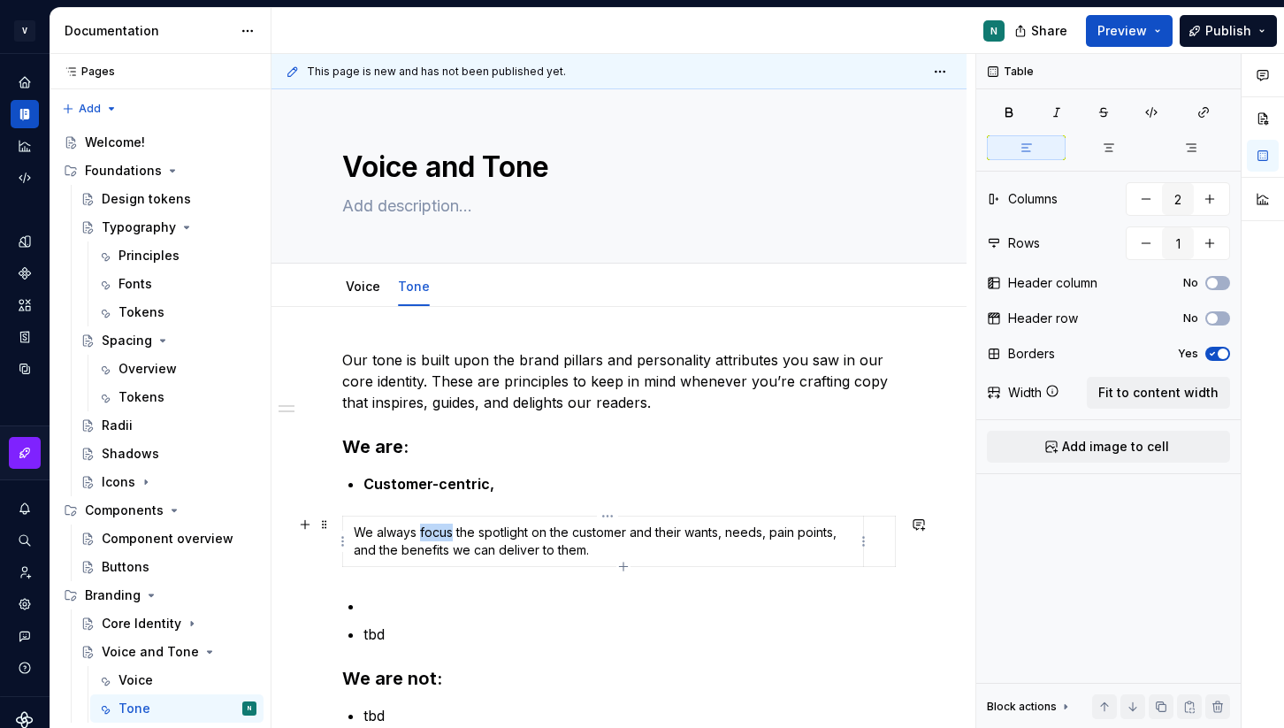
click at [438, 539] on p "We always focus the spotlight on the customer and their wants, needs, pain poin…" at bounding box center [603, 541] width 499 height 35
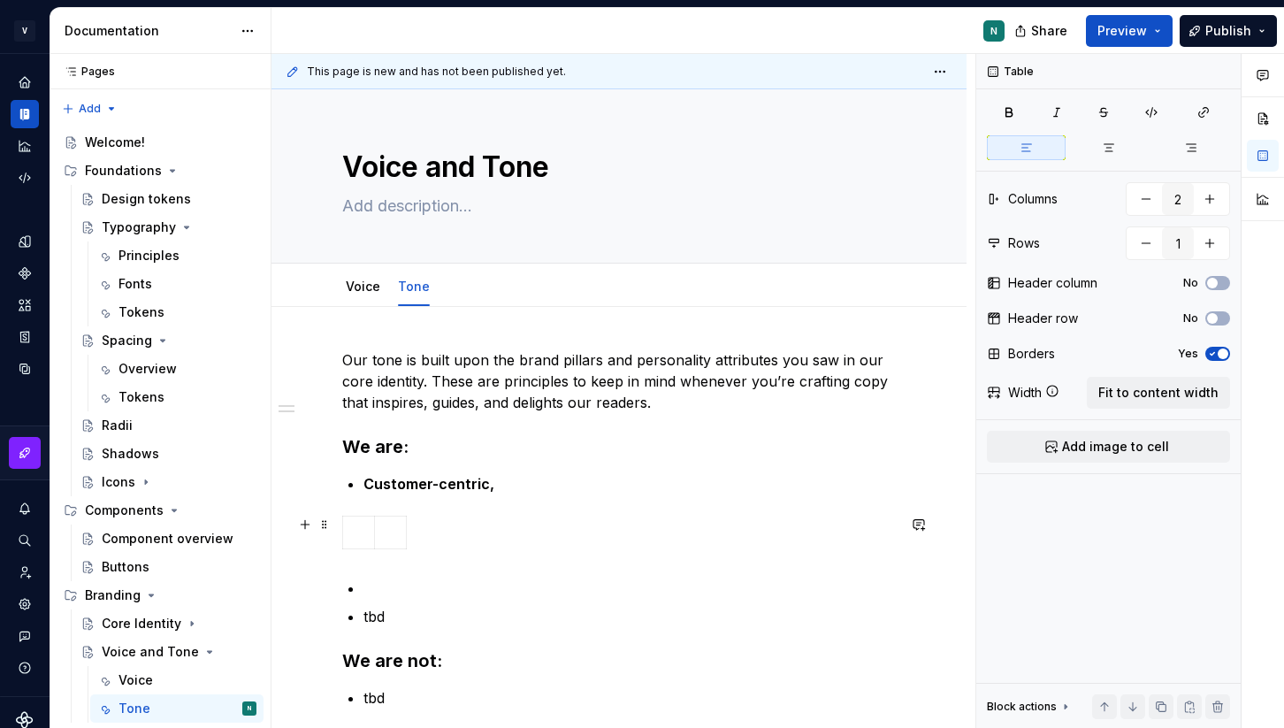
click at [440, 539] on div at bounding box center [619, 536] width 554 height 41
click at [324, 524] on span at bounding box center [325, 524] width 14 height 25
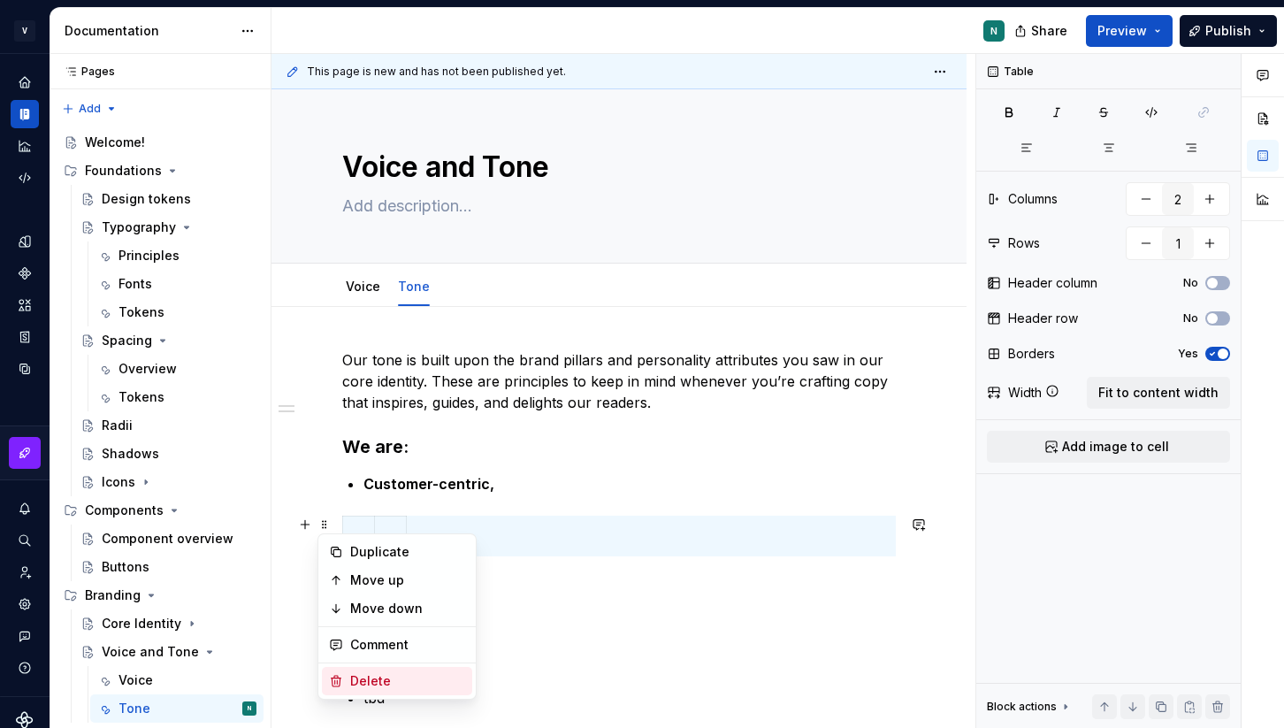
click at [390, 681] on div "Delete" at bounding box center [407, 681] width 115 height 18
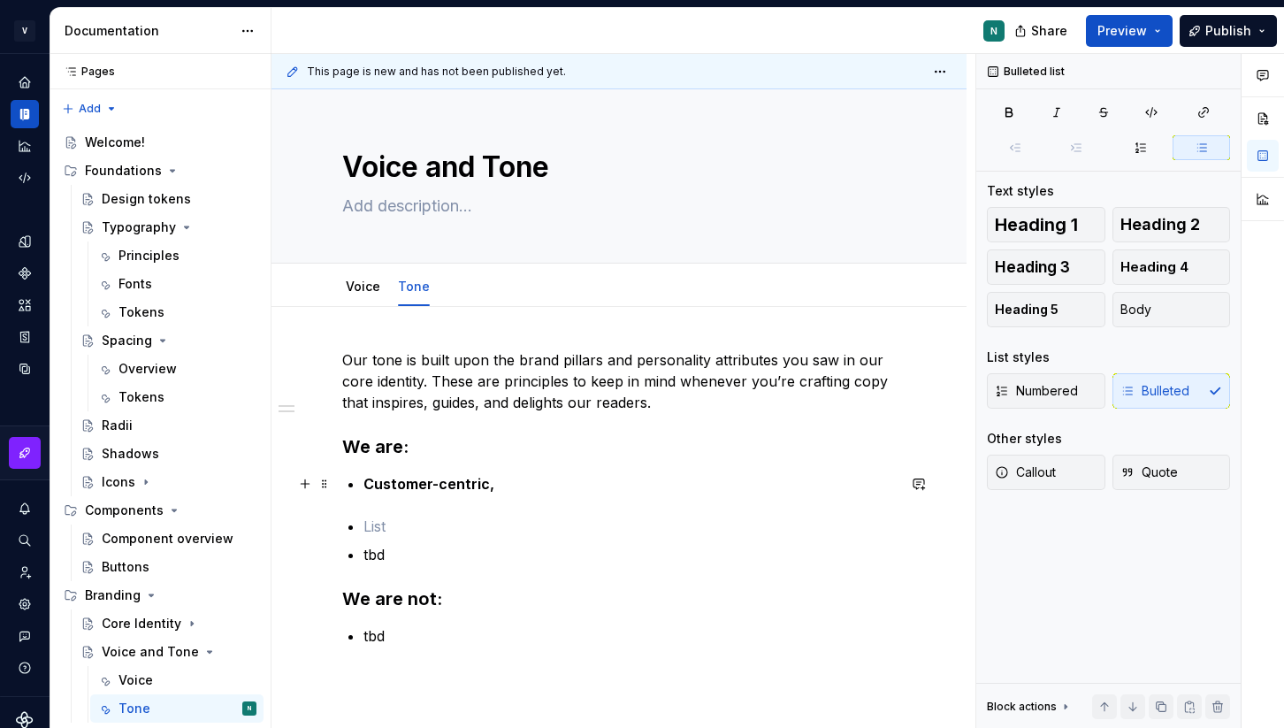
click at [492, 476] on strong "Customer-centric," at bounding box center [429, 484] width 131 height 18
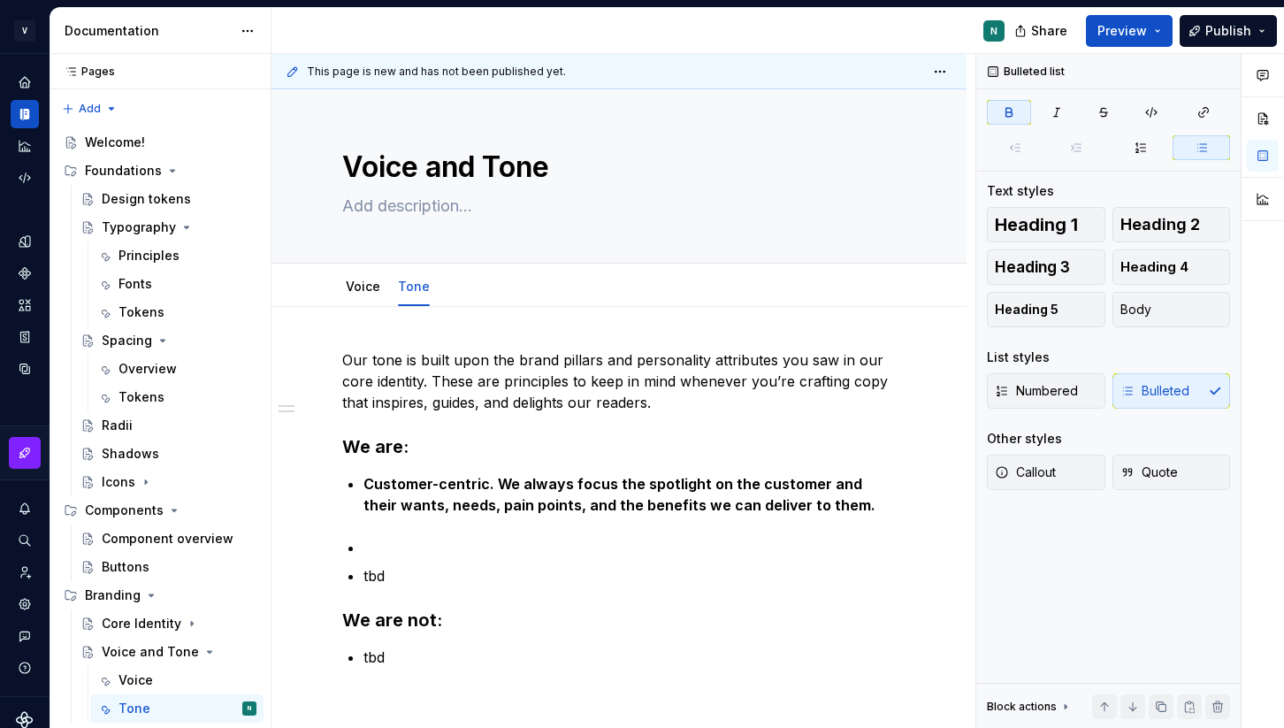
click at [378, 531] on div "Our tone is built upon the brand pillars and personality attributes you saw in …" at bounding box center [619, 508] width 554 height 318
click at [379, 529] on div "Our tone is built upon the brand pillars and personality attributes you saw in …" at bounding box center [619, 508] width 554 height 318
click at [468, 534] on p "Approachable" at bounding box center [630, 533] width 533 height 21
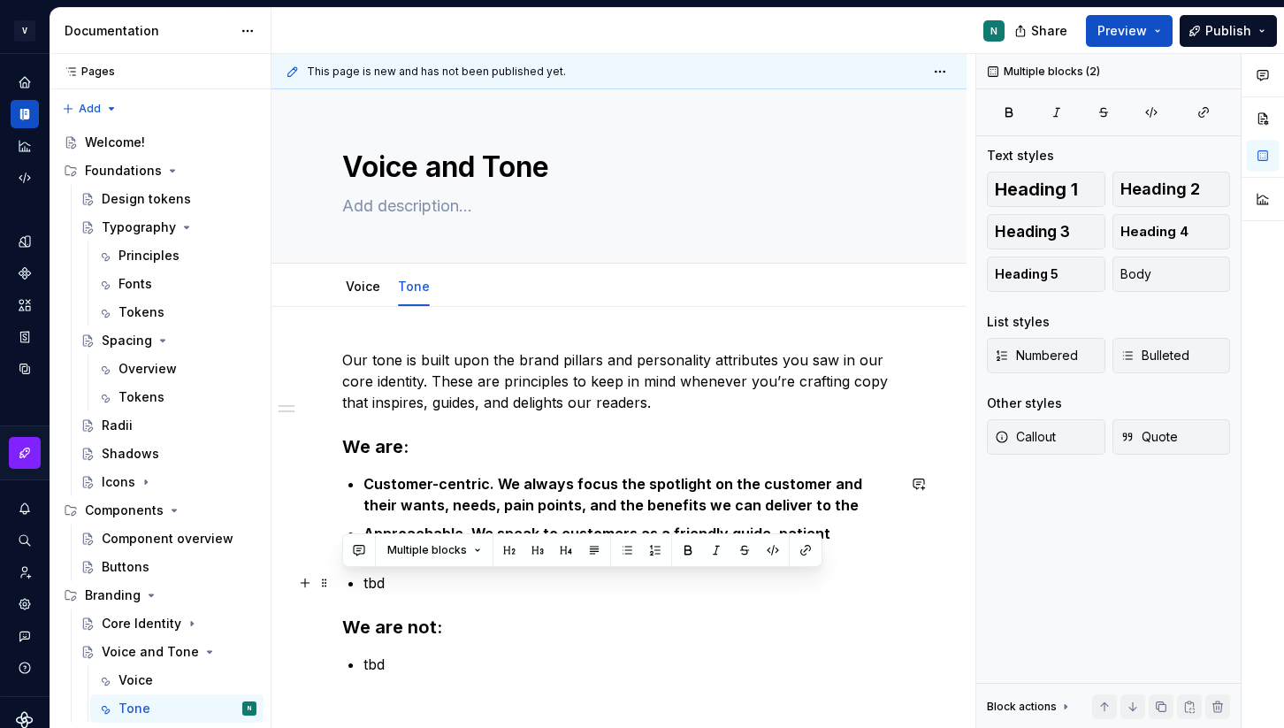
drag, startPoint x: 395, startPoint y: 595, endPoint x: 381, endPoint y: 588, distance: 15.8
click at [381, 588] on div "Our tone is built upon the brand pillars and personality attributes you saw in …" at bounding box center [619, 512] width 554 height 326
click at [395, 578] on p "tbd" at bounding box center [630, 582] width 533 height 21
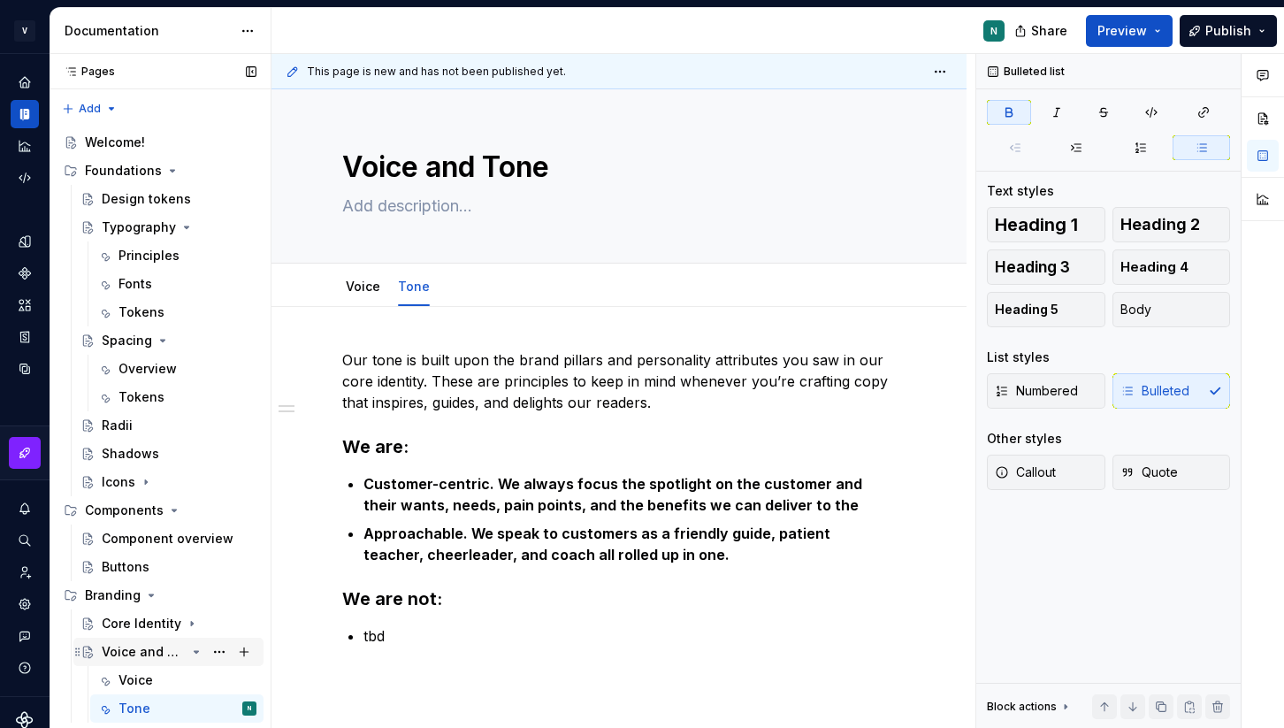
click at [195, 651] on icon "Page tree" at bounding box center [197, 652] width 4 height 2
click at [242, 599] on button "Page tree" at bounding box center [244, 595] width 25 height 25
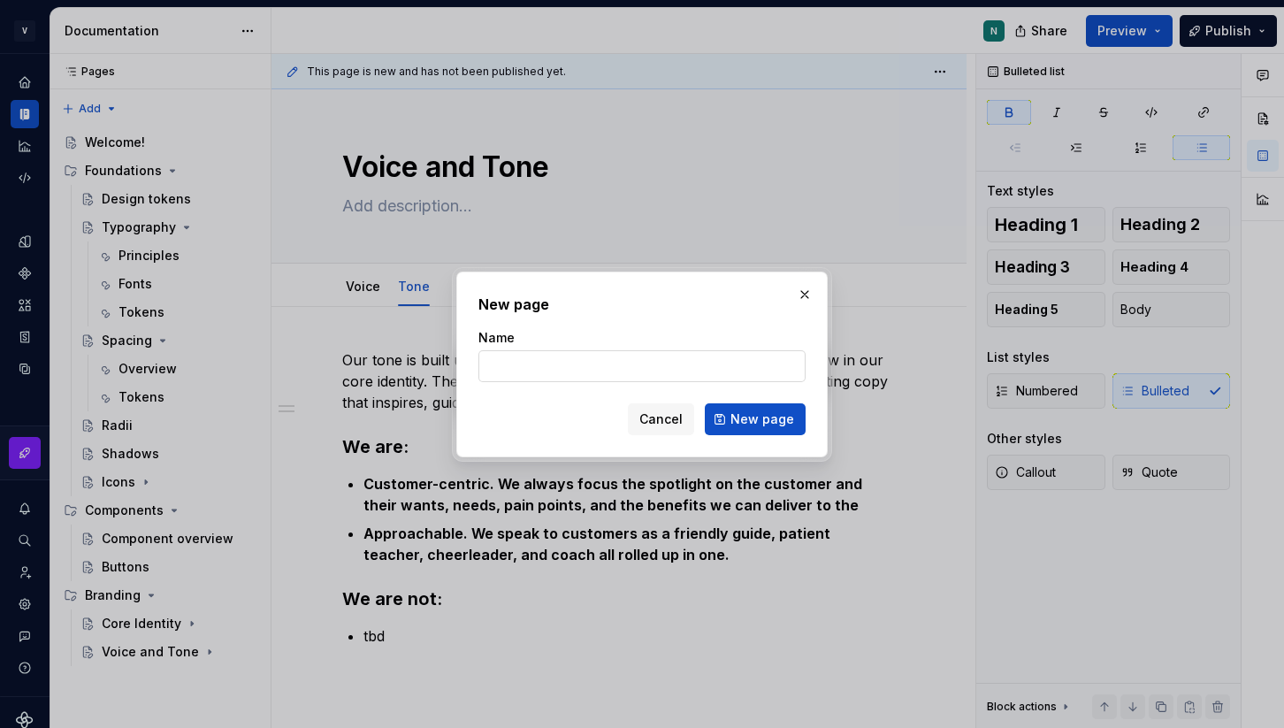
type textarea "*"
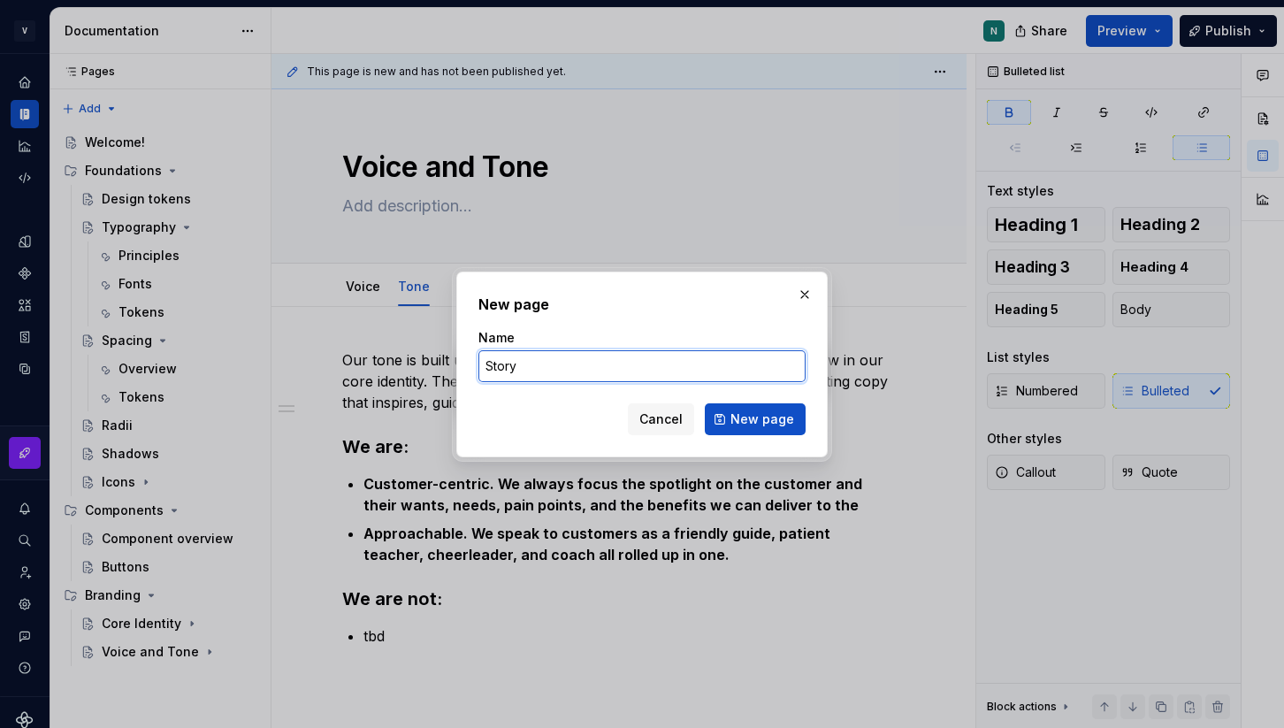
click at [576, 357] on input "Story" at bounding box center [642, 366] width 327 height 32
type input "Logos"
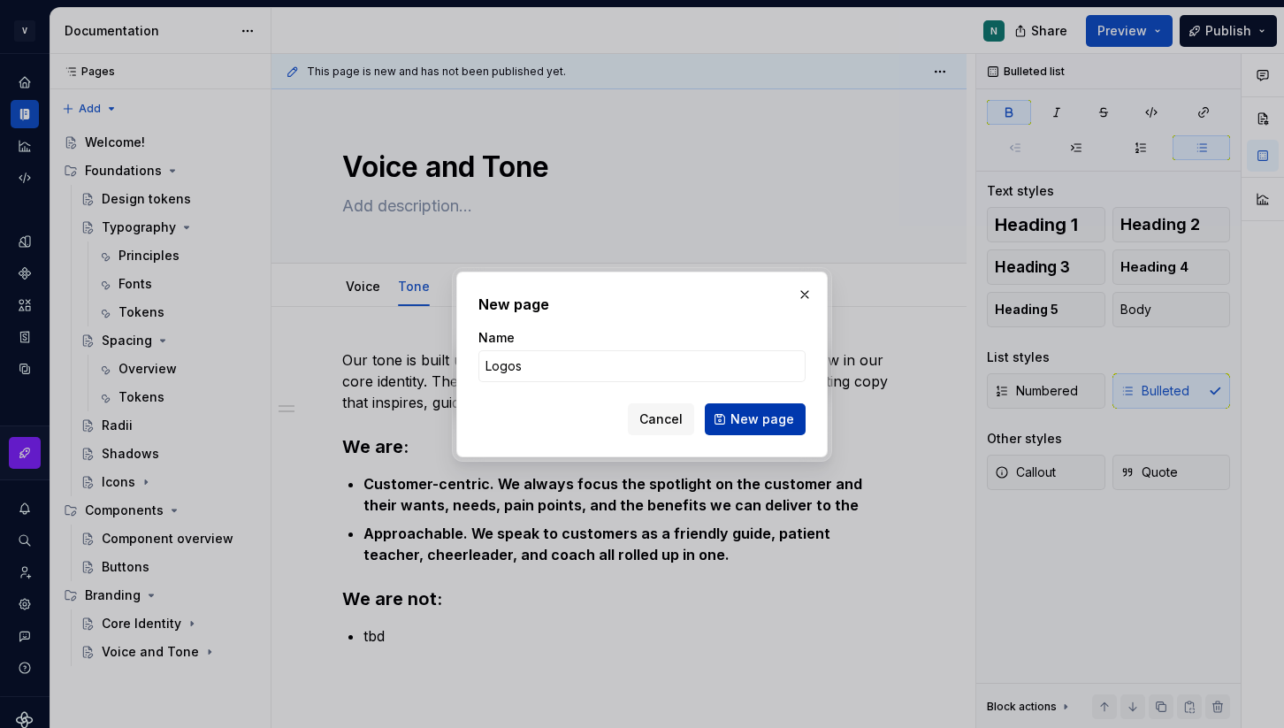
click at [755, 415] on span "New page" at bounding box center [763, 419] width 64 height 18
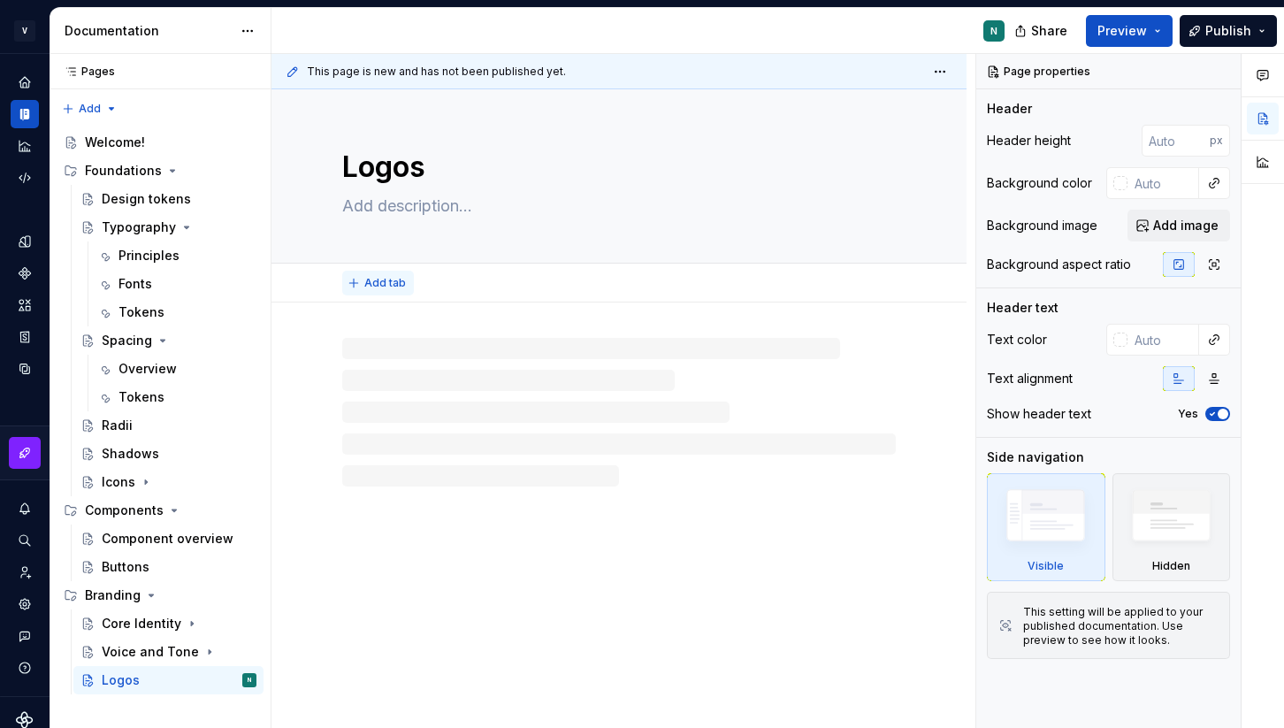
click at [378, 273] on button "Add tab" at bounding box center [378, 283] width 72 height 25
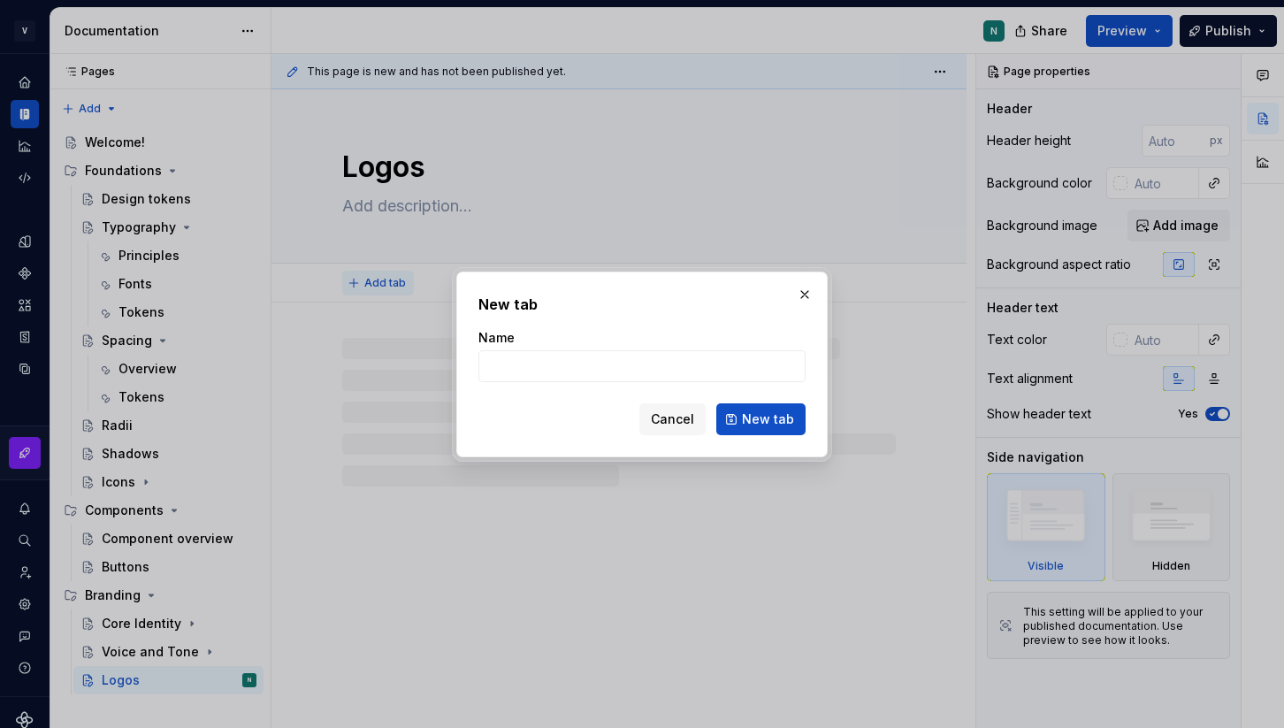
type textarea "*"
type input "P"
type textarea "*"
type input "Primary logo"
type textarea "*"
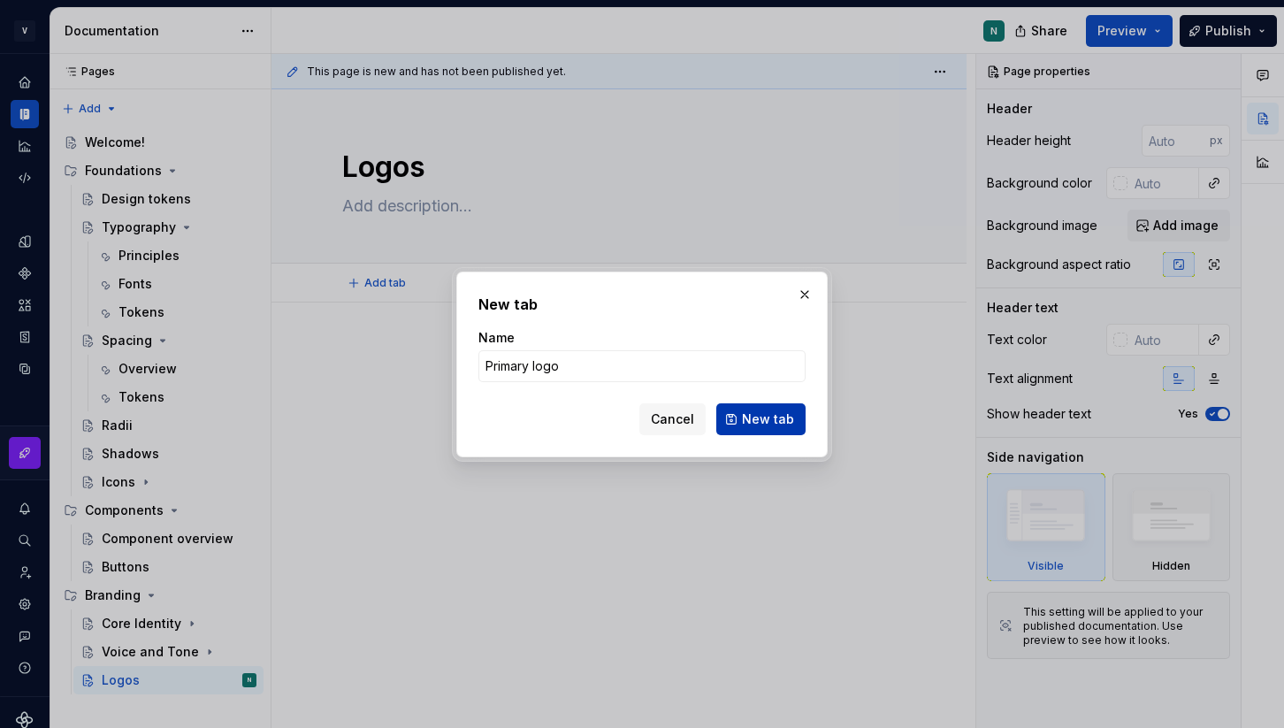
type input "Primary logo"
click at [762, 415] on span "New tab" at bounding box center [768, 419] width 52 height 18
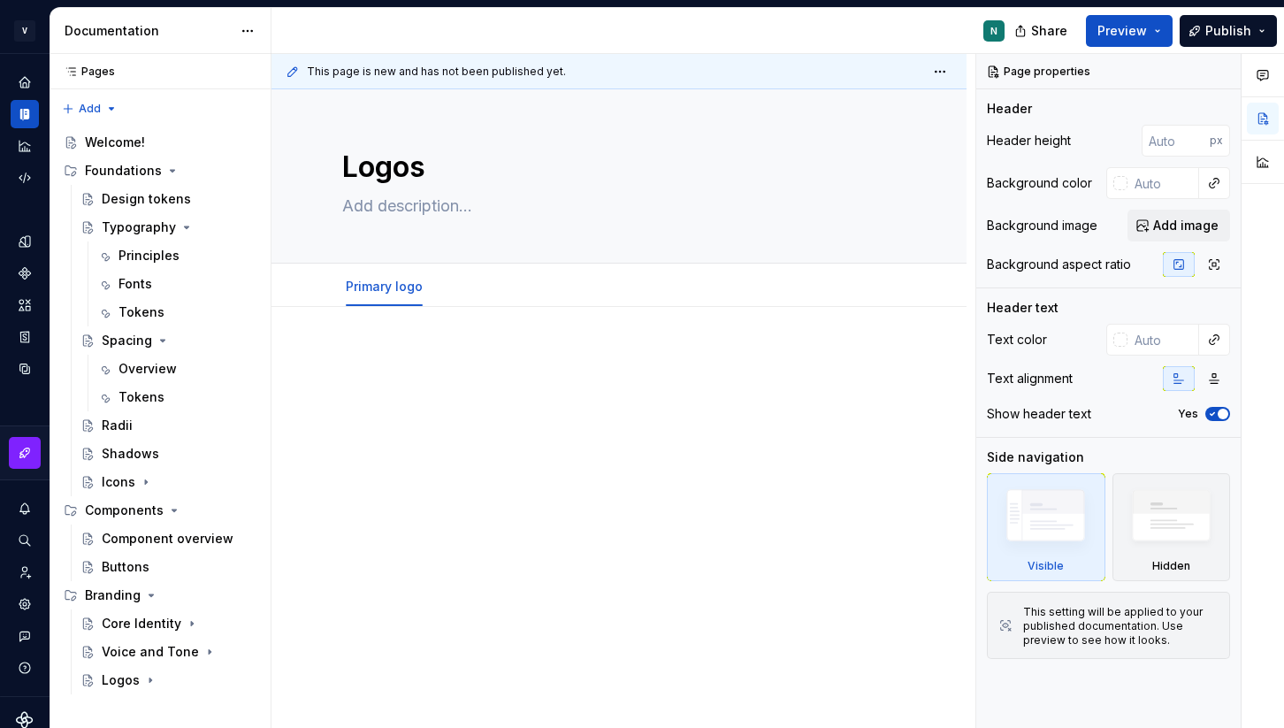
type textarea "*"
click at [465, 286] on span "Add tab" at bounding box center [484, 287] width 42 height 14
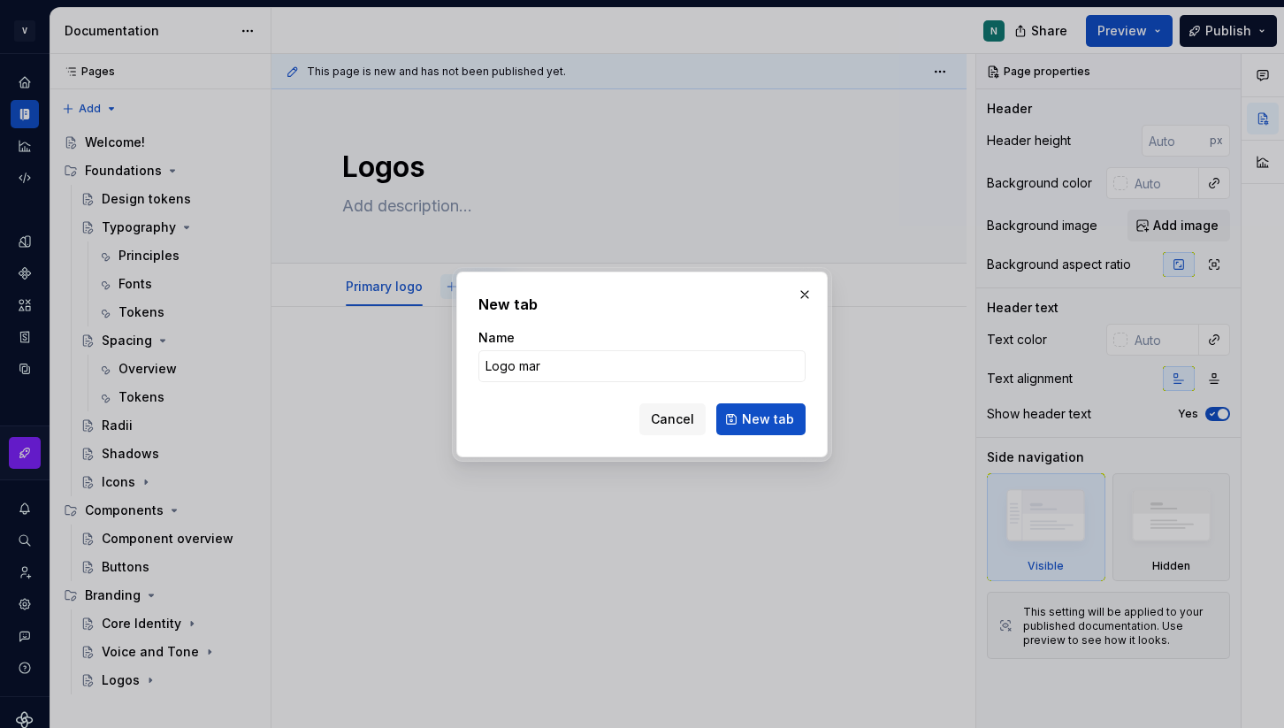
type input "Logo mark"
click button "New tab" at bounding box center [760, 419] width 89 height 32
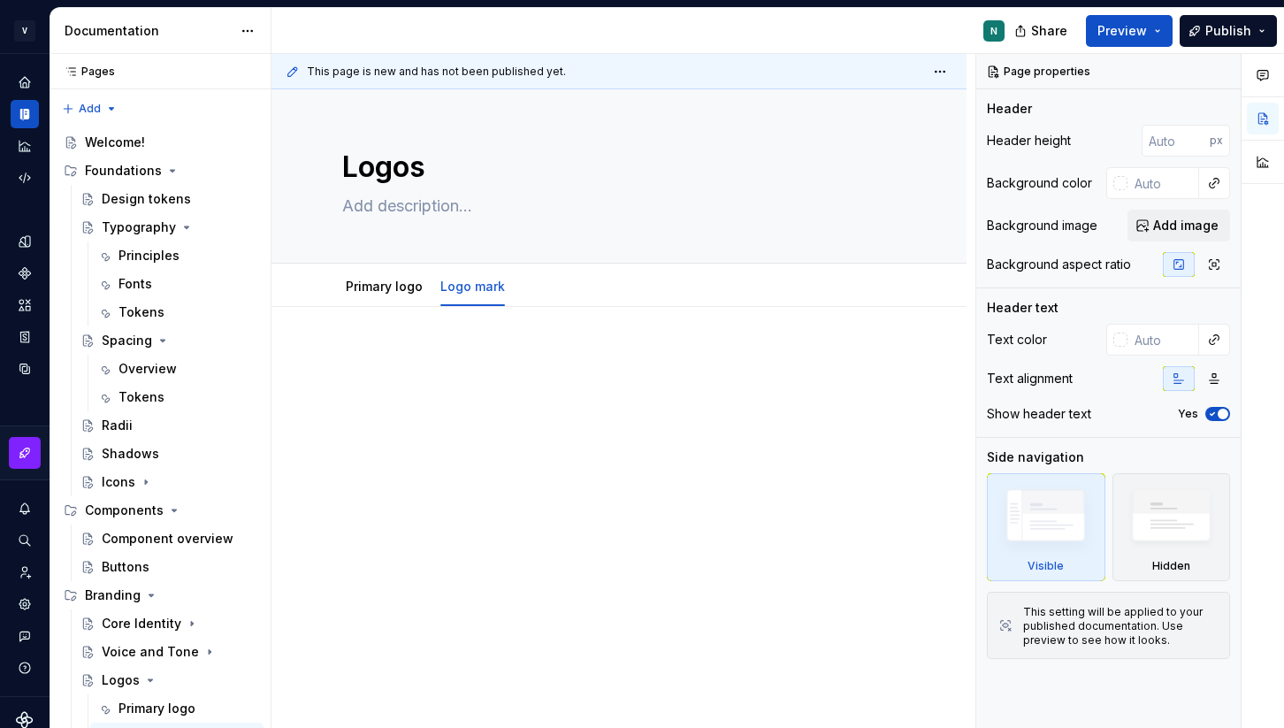
type textarea "*"
click at [533, 289] on button "Add tab" at bounding box center [559, 286] width 72 height 25
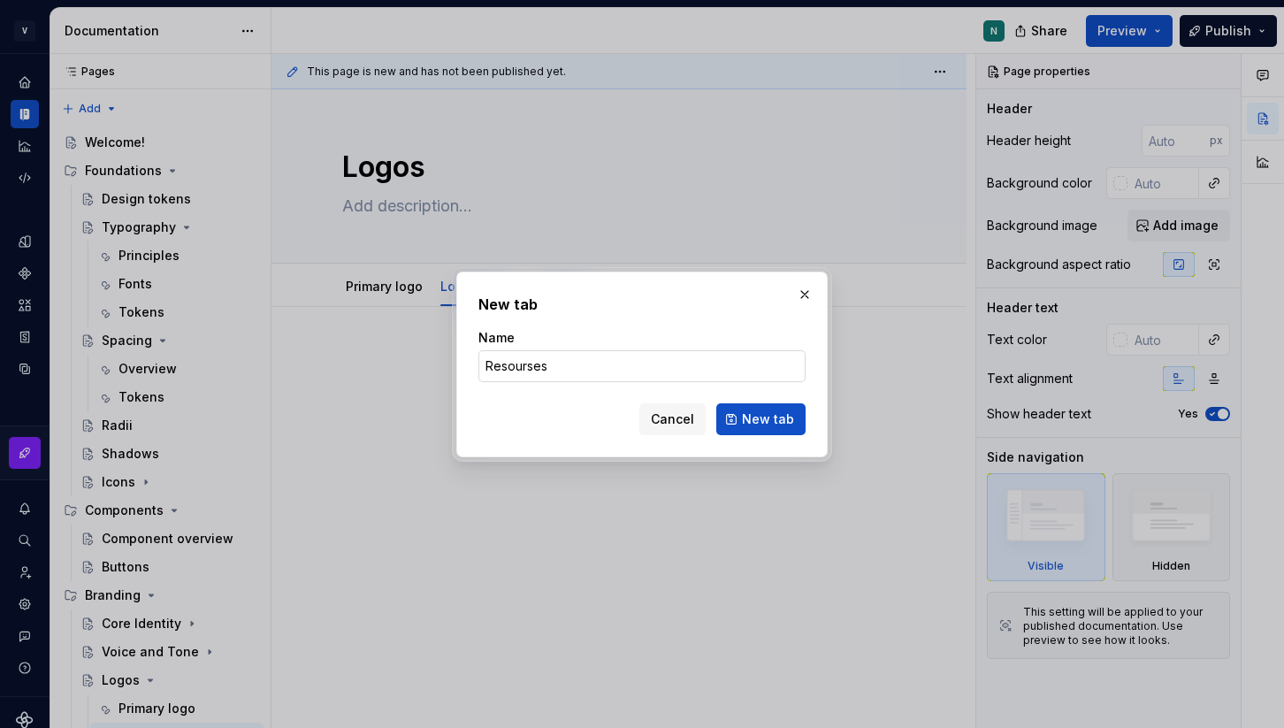
click at [511, 364] on input "Resourses" at bounding box center [642, 366] width 327 height 32
type input "Resources"
click at [751, 414] on span "New tab" at bounding box center [768, 419] width 52 height 18
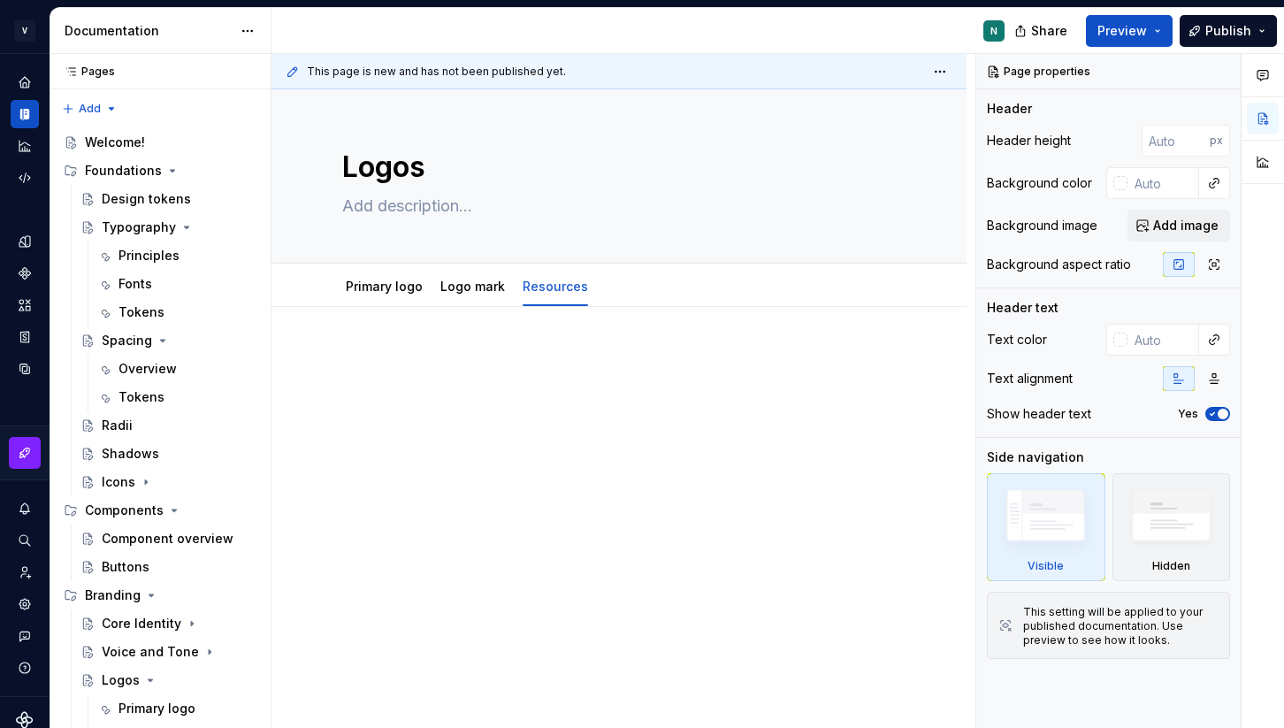
scroll to position [47, 0]
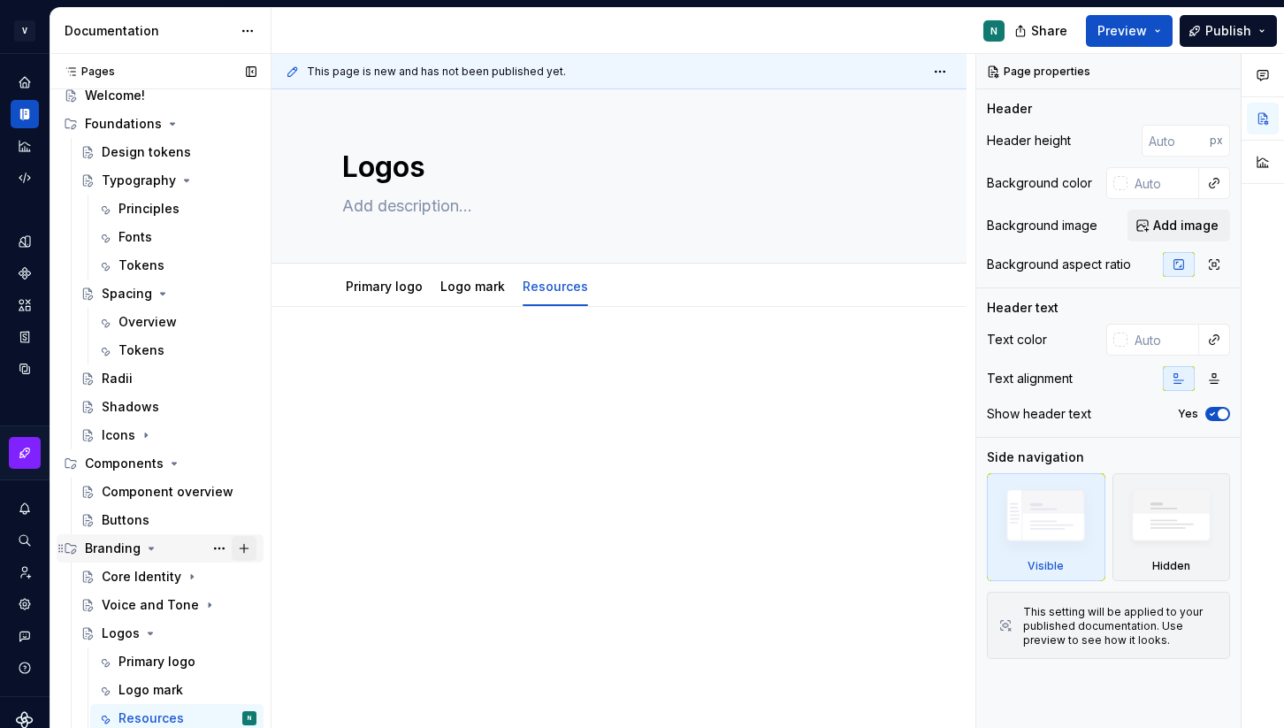
click at [253, 550] on button "Page tree" at bounding box center [244, 548] width 25 height 25
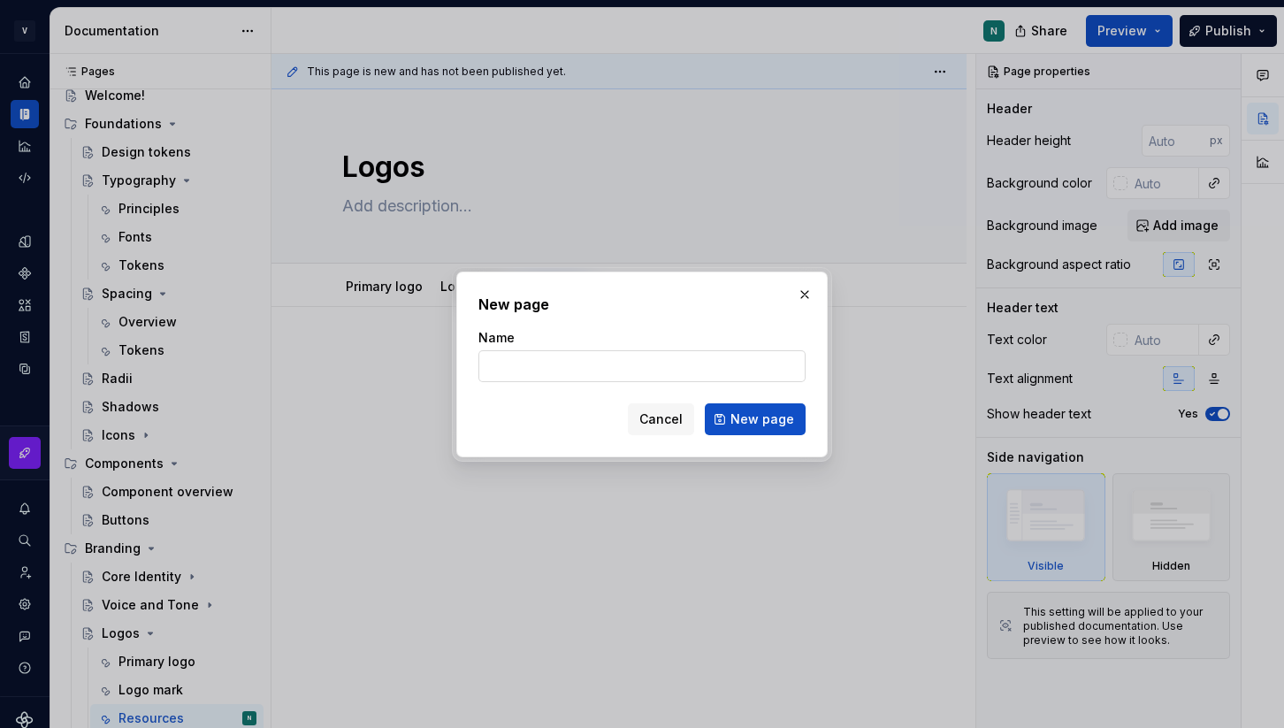
type textarea "*"
type input "Color palette"
click at [773, 423] on span "New page" at bounding box center [763, 419] width 64 height 18
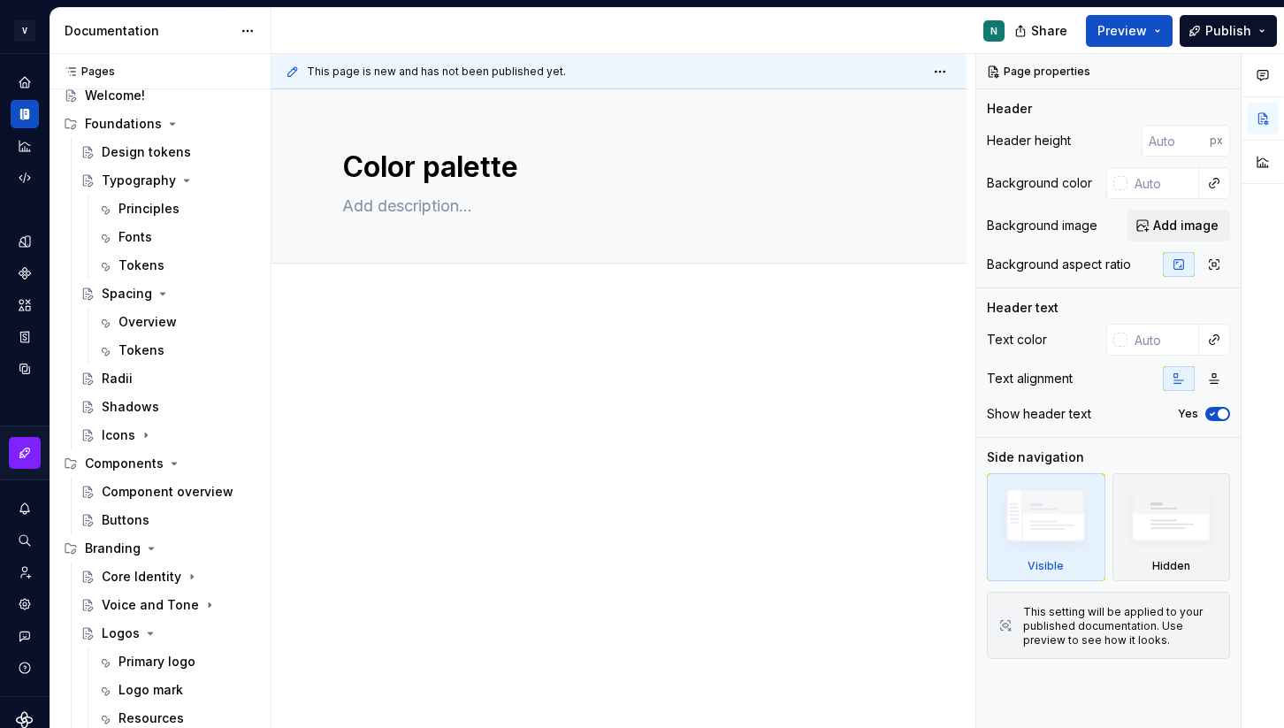
scroll to position [75, 0]
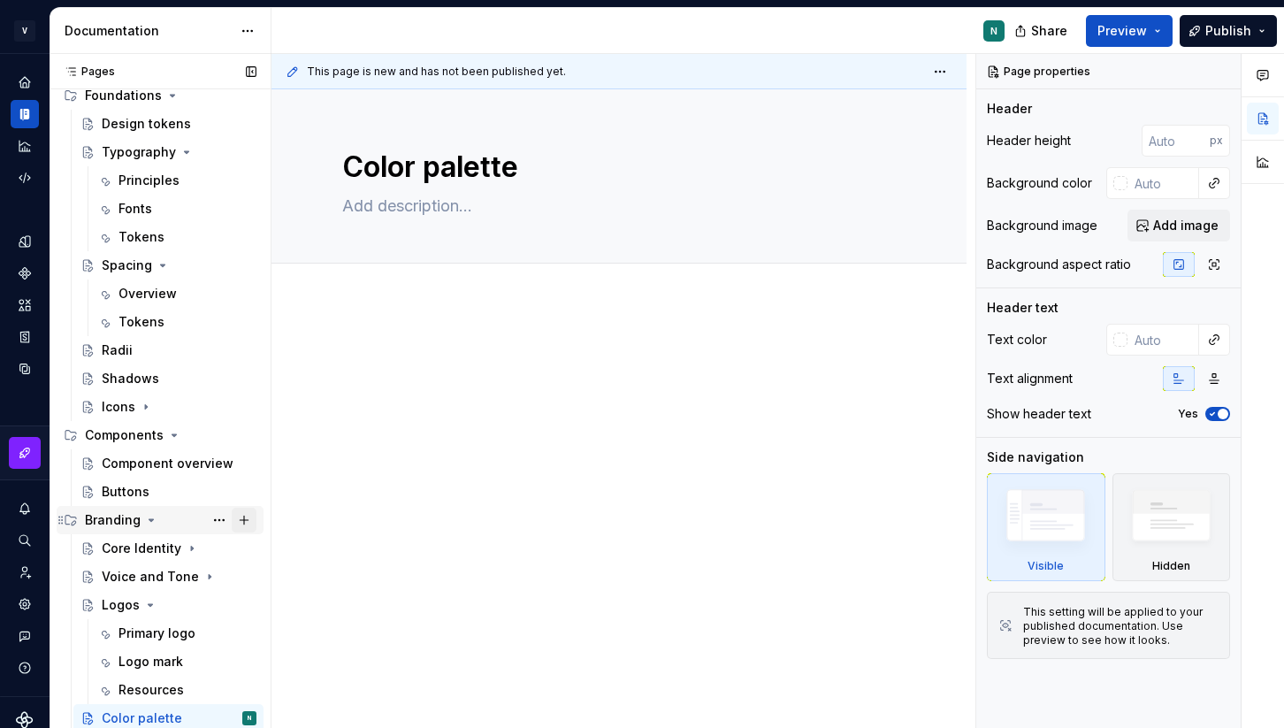
click at [246, 523] on button "Page tree" at bounding box center [244, 520] width 25 height 25
type textarea "*"
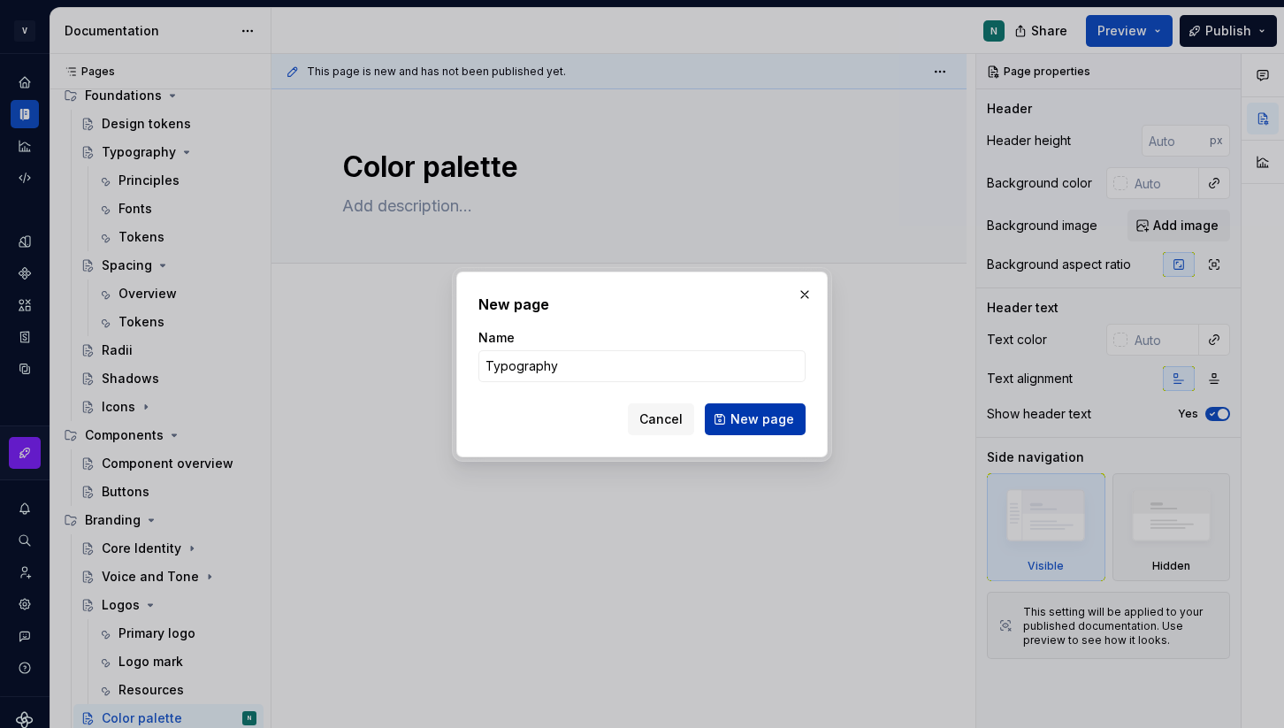
type input "Typography"
click at [763, 414] on span "New page" at bounding box center [763, 419] width 64 height 18
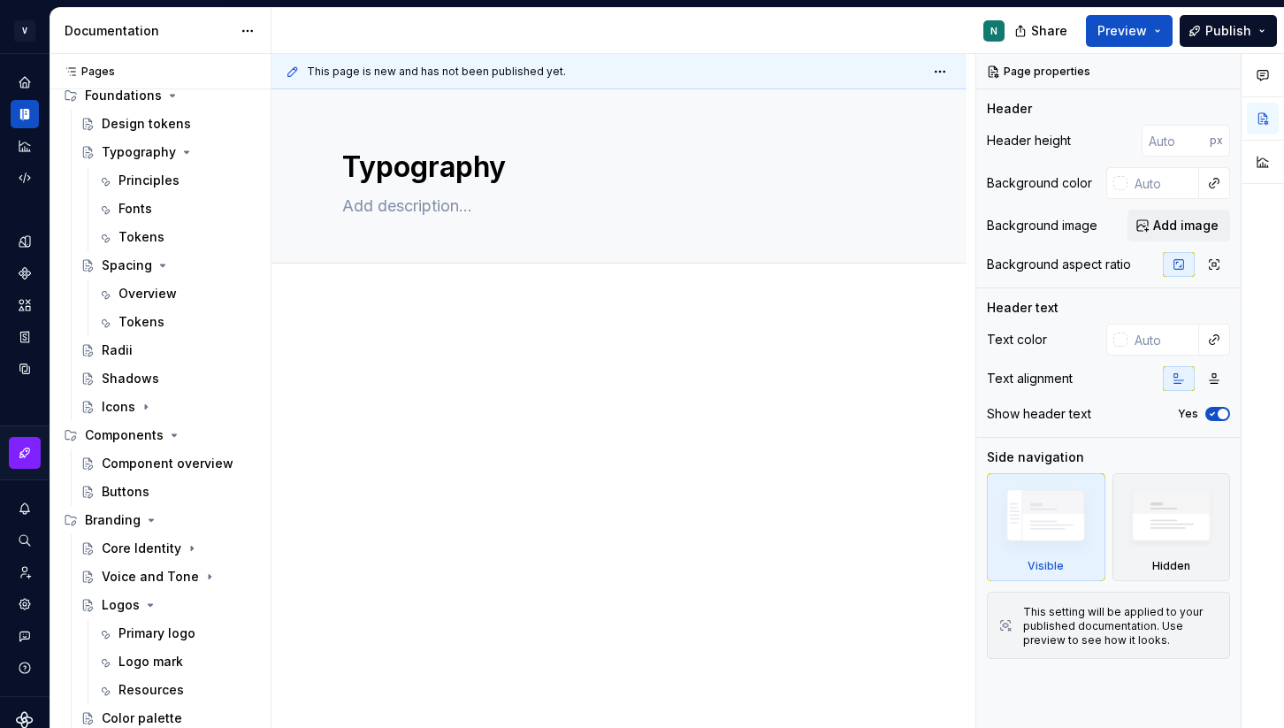
scroll to position [103, 0]
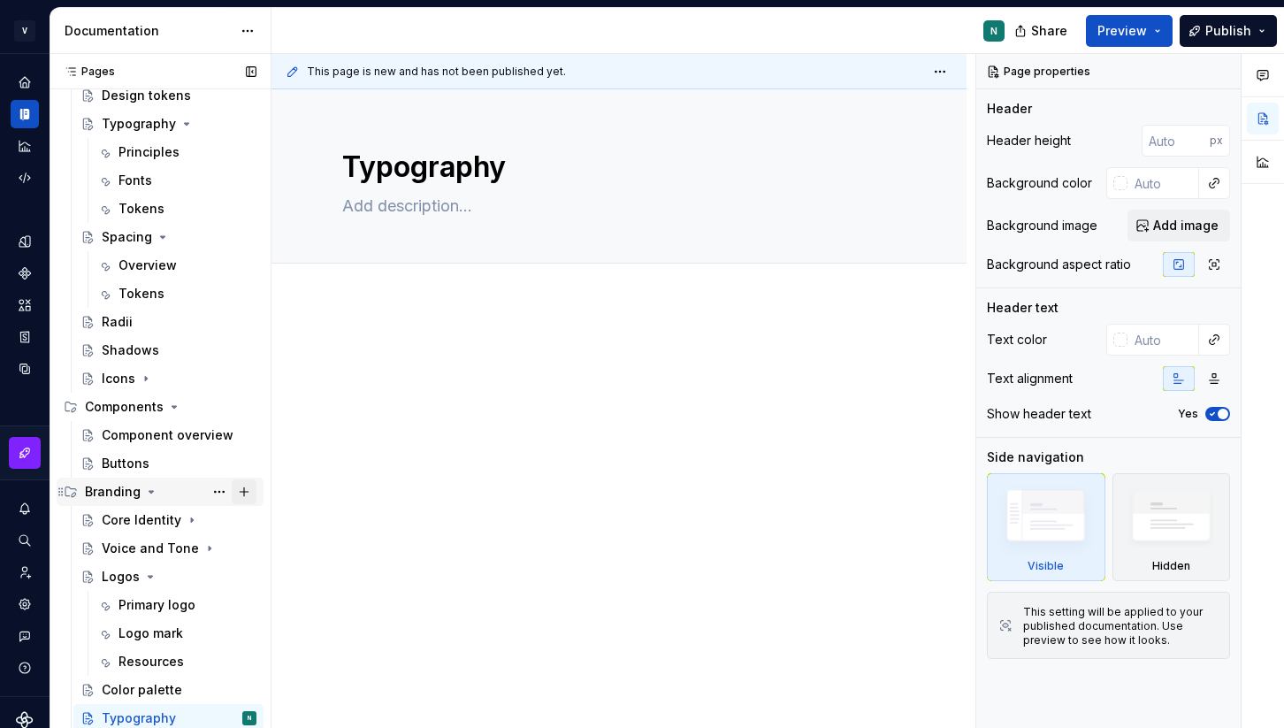
click at [243, 488] on button "Page tree" at bounding box center [244, 491] width 25 height 25
type textarea "*"
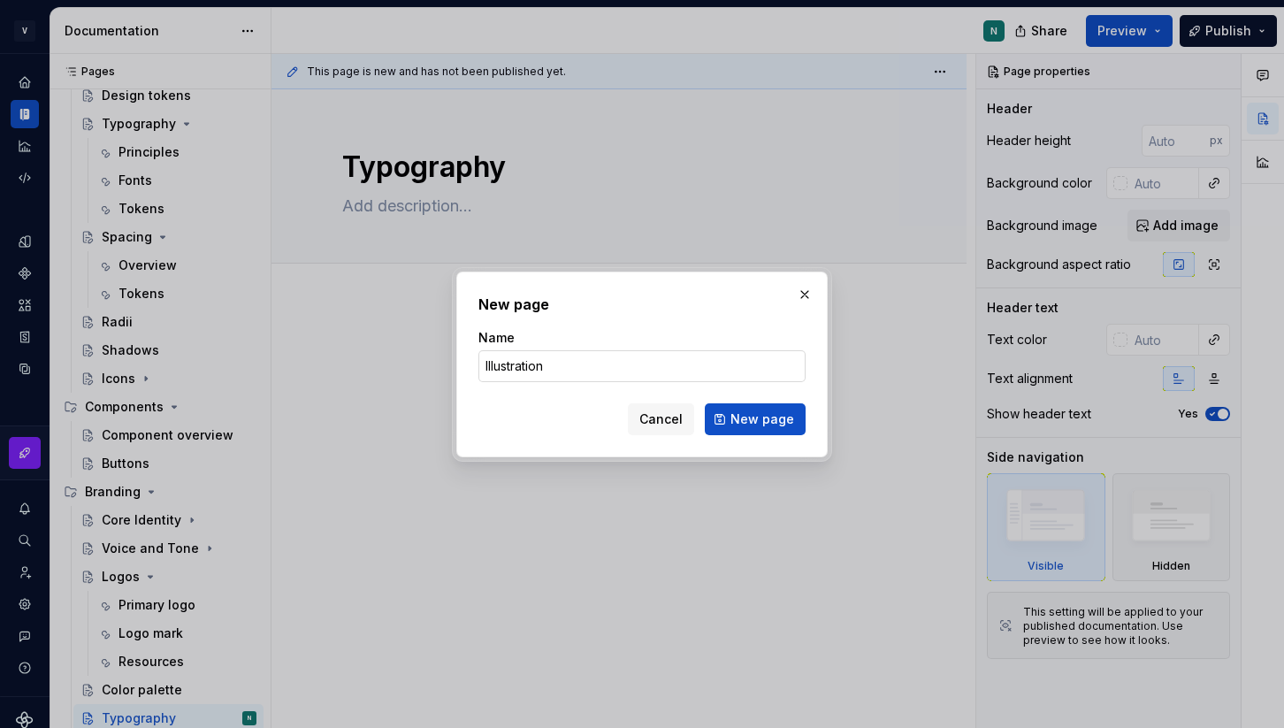
click at [556, 367] on input "Illustration" at bounding box center [642, 366] width 327 height 32
type input "Illustration"
click at [684, 372] on input "Illustration" at bounding box center [642, 366] width 327 height 32
click at [490, 366] on input "Illustration" at bounding box center [642, 366] width 327 height 32
click at [725, 418] on button "New page" at bounding box center [755, 419] width 101 height 32
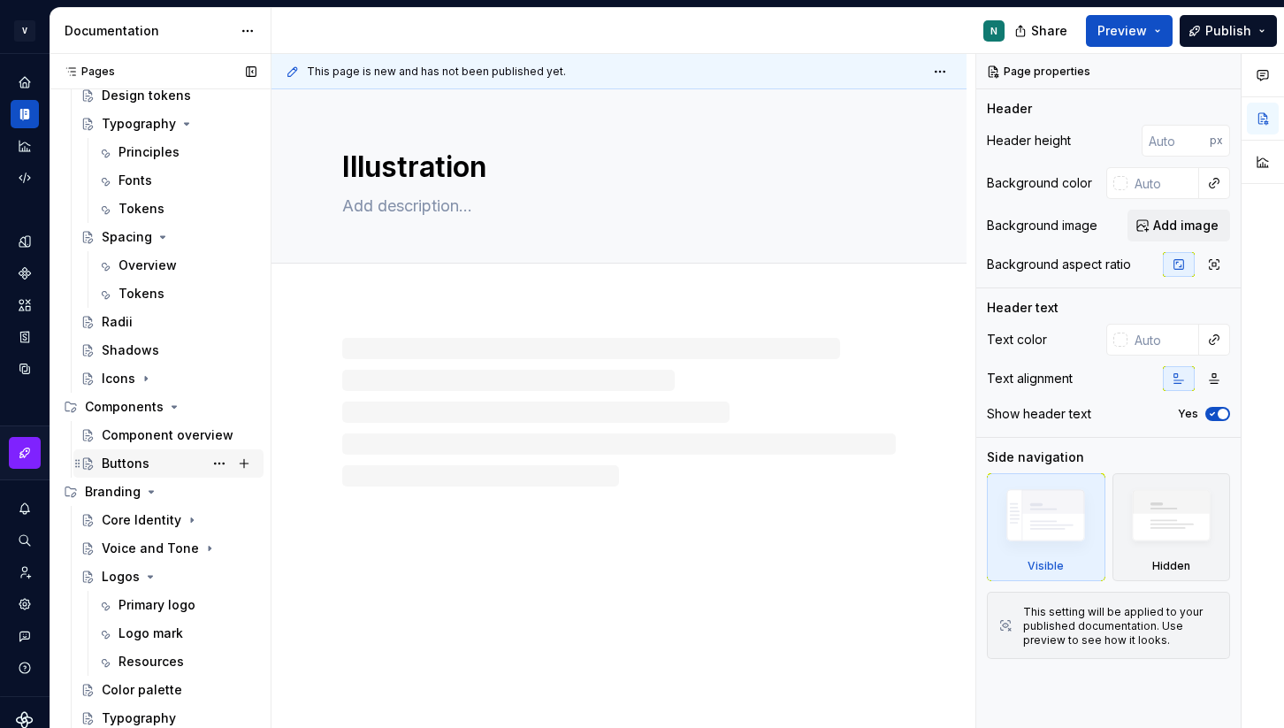
scroll to position [132, 0]
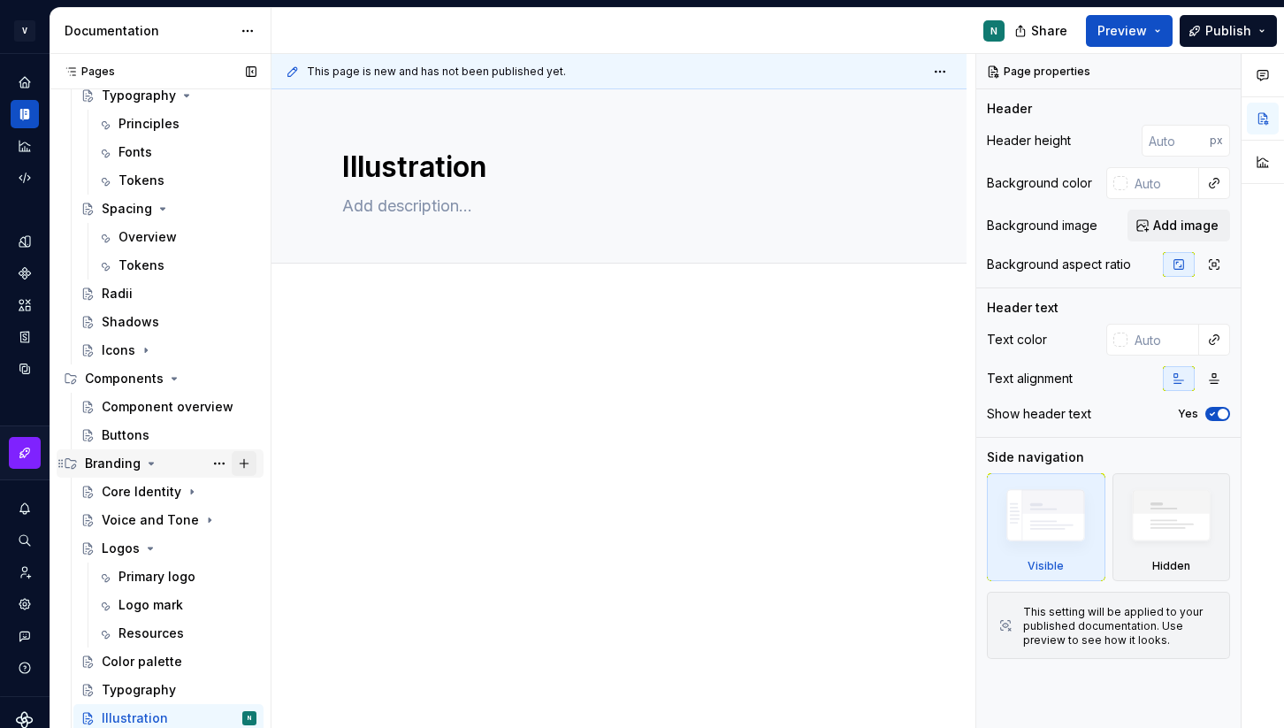
click at [247, 464] on button "Page tree" at bounding box center [244, 463] width 25 height 25
type textarea "*"
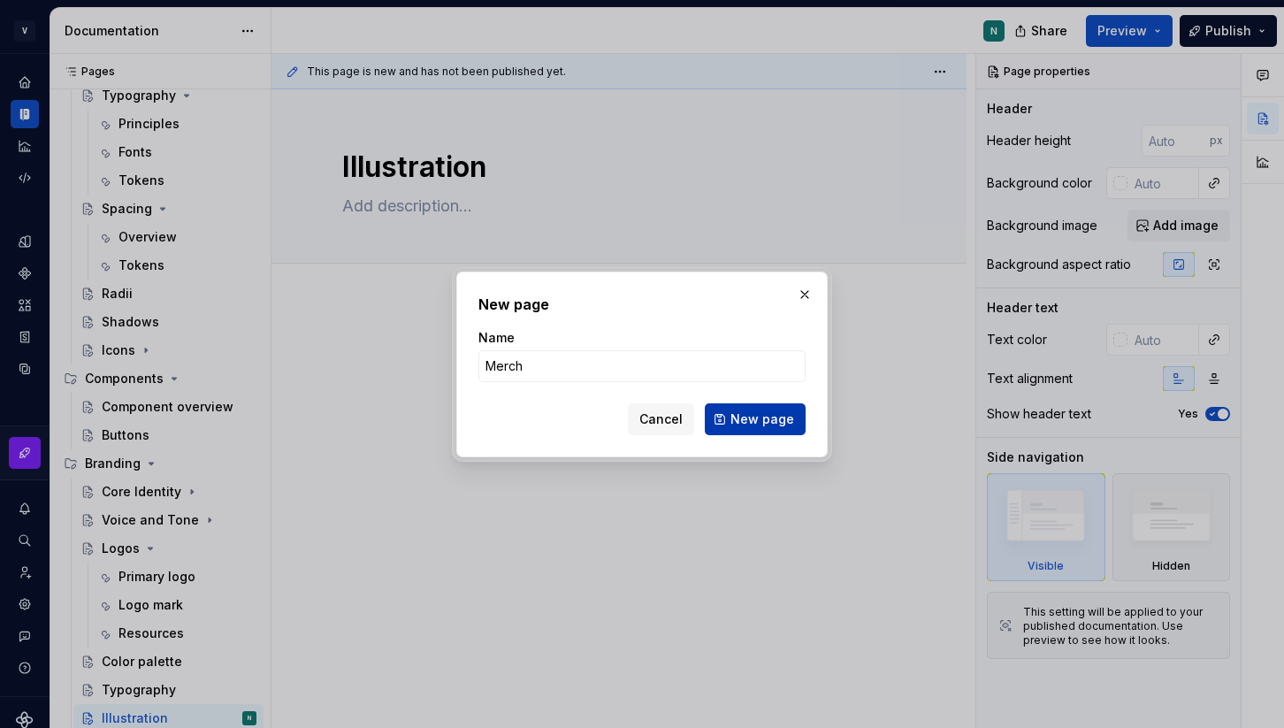
type input "Merch"
click at [753, 413] on span "New page" at bounding box center [763, 419] width 64 height 18
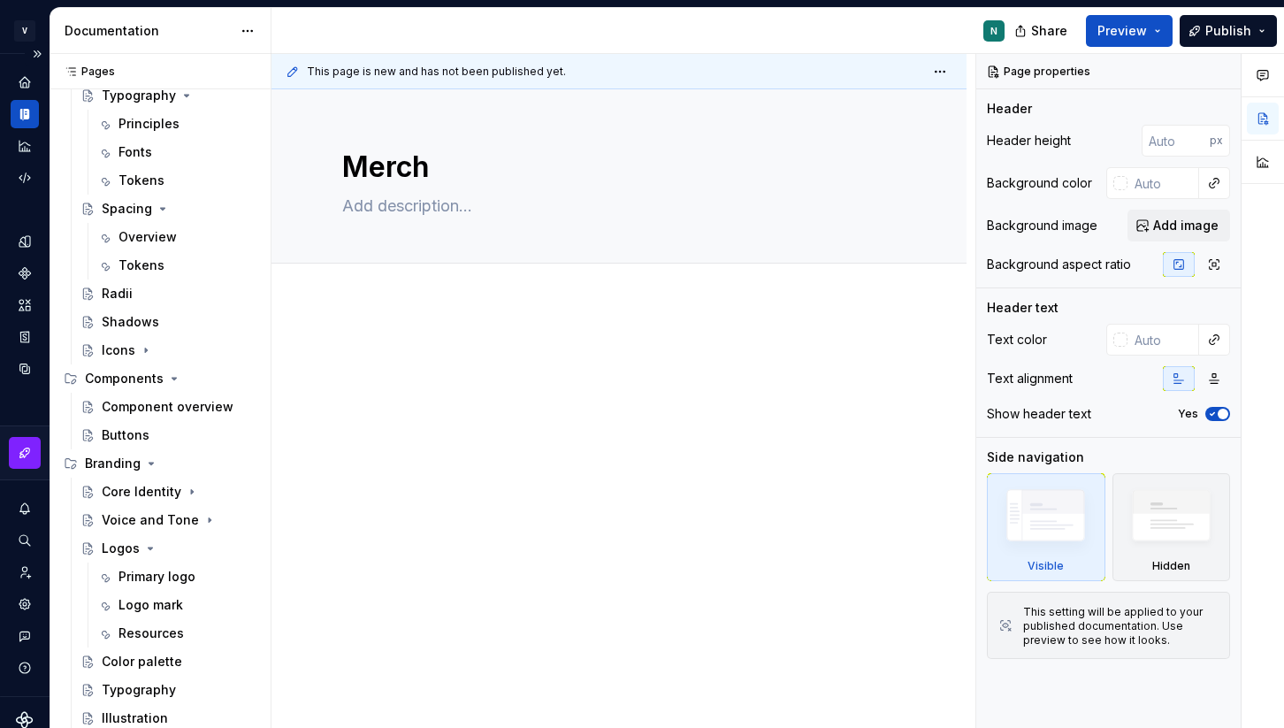
scroll to position [160, 0]
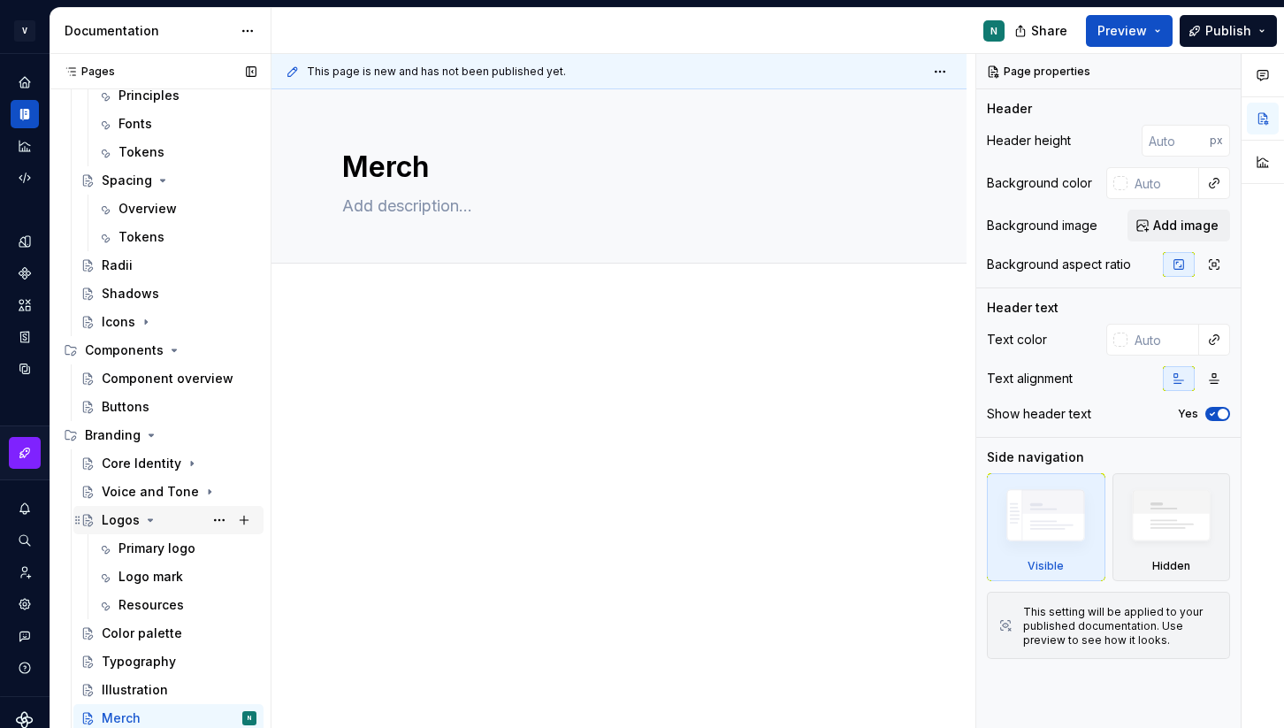
click at [150, 519] on icon "Page tree" at bounding box center [151, 520] width 4 height 2
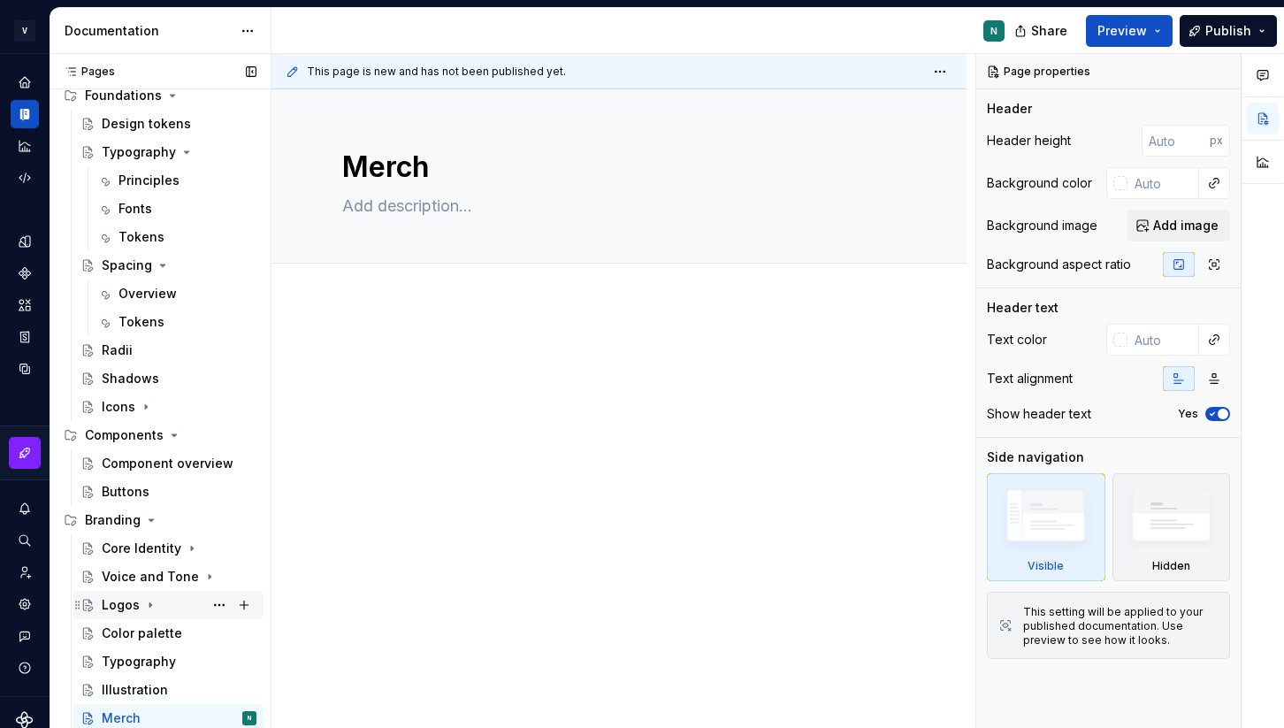
scroll to position [75, 0]
click at [149, 520] on icon "Page tree" at bounding box center [151, 520] width 4 height 2
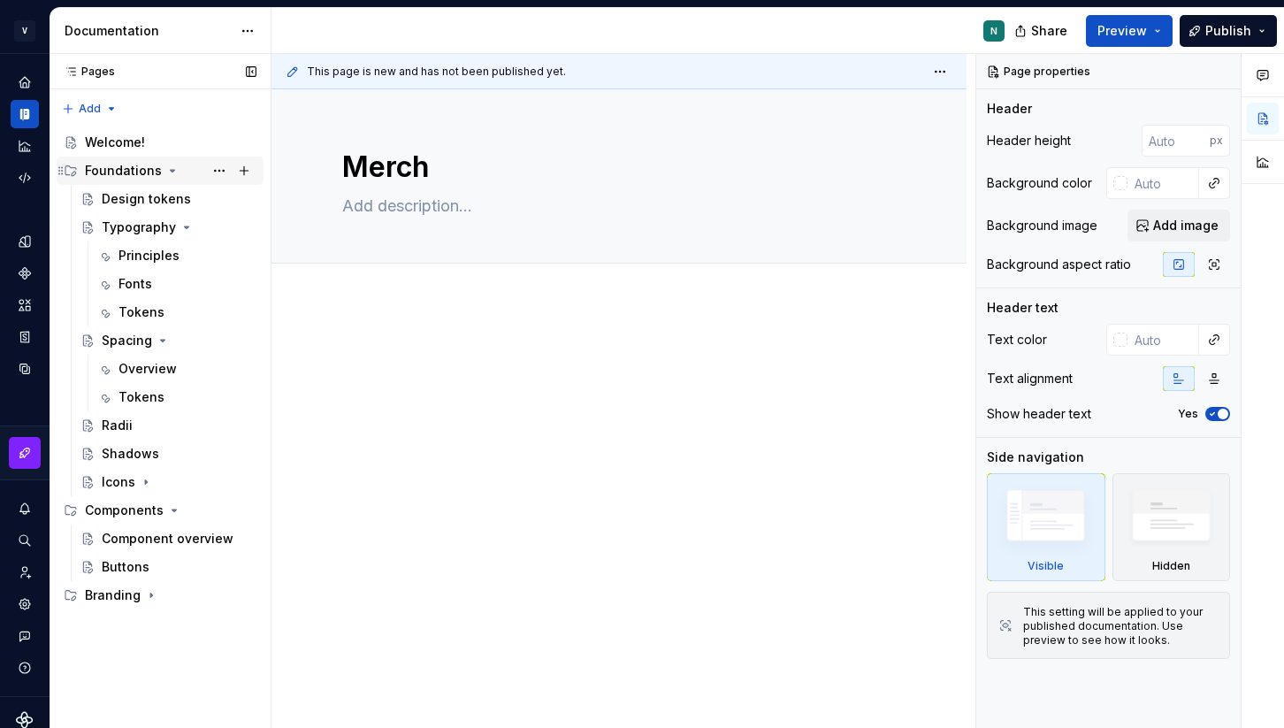
click at [168, 167] on icon "Page tree" at bounding box center [172, 171] width 14 height 14
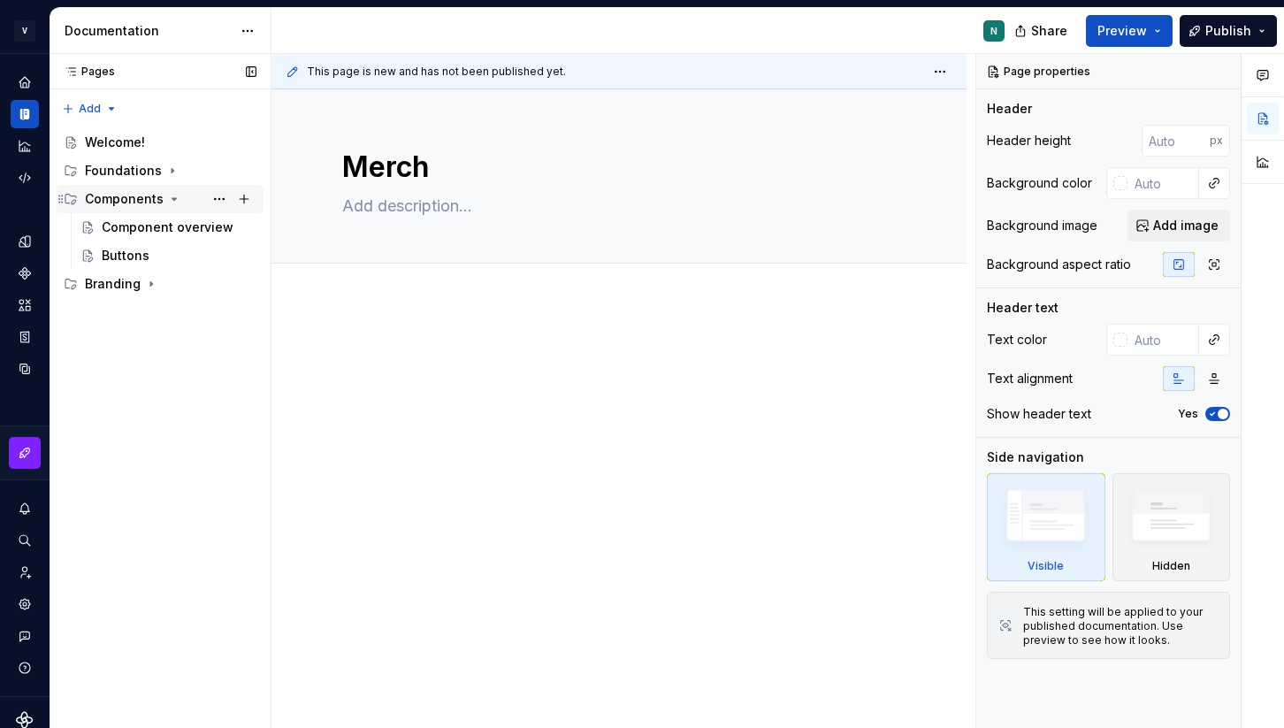
click at [173, 195] on icon "Page tree" at bounding box center [174, 199] width 14 height 14
click at [173, 302] on div "Pages Pages Add Accessibility guide for tree Page tree. Navigate the tree with …" at bounding box center [160, 391] width 221 height 675
click at [157, 229] on div "Branding" at bounding box center [171, 227] width 172 height 25
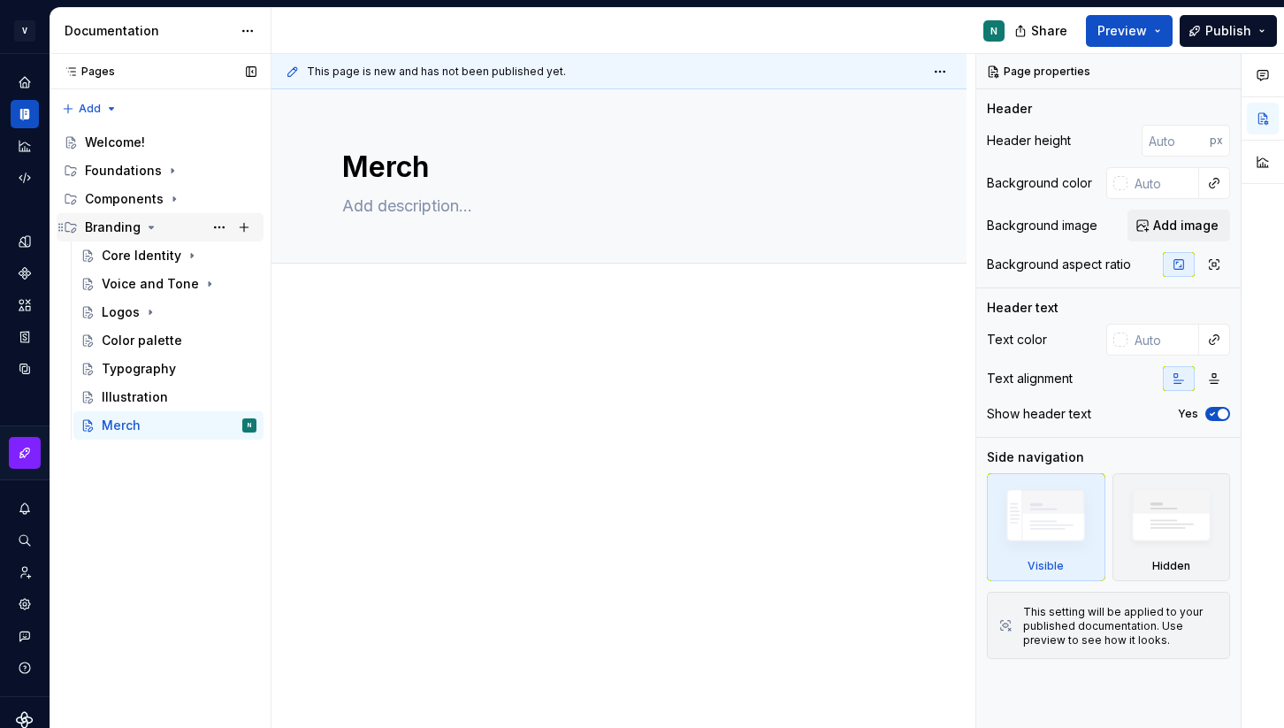
click at [147, 229] on icon "Page tree" at bounding box center [151, 227] width 14 height 14
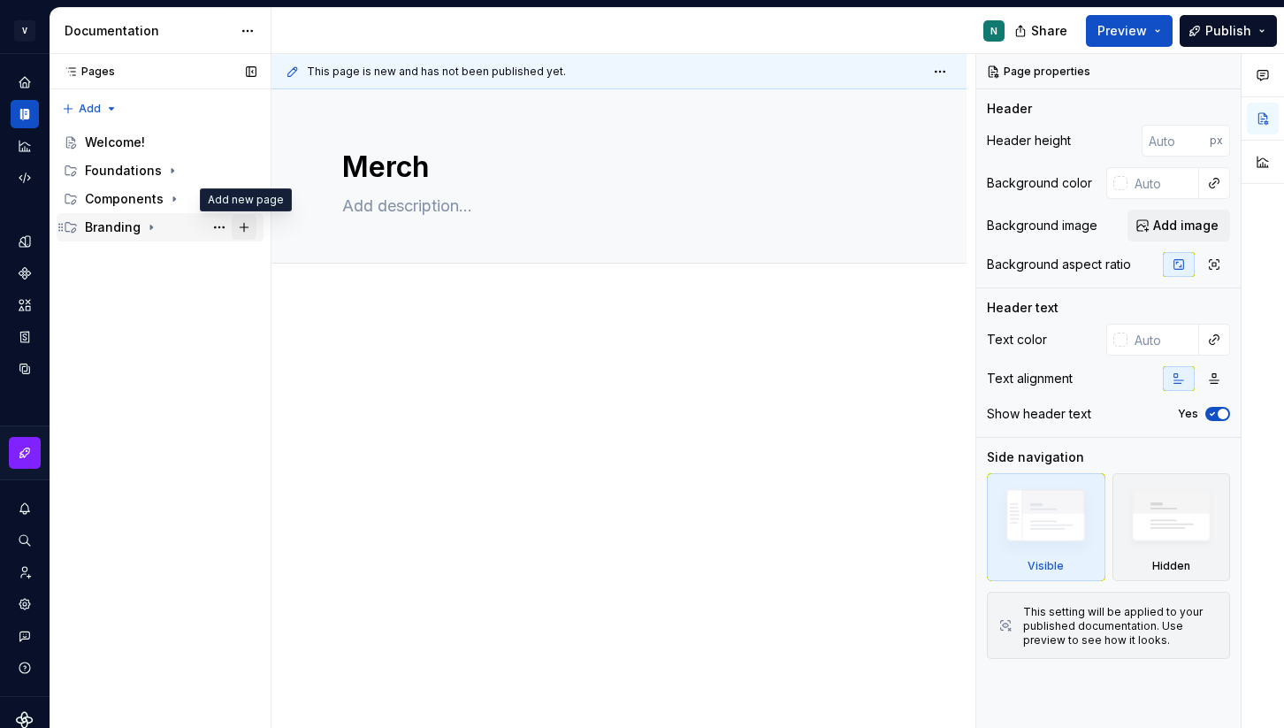
click at [248, 229] on button "Page tree" at bounding box center [244, 227] width 25 height 25
type textarea "*"
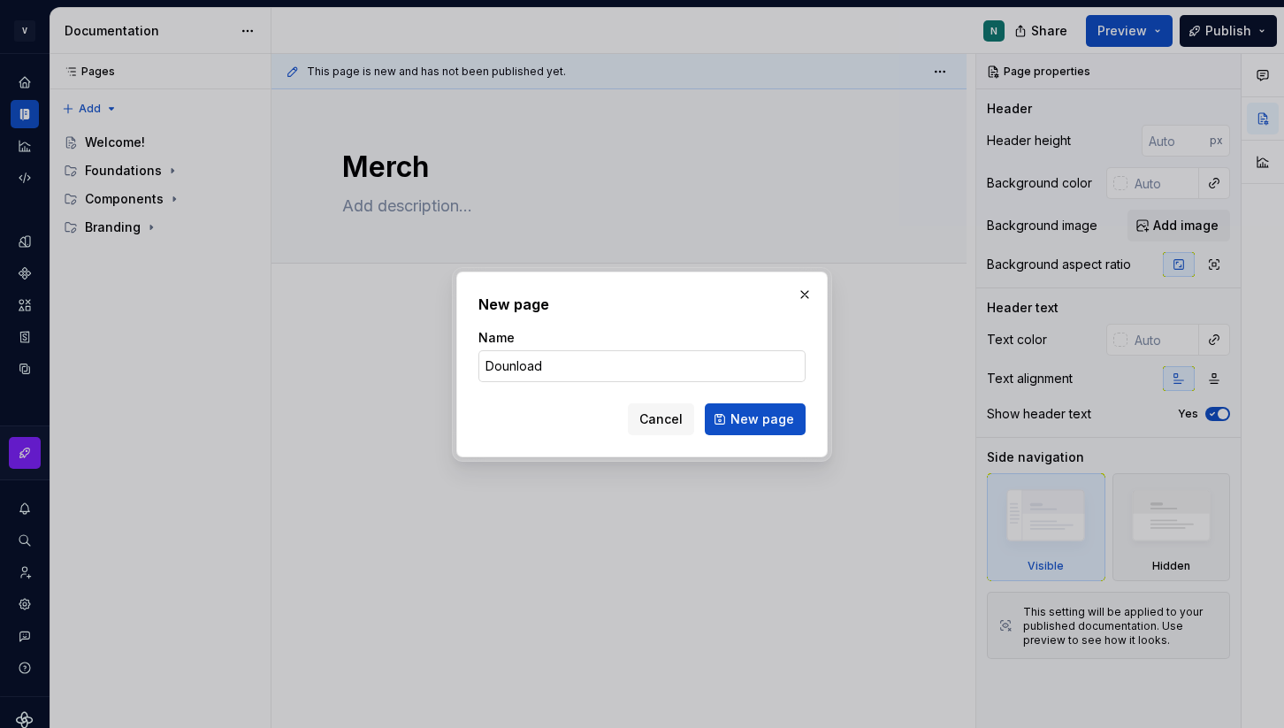
click at [518, 367] on input "Dounload" at bounding box center [642, 366] width 327 height 32
type input "Download"
click at [759, 420] on span "New page" at bounding box center [763, 419] width 64 height 18
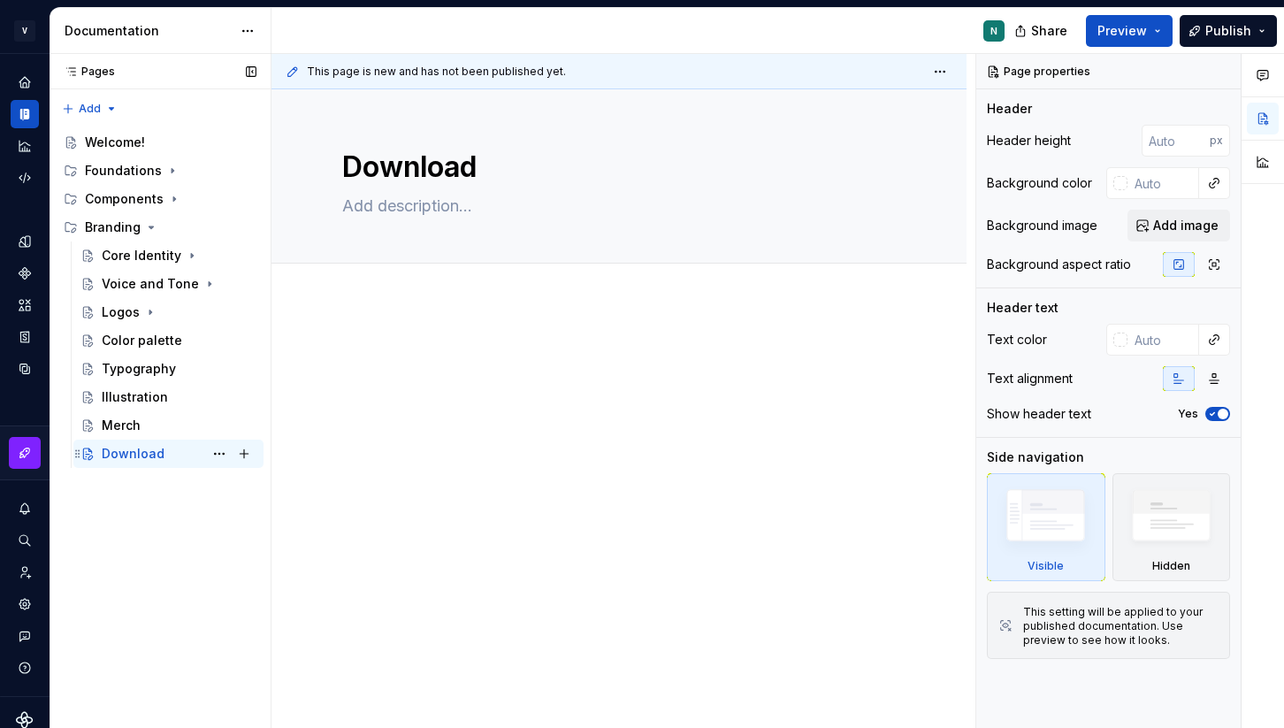
click at [147, 454] on div "Download" at bounding box center [133, 454] width 63 height 18
type textarea "*"
click at [381, 279] on span "Add tab" at bounding box center [385, 283] width 42 height 14
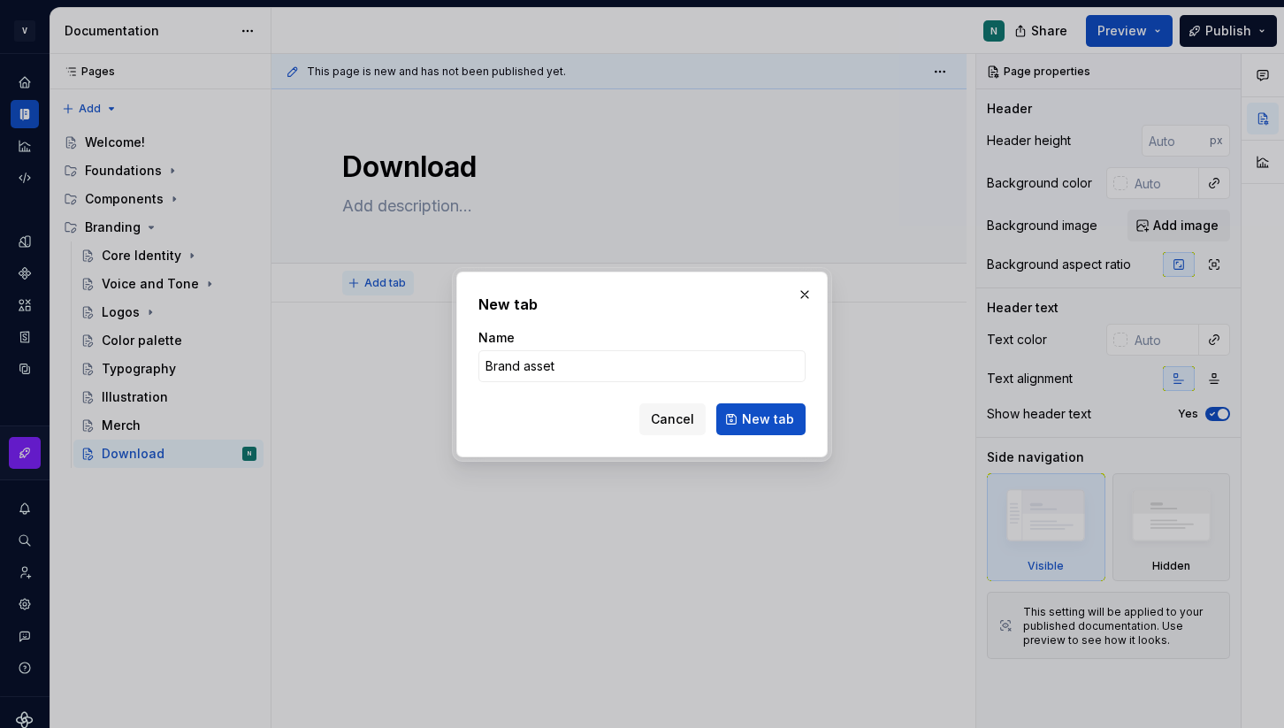
type input "Brand assets"
click button "New tab" at bounding box center [760, 419] width 89 height 32
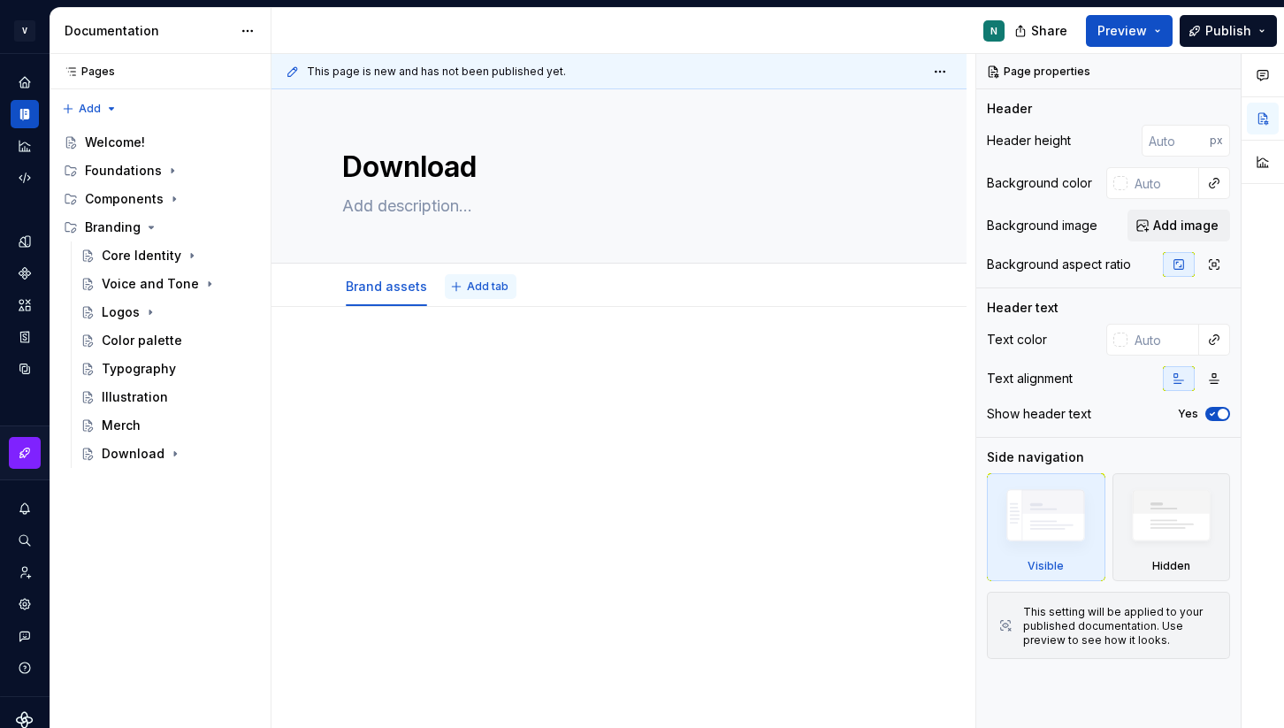
type textarea "*"
click at [476, 289] on span "Add tab" at bounding box center [488, 287] width 42 height 14
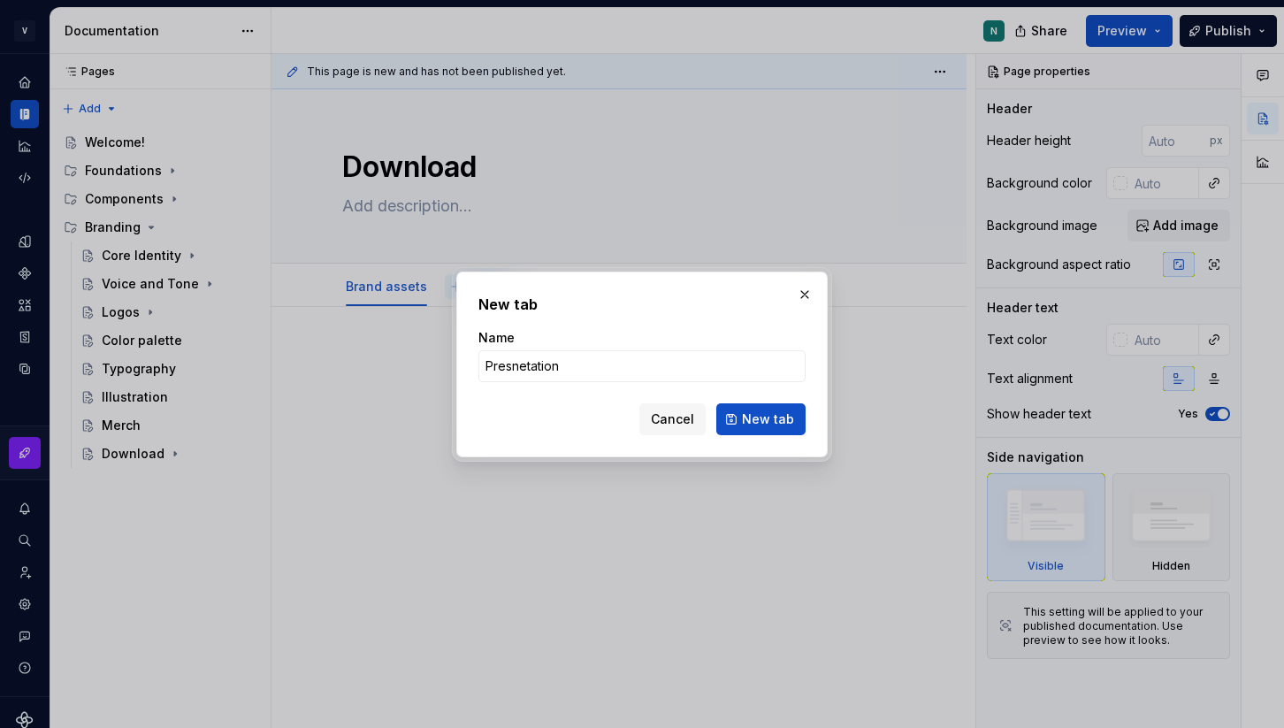
type input "Presnetations"
click button "New tab" at bounding box center [760, 419] width 89 height 32
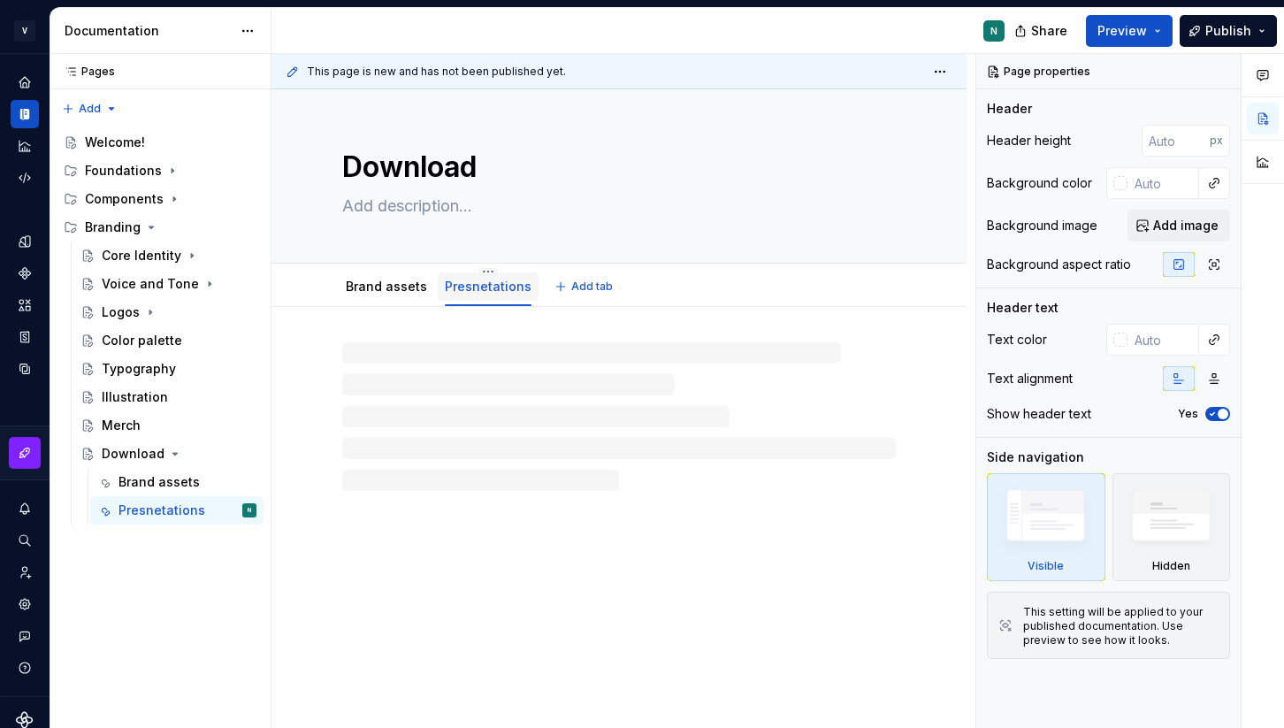
click at [493, 289] on link "Presnetations" at bounding box center [488, 286] width 87 height 15
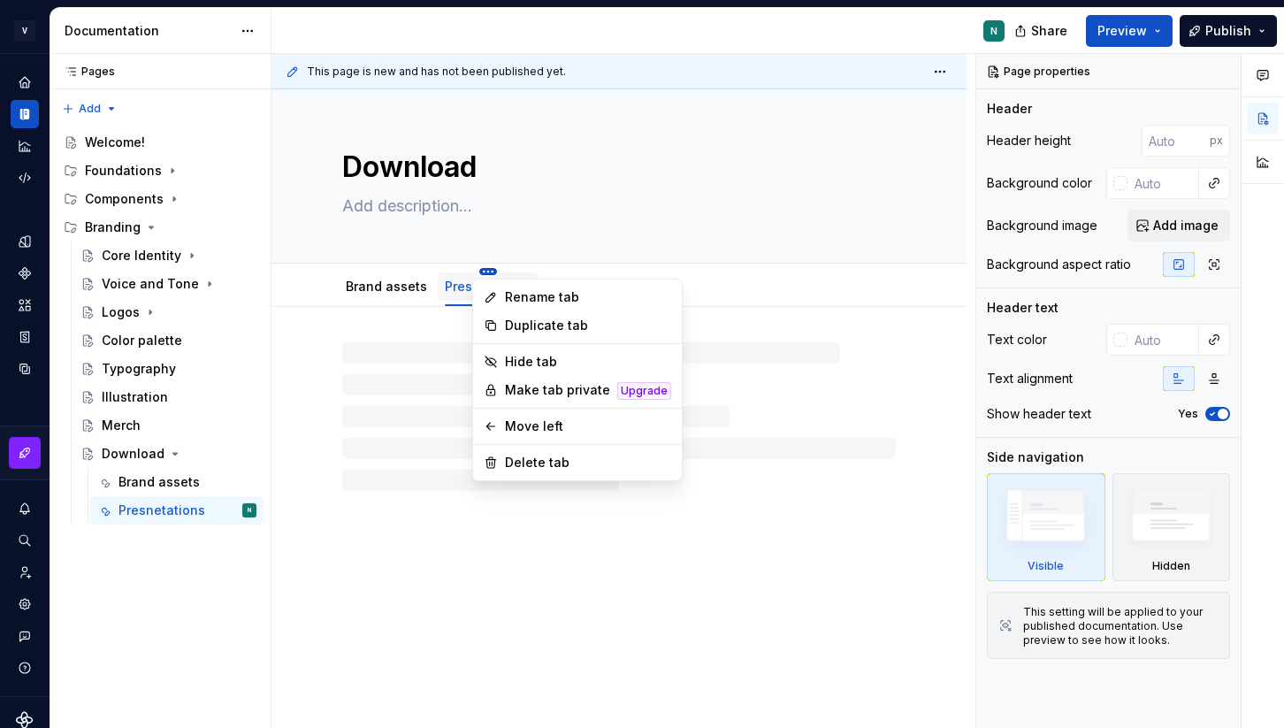
click at [479, 272] on html "V Kos N Design system data Documentation N Share Preview Publish Pages Pages Ad…" at bounding box center [642, 364] width 1284 height 728
type textarea "*"
click at [517, 293] on div "Rename tab" at bounding box center [588, 297] width 166 height 18
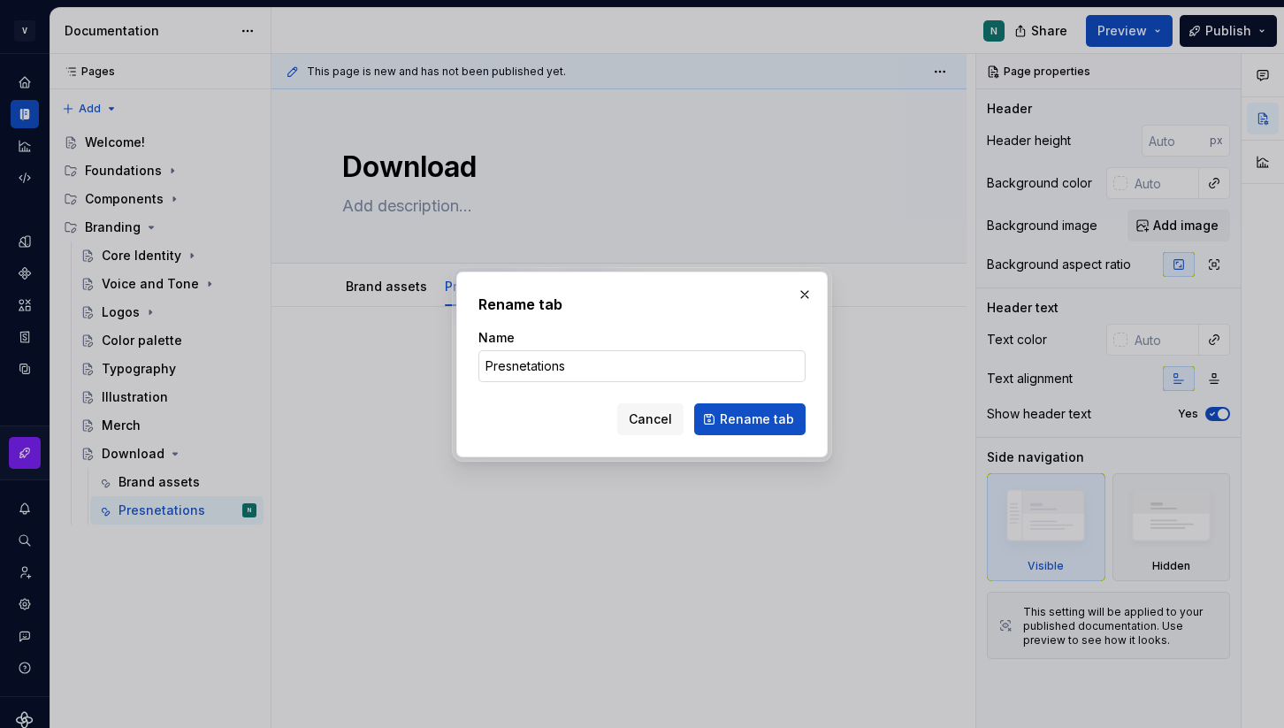
click at [520, 372] on input "Presnetations" at bounding box center [642, 366] width 327 height 32
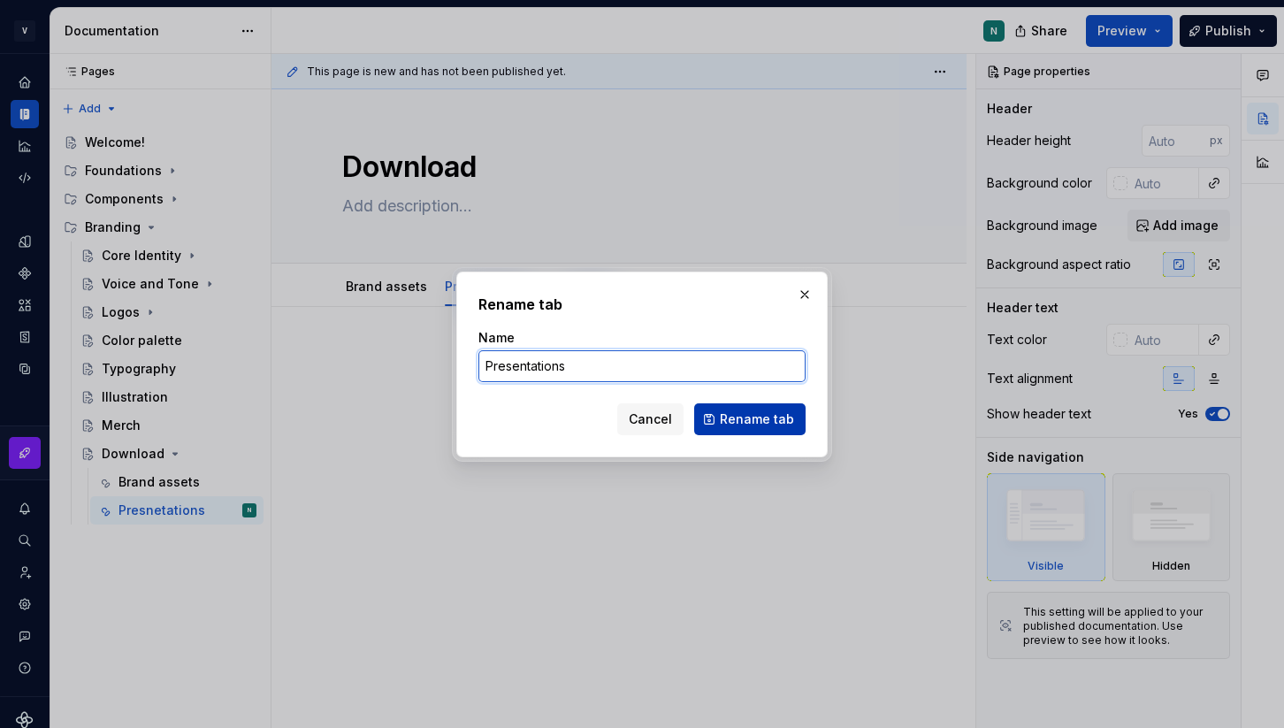
type input "Presentations"
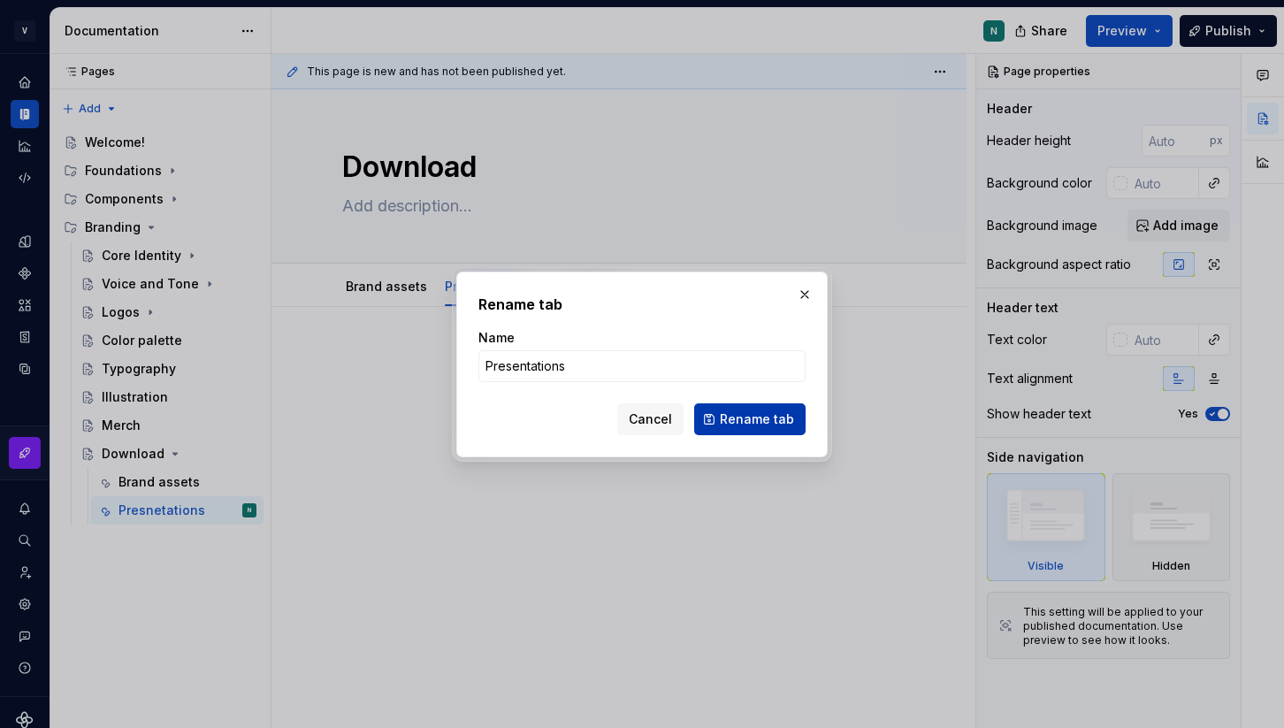
click at [746, 424] on span "Rename tab" at bounding box center [757, 419] width 74 height 18
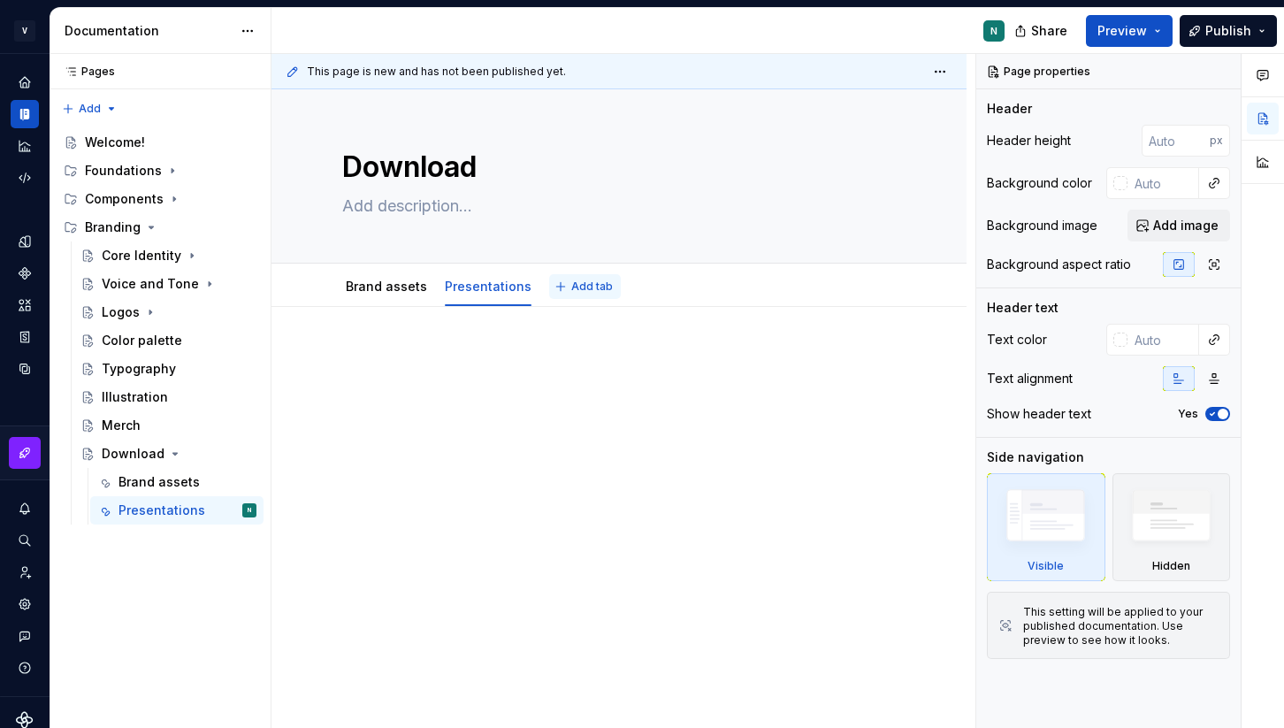
type textarea "*"
click at [583, 286] on span "Add tab" at bounding box center [592, 287] width 42 height 14
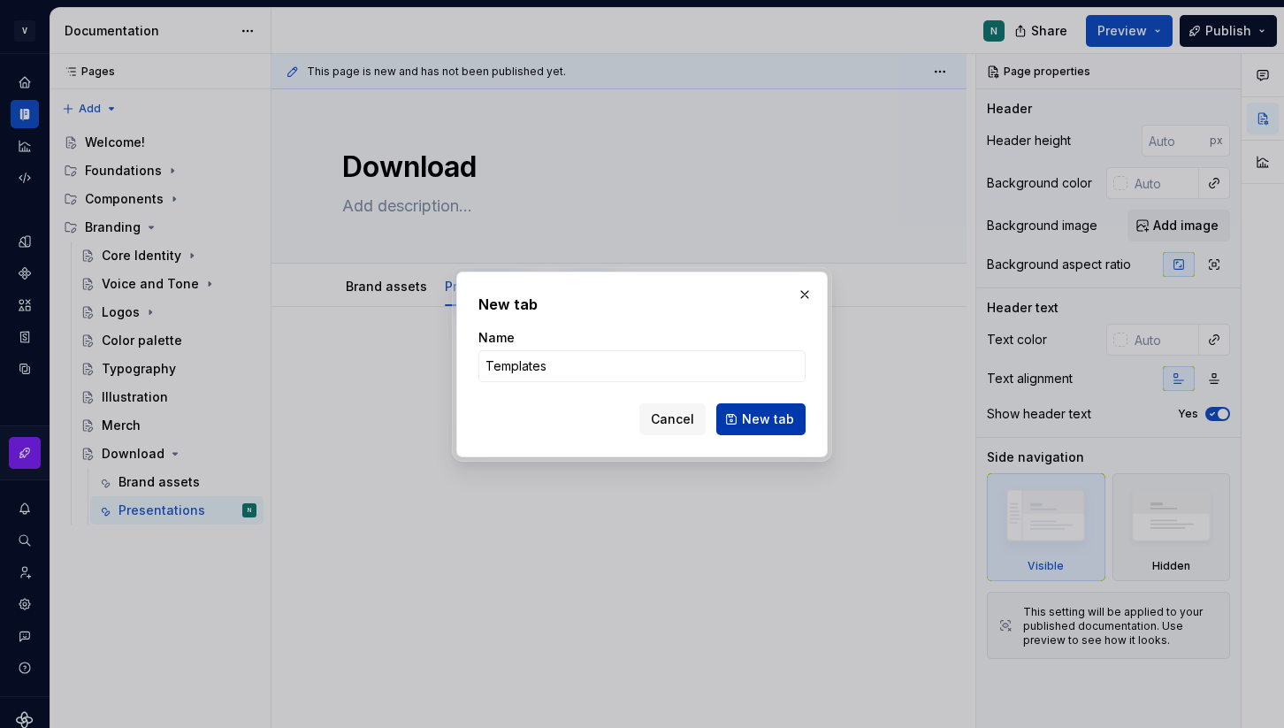
type input "Templates"
click at [763, 427] on button "New tab" at bounding box center [760, 419] width 89 height 32
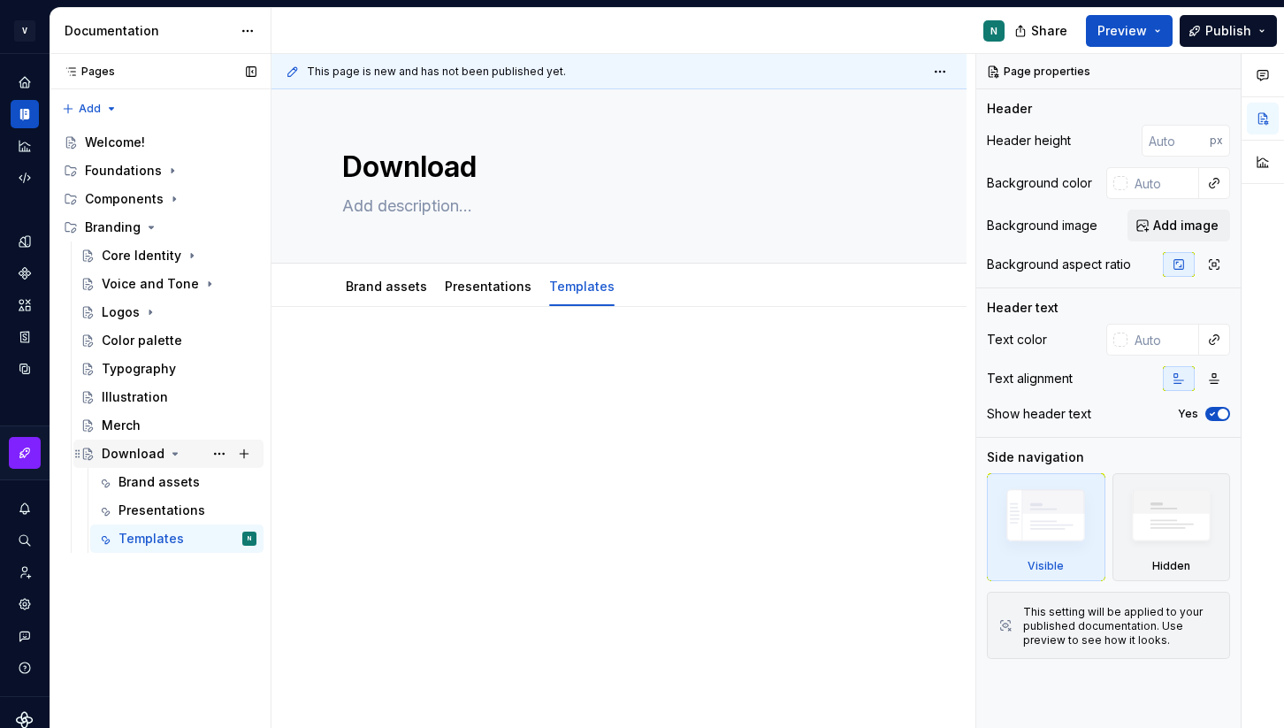
click at [173, 453] on icon "Page tree" at bounding box center [175, 454] width 4 height 2
click at [174, 453] on icon "Page tree" at bounding box center [175, 454] width 2 height 4
click at [226, 453] on button "Page tree" at bounding box center [219, 453] width 25 height 25
type textarea "*"
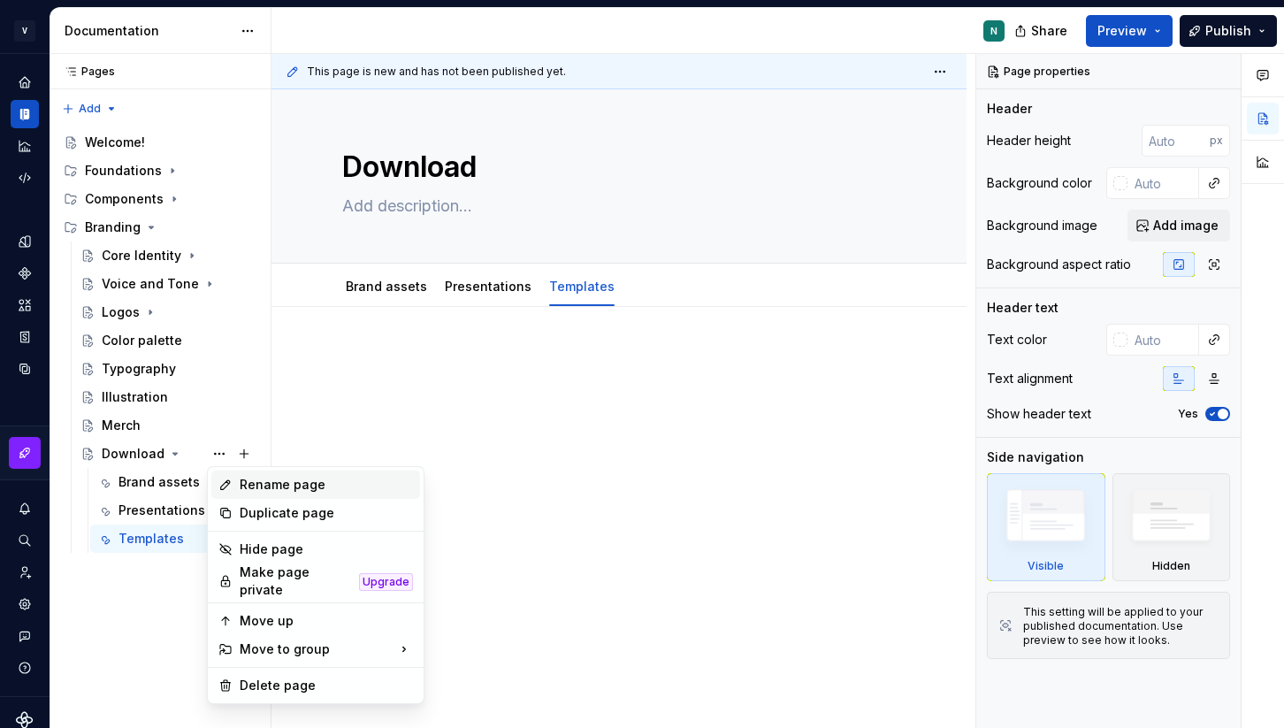
click at [249, 489] on div "Rename page" at bounding box center [326, 485] width 173 height 18
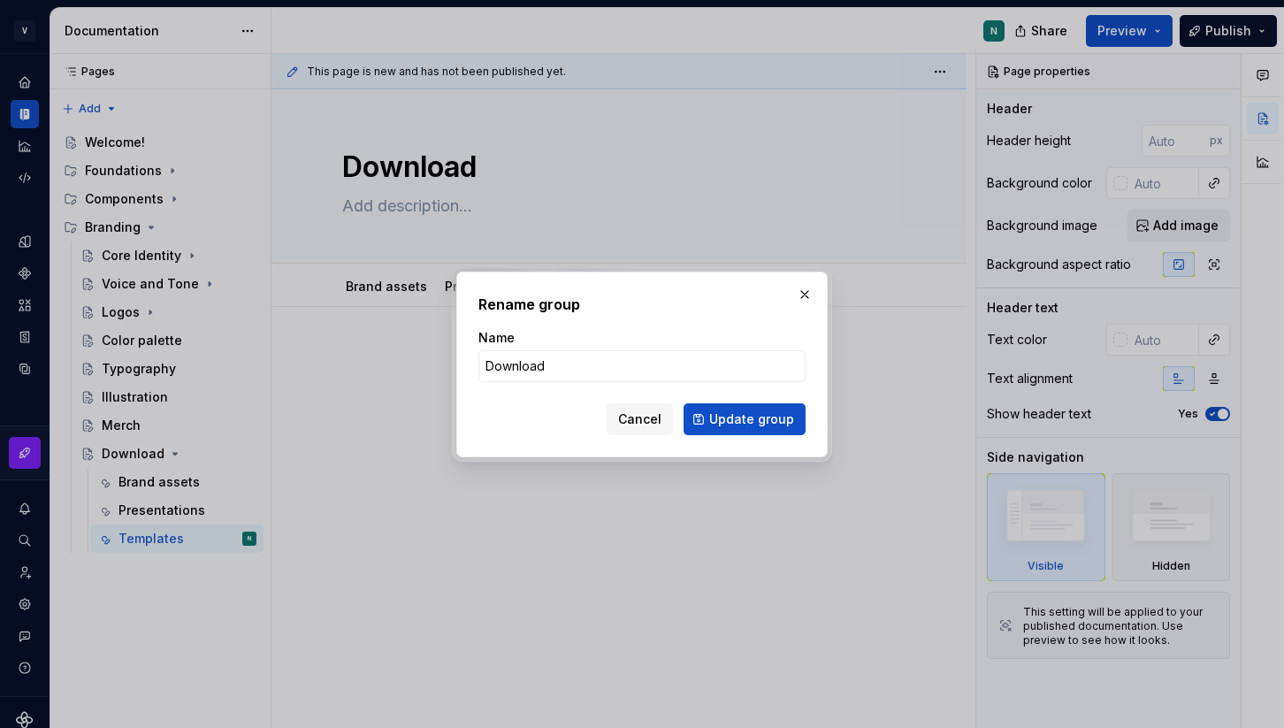
type input "Downloads"
click button "Update group" at bounding box center [745, 419] width 122 height 32
type textarea "*"
type textarea "Downloads"
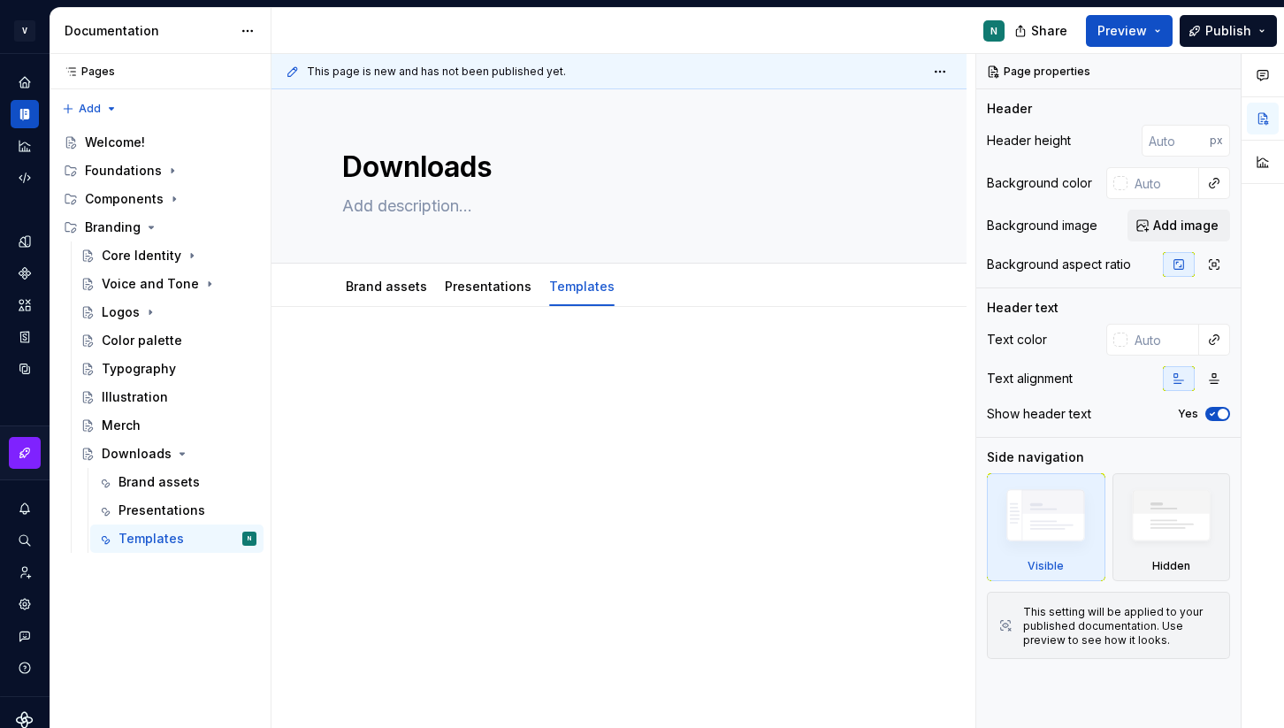
click at [556, 473] on div at bounding box center [619, 481] width 695 height 349
click at [20, 451] on button "button" at bounding box center [25, 453] width 32 height 32
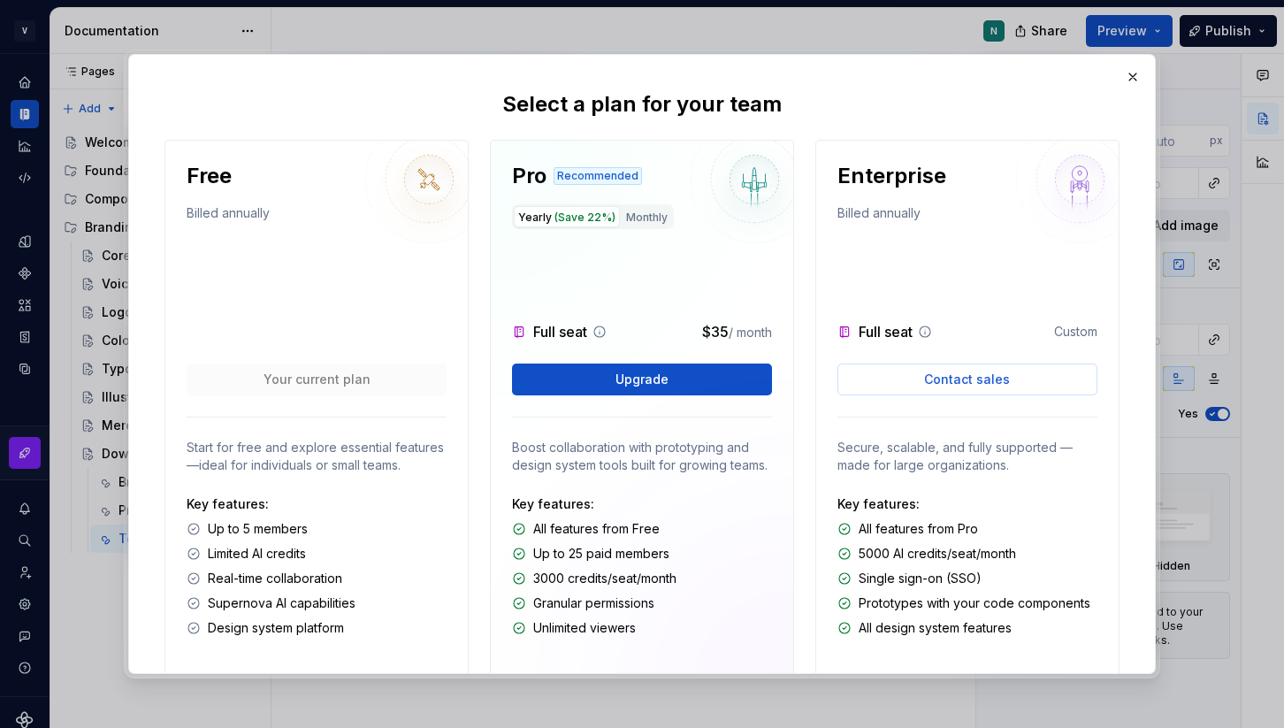
scroll to position [85, 0]
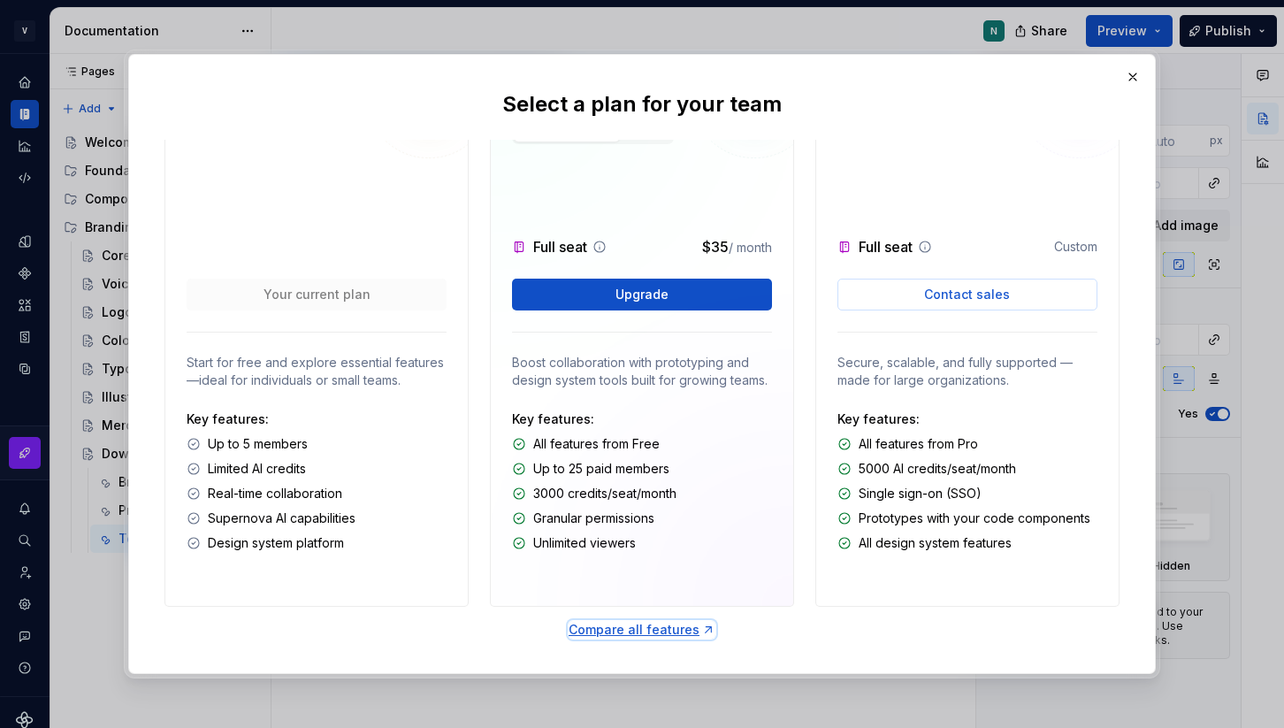
click at [617, 632] on div "Compare all features" at bounding box center [642, 630] width 147 height 18
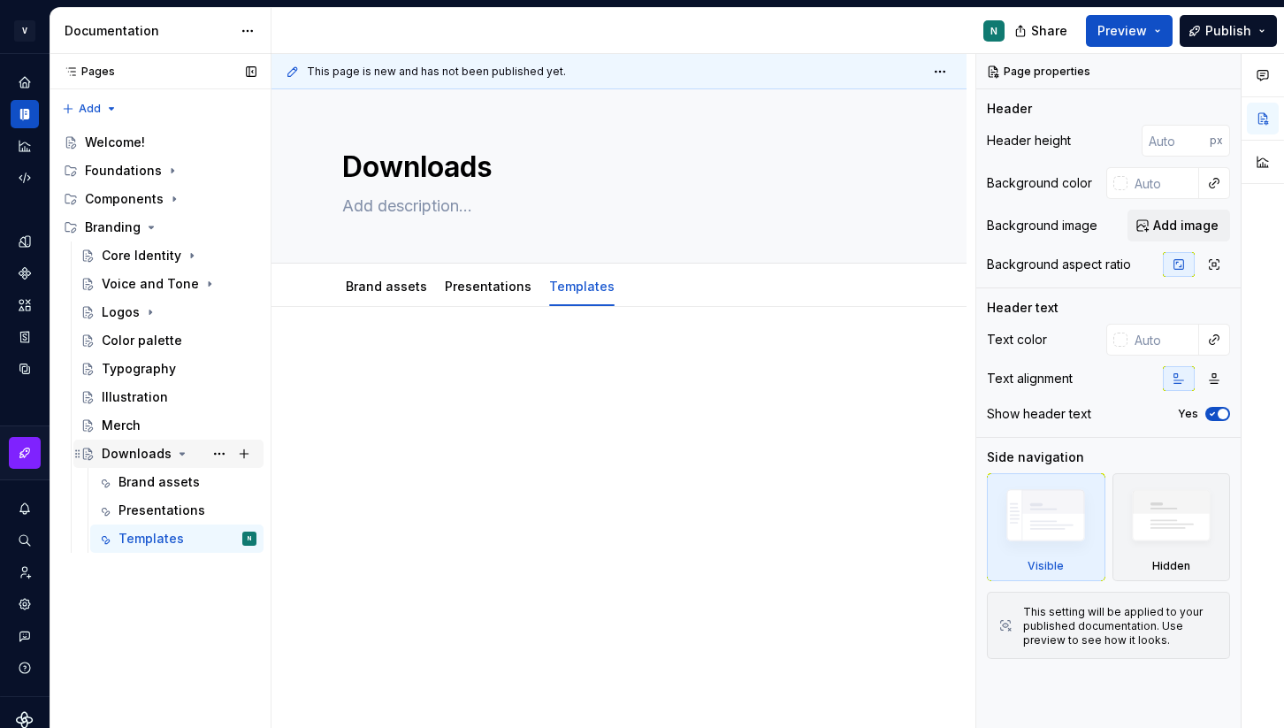
click at [180, 457] on icon "Page tree" at bounding box center [182, 454] width 14 height 14
click at [523, 416] on div at bounding box center [619, 382] width 554 height 67
click at [508, 464] on div at bounding box center [619, 481] width 695 height 349
type textarea "*"
